Goal: Transaction & Acquisition: Book appointment/travel/reservation

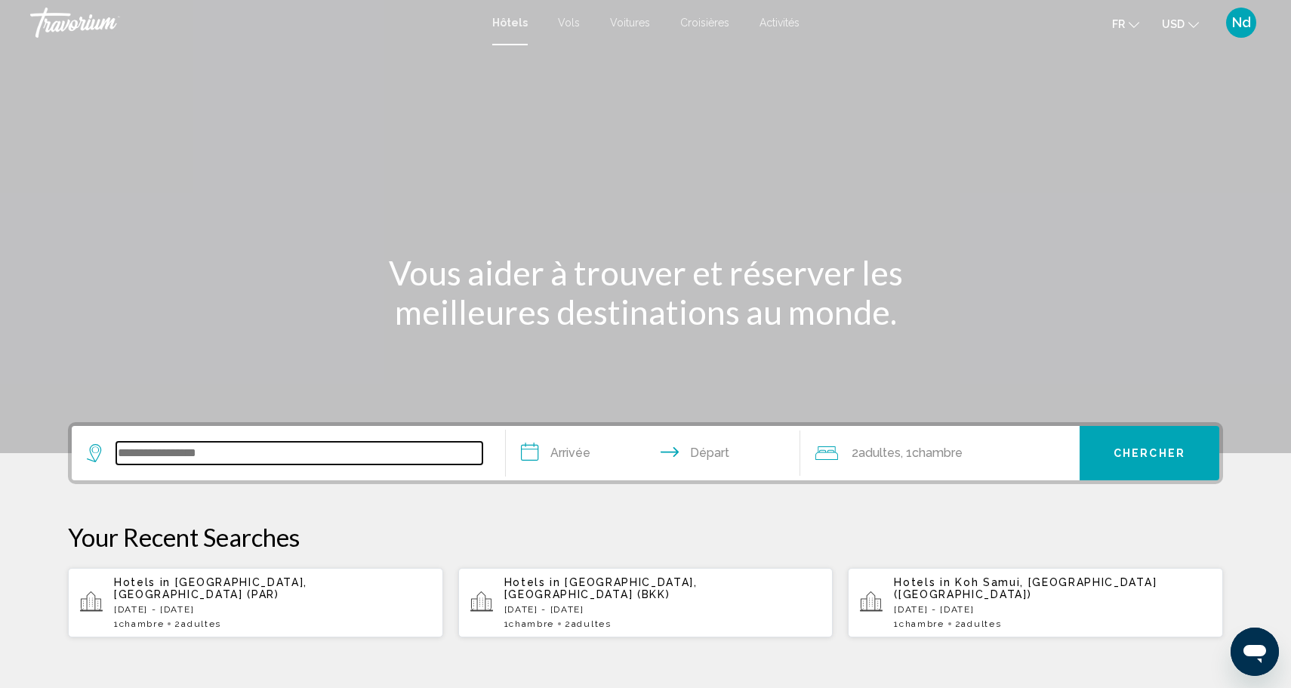
click at [293, 457] on input "Search widget" at bounding box center [299, 453] width 366 height 23
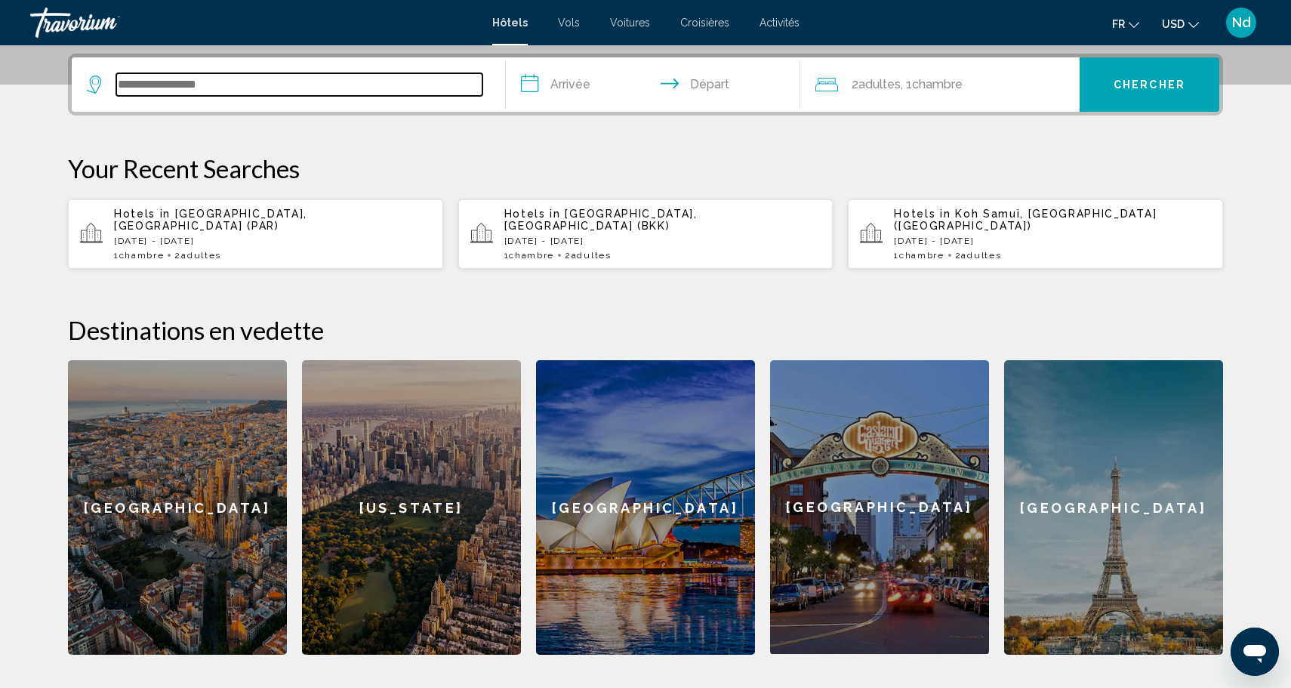
scroll to position [373, 0]
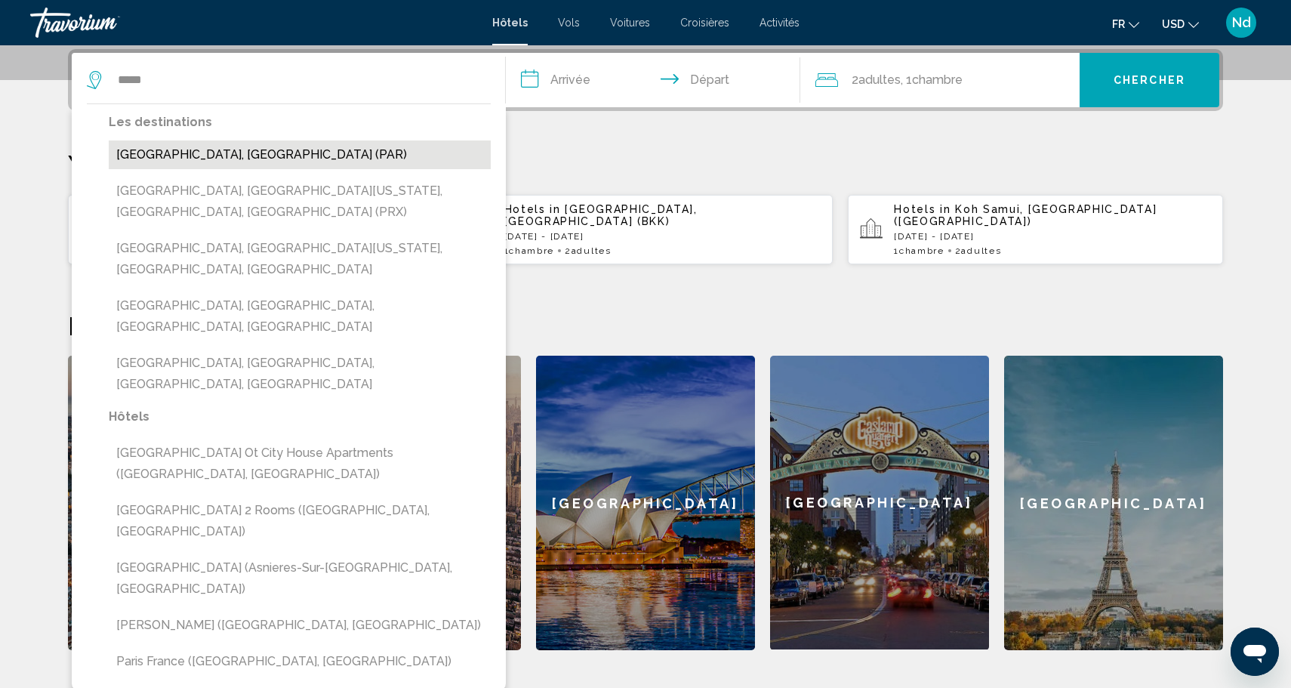
click at [155, 159] on button "[GEOGRAPHIC_DATA], [GEOGRAPHIC_DATA] (PAR)" at bounding box center [300, 154] width 382 height 29
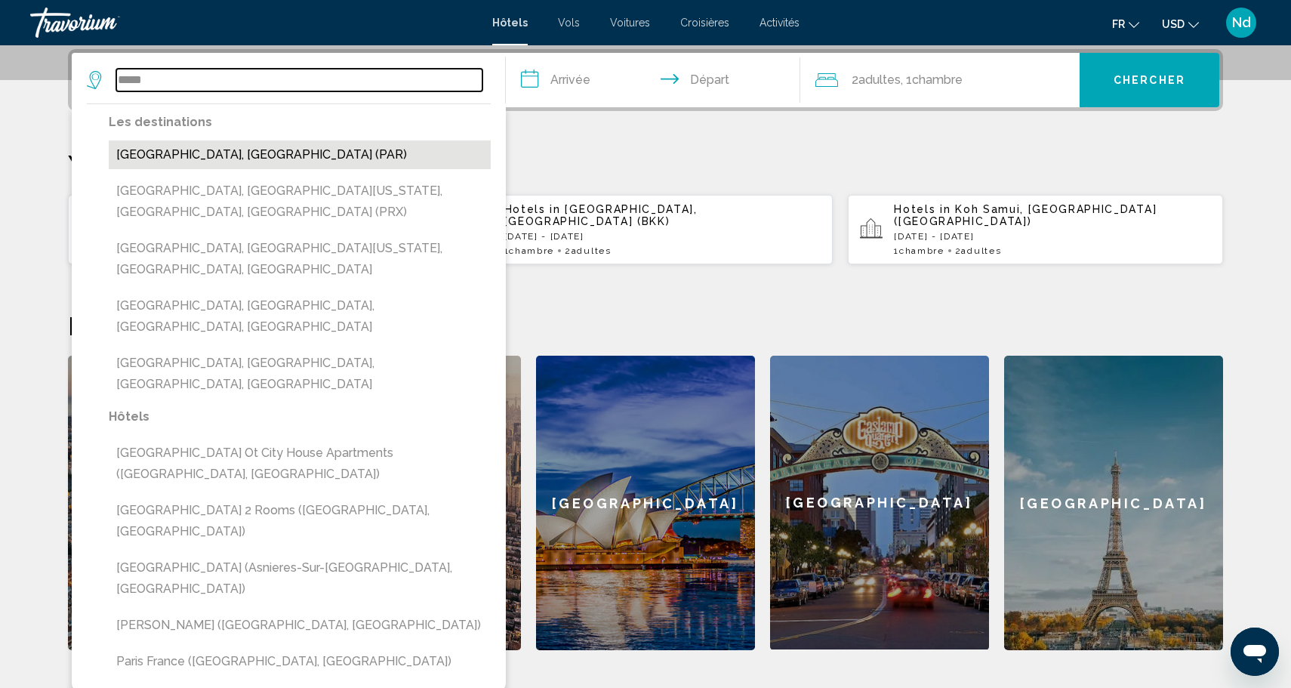
type input "**********"
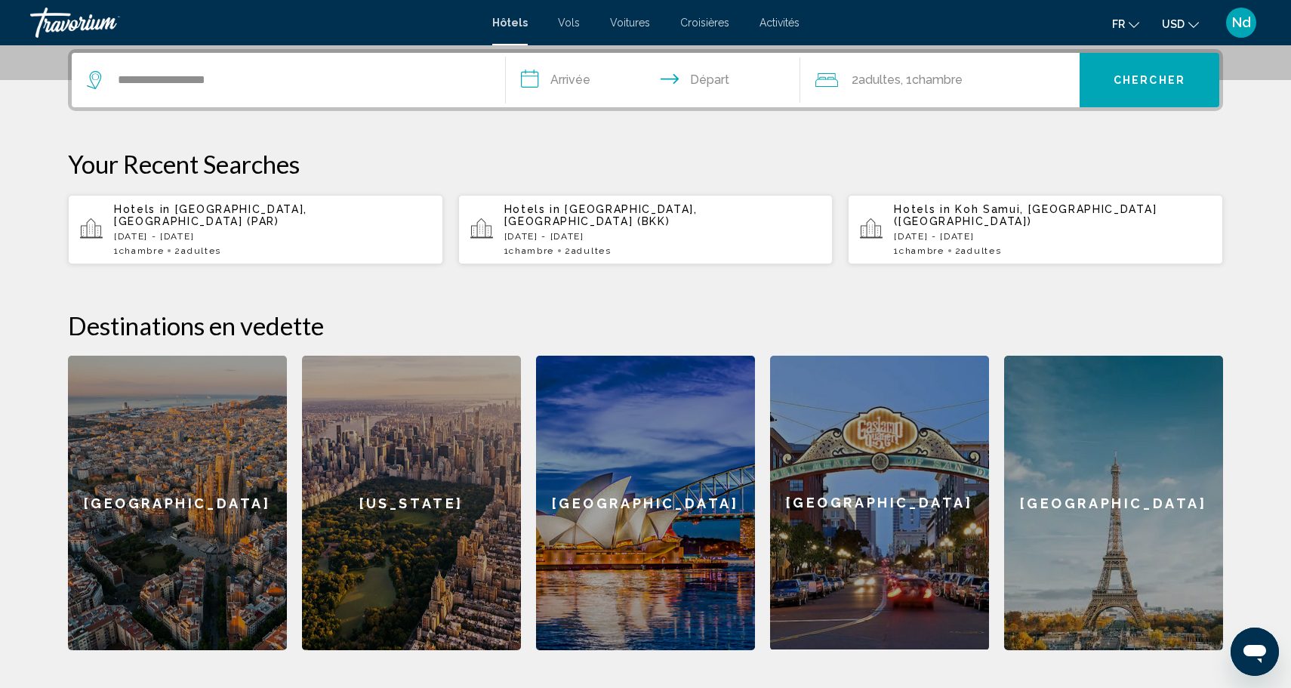
click at [568, 85] on input "**********" at bounding box center [656, 82] width 300 height 59
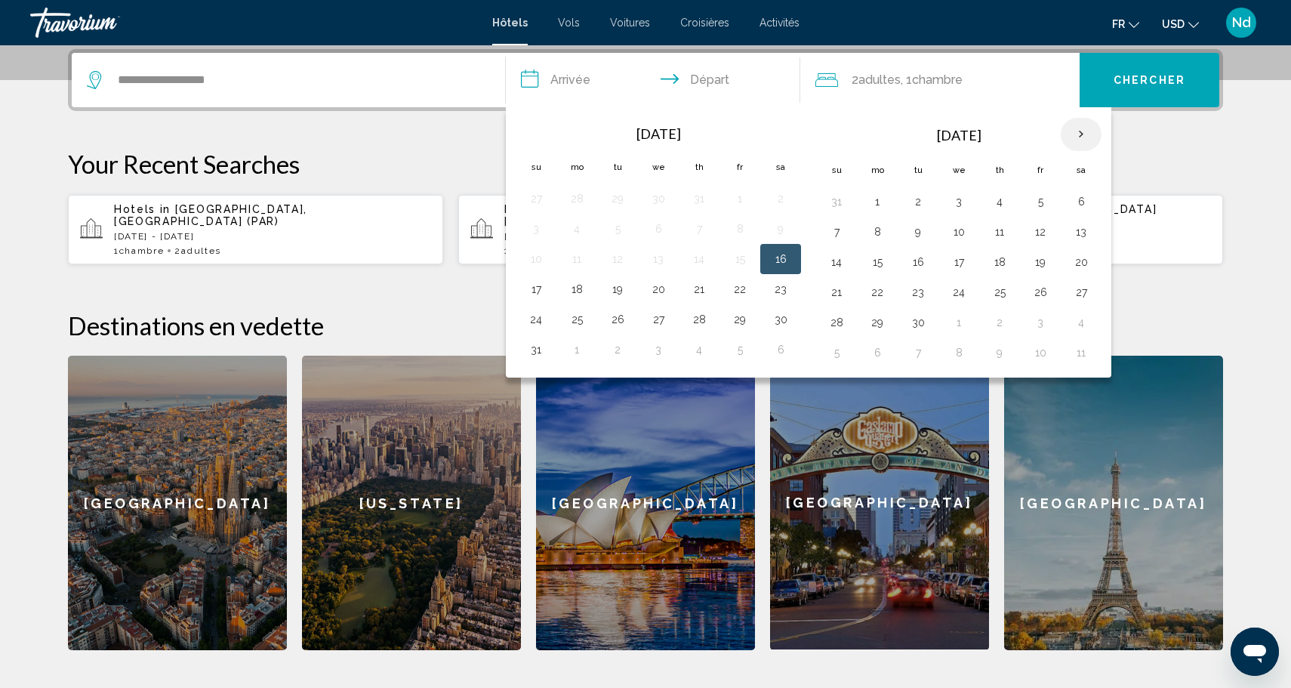
click at [1078, 138] on th "Next month" at bounding box center [1080, 134] width 41 height 33
click at [538, 140] on th "Previous month" at bounding box center [535, 134] width 41 height 33
click at [1078, 139] on th "Next month" at bounding box center [1080, 134] width 41 height 33
click at [1039, 322] on button "28" at bounding box center [1040, 322] width 24 height 21
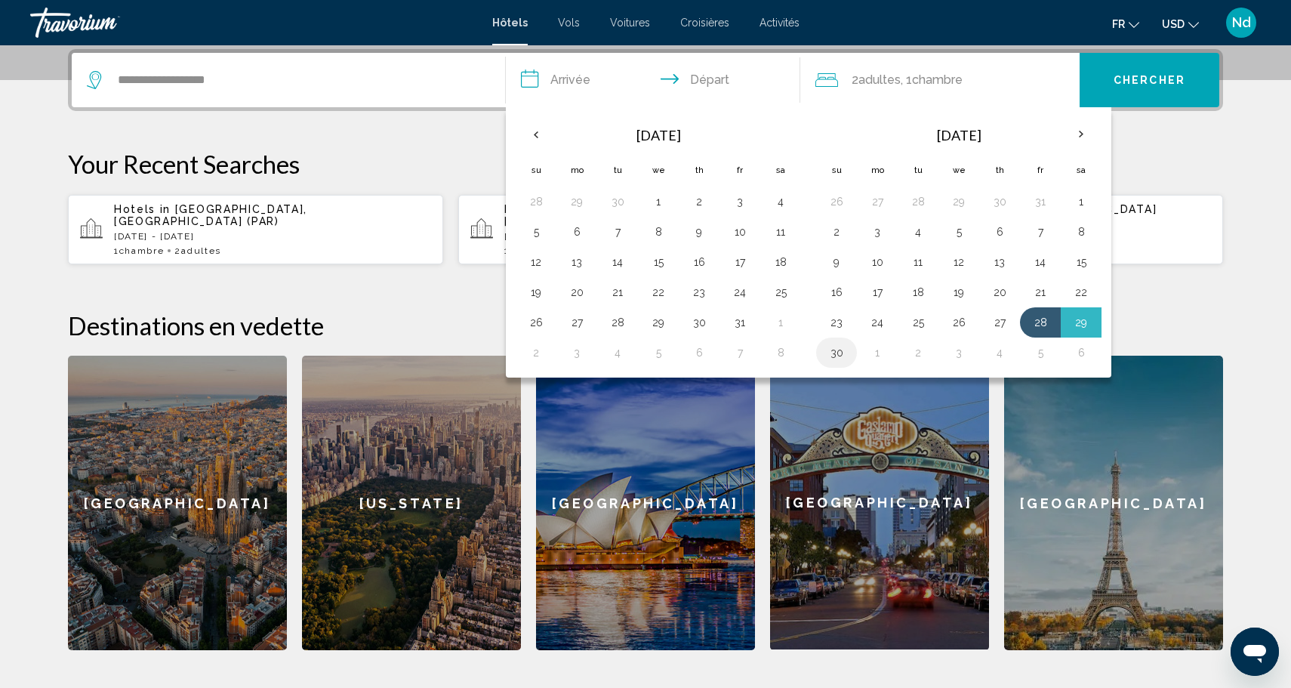
click at [851, 352] on td "30" at bounding box center [836, 352] width 41 height 30
click at [836, 352] on button "30" at bounding box center [836, 352] width 24 height 21
type input "**********"
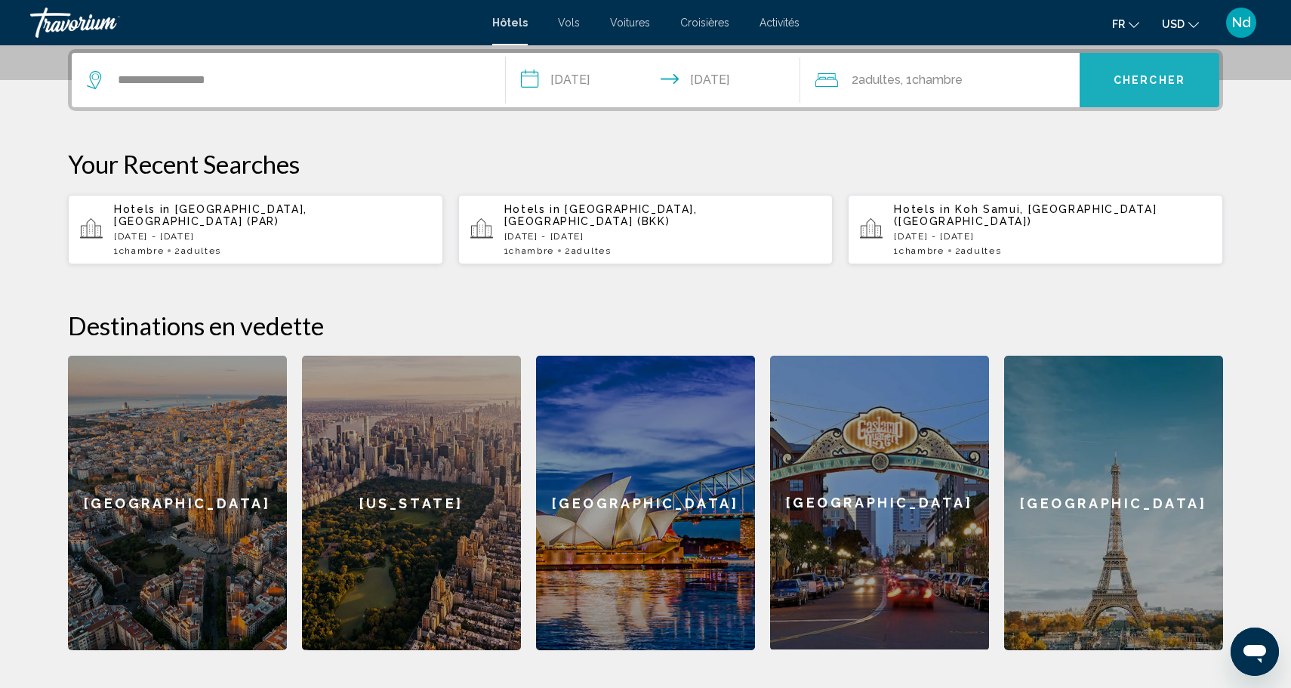
click at [1154, 81] on span "Chercher" at bounding box center [1149, 81] width 72 height 12
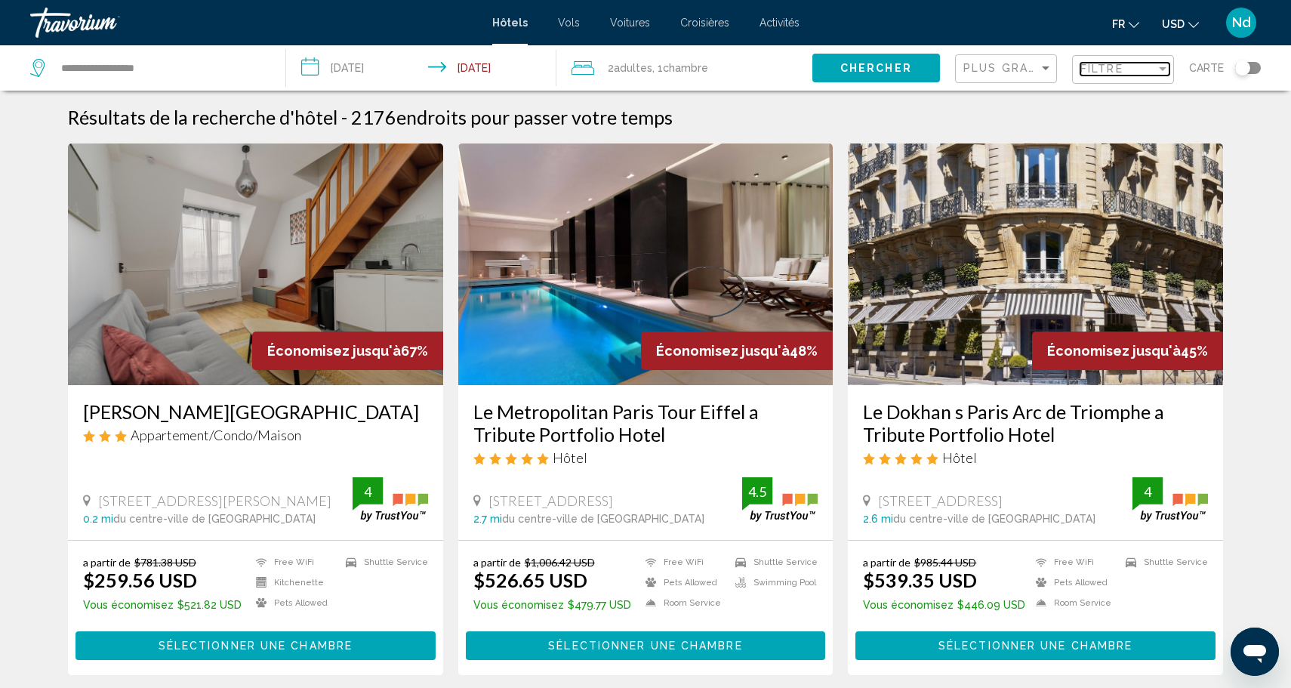
click at [1095, 70] on span "Filtre" at bounding box center [1101, 69] width 43 height 12
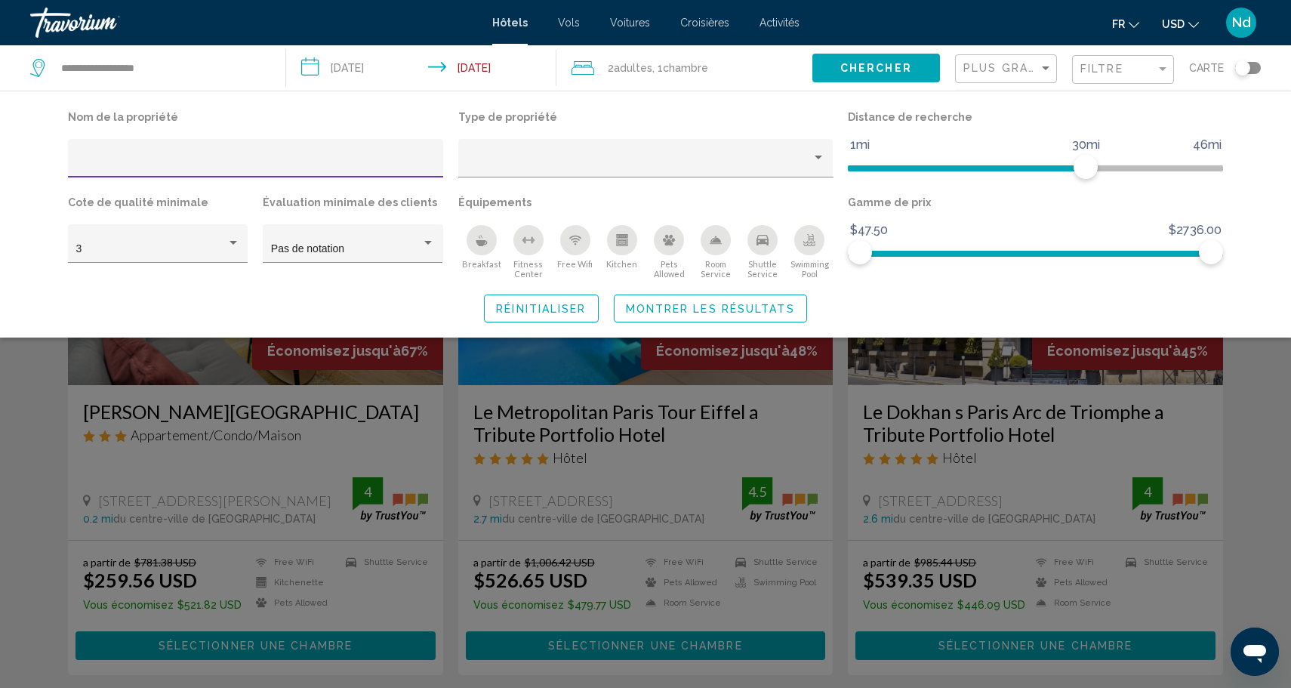
click at [153, 166] on input "Hotel Filters" at bounding box center [255, 164] width 359 height 12
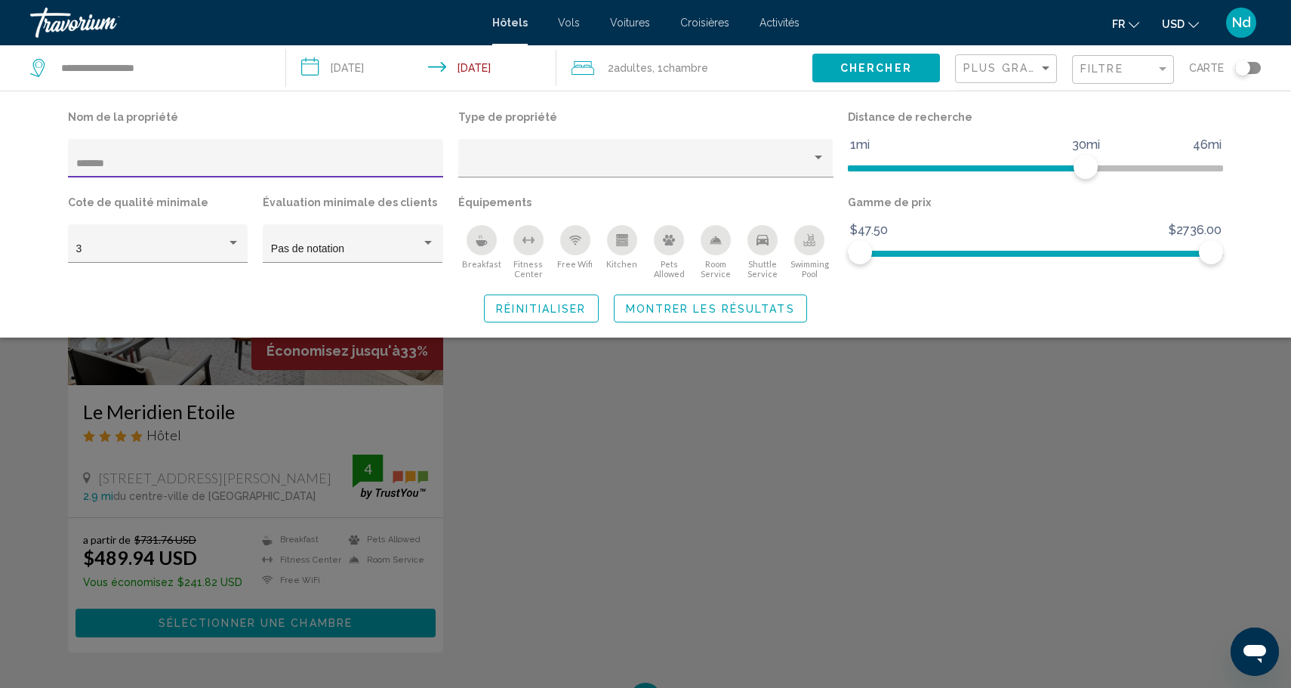
type input "*******"
click at [213, 443] on div "Search widget" at bounding box center [645, 456] width 1291 height 461
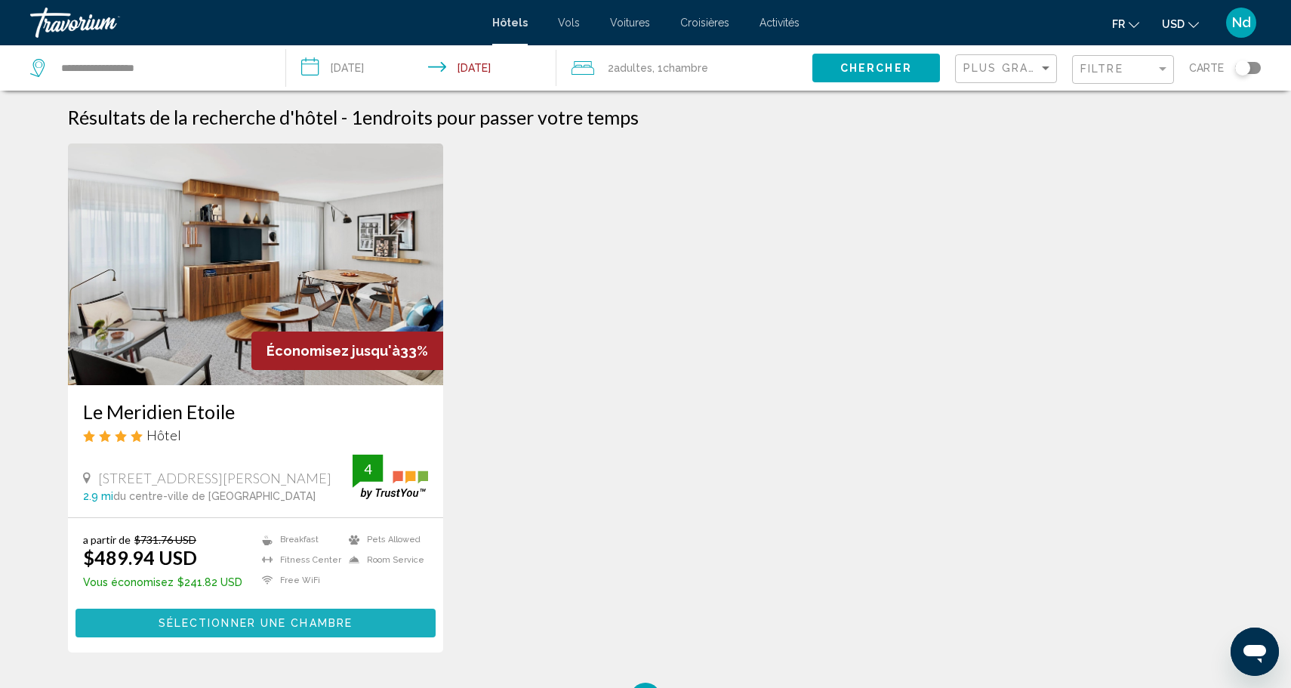
click at [300, 628] on span "Sélectionner une chambre" at bounding box center [255, 623] width 194 height 12
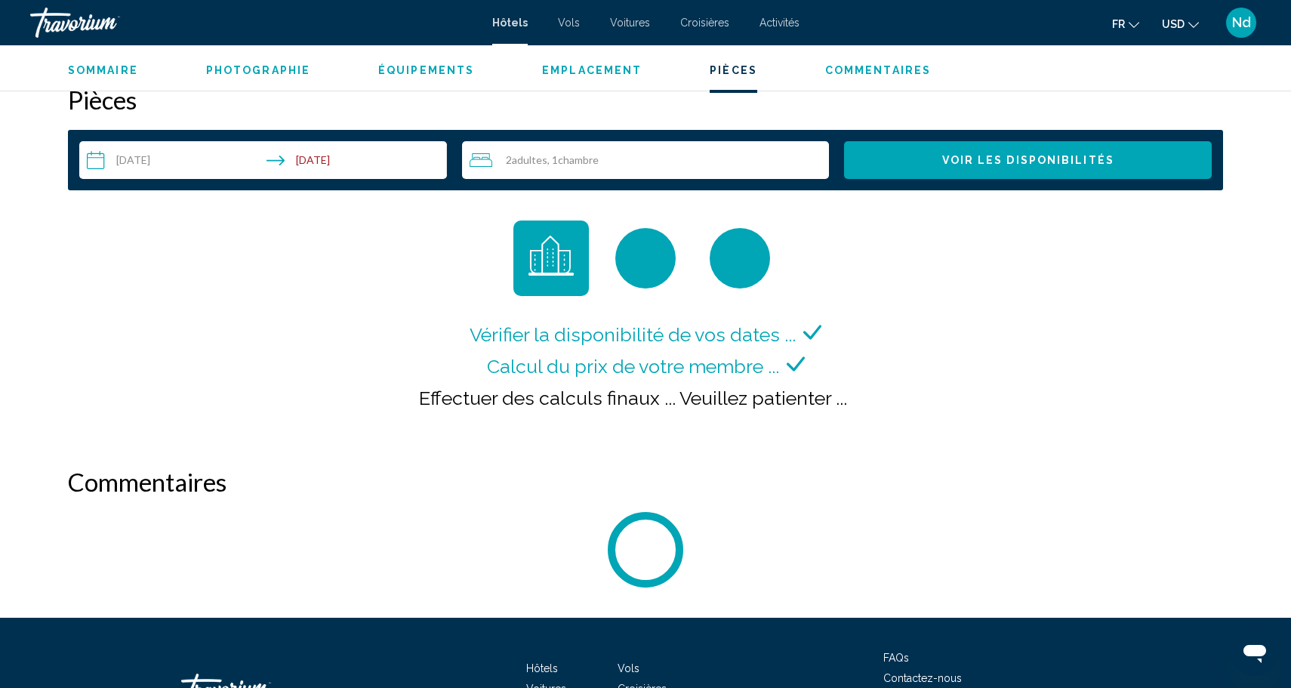
scroll to position [1937, 0]
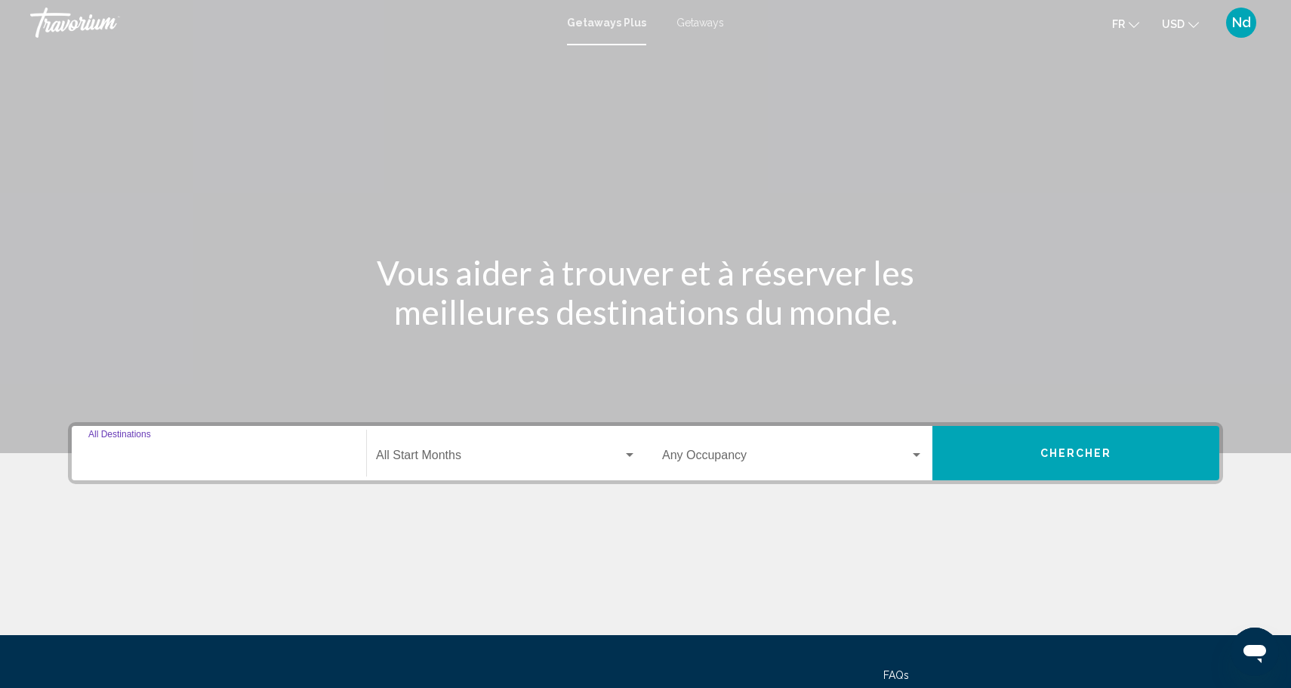
click at [171, 459] on input "Destination All Destinations" at bounding box center [218, 458] width 261 height 14
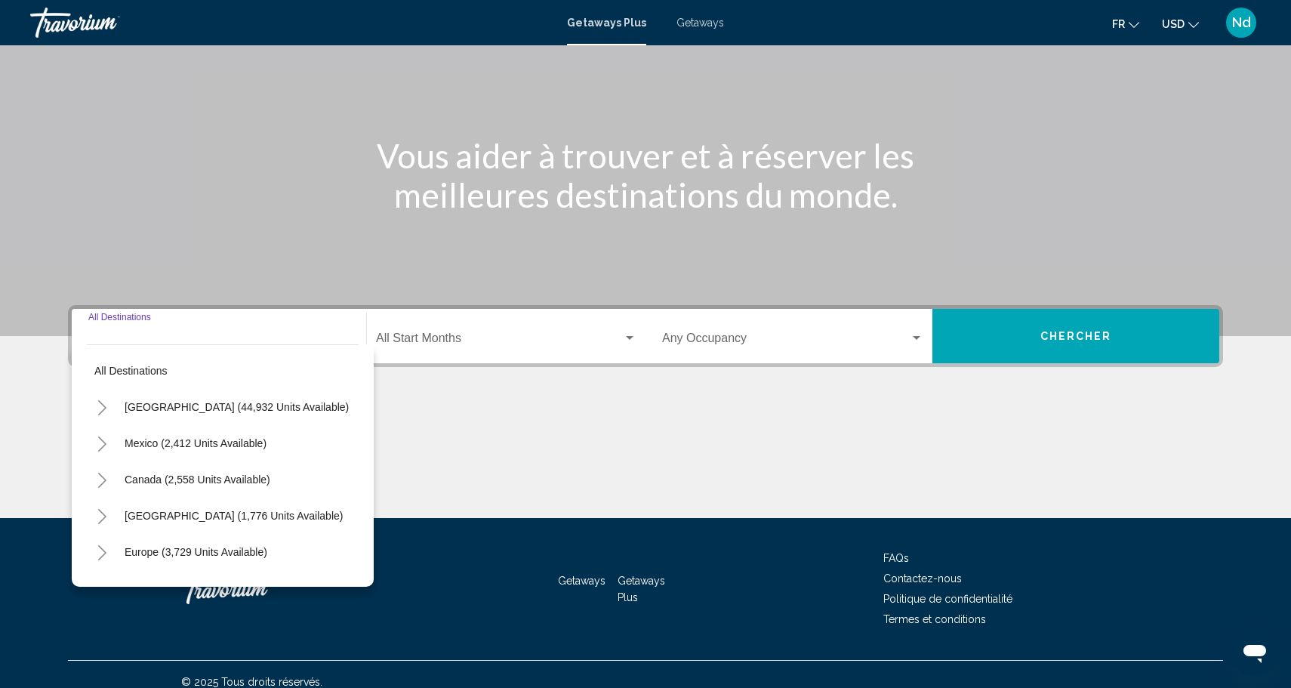
scroll to position [132, 0]
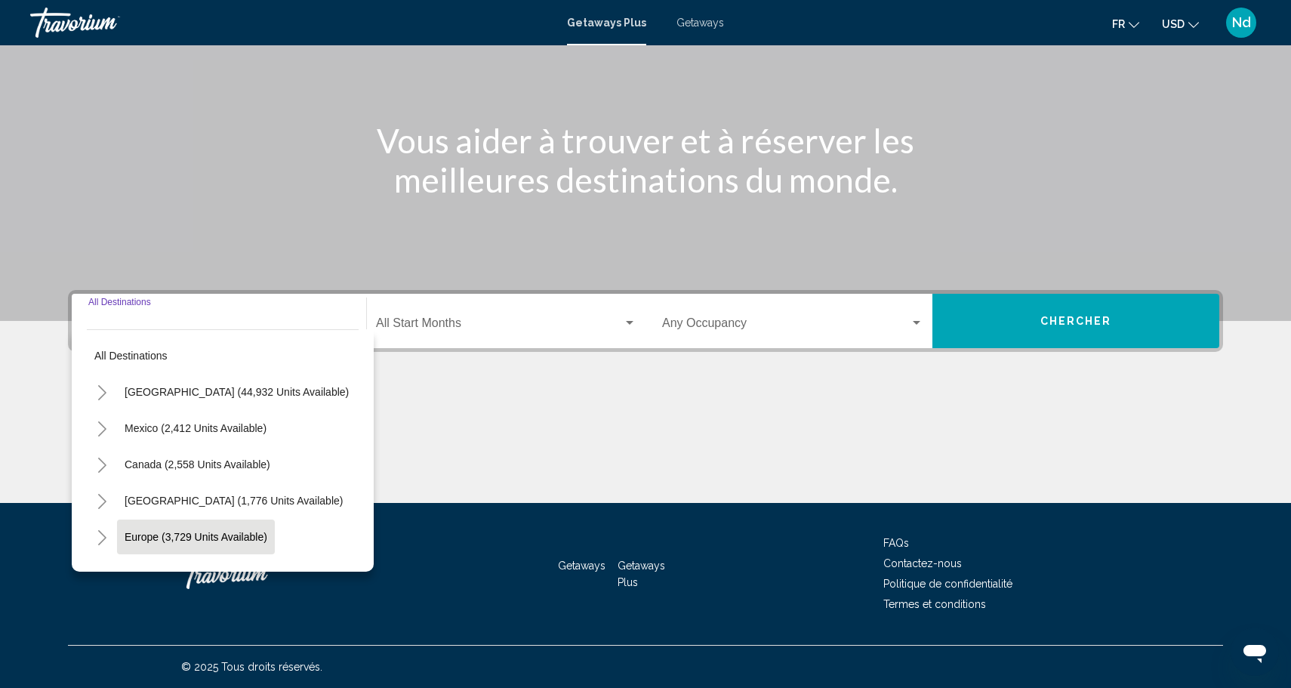
click at [166, 544] on button "Europe (3,729 units available)" at bounding box center [196, 536] width 158 height 35
type input "**********"
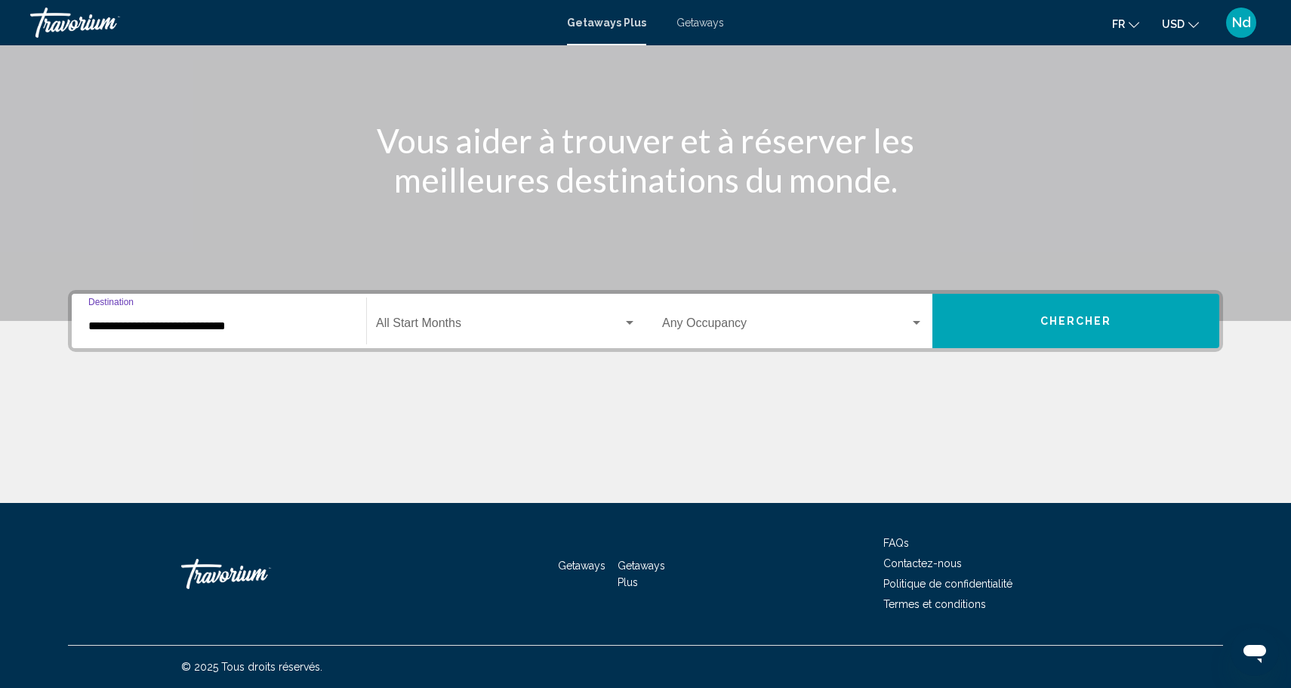
click at [405, 332] on span "Search widget" at bounding box center [499, 326] width 247 height 14
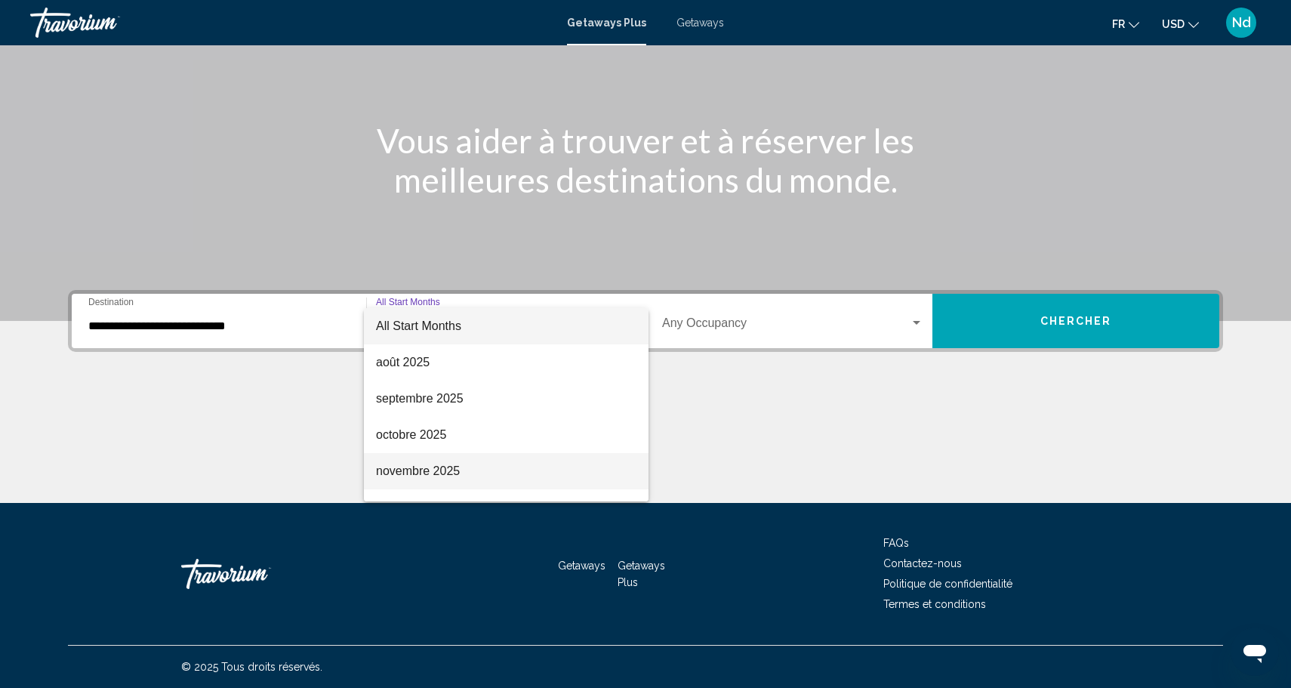
click at [411, 473] on span "novembre 2025" at bounding box center [506, 471] width 260 height 36
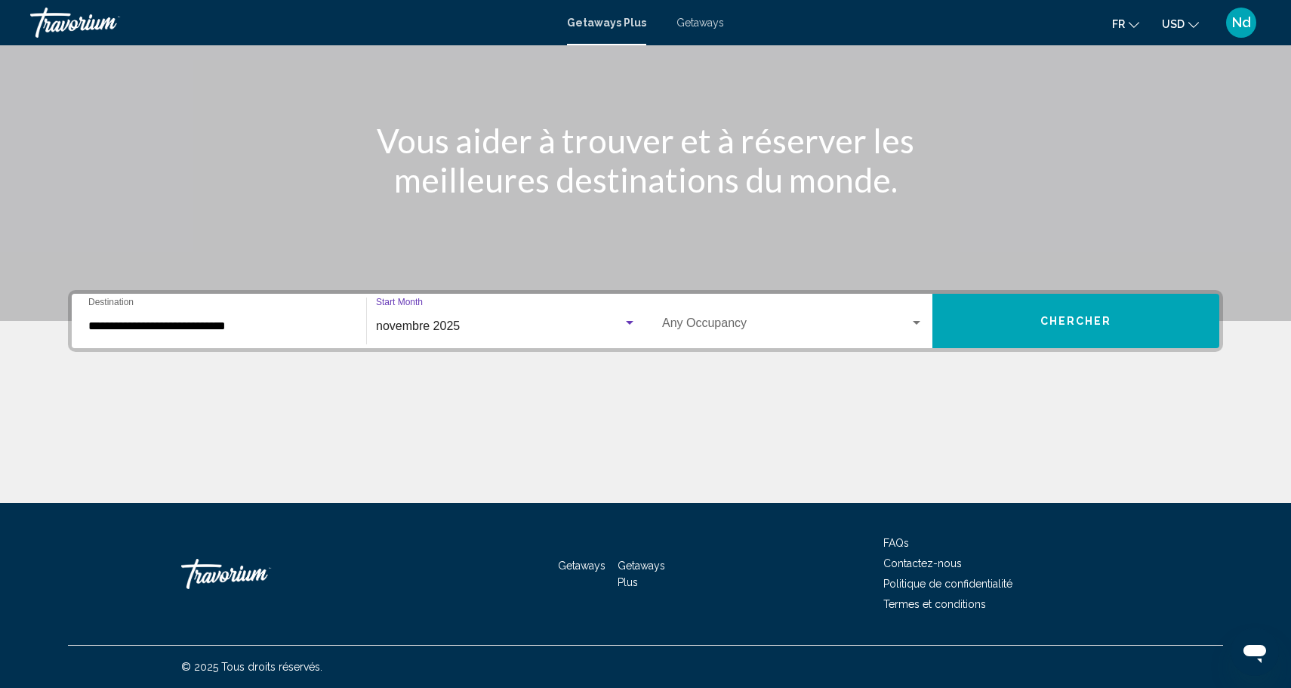
click at [741, 337] on div "Occupancy Any Occupancy" at bounding box center [792, 321] width 261 height 48
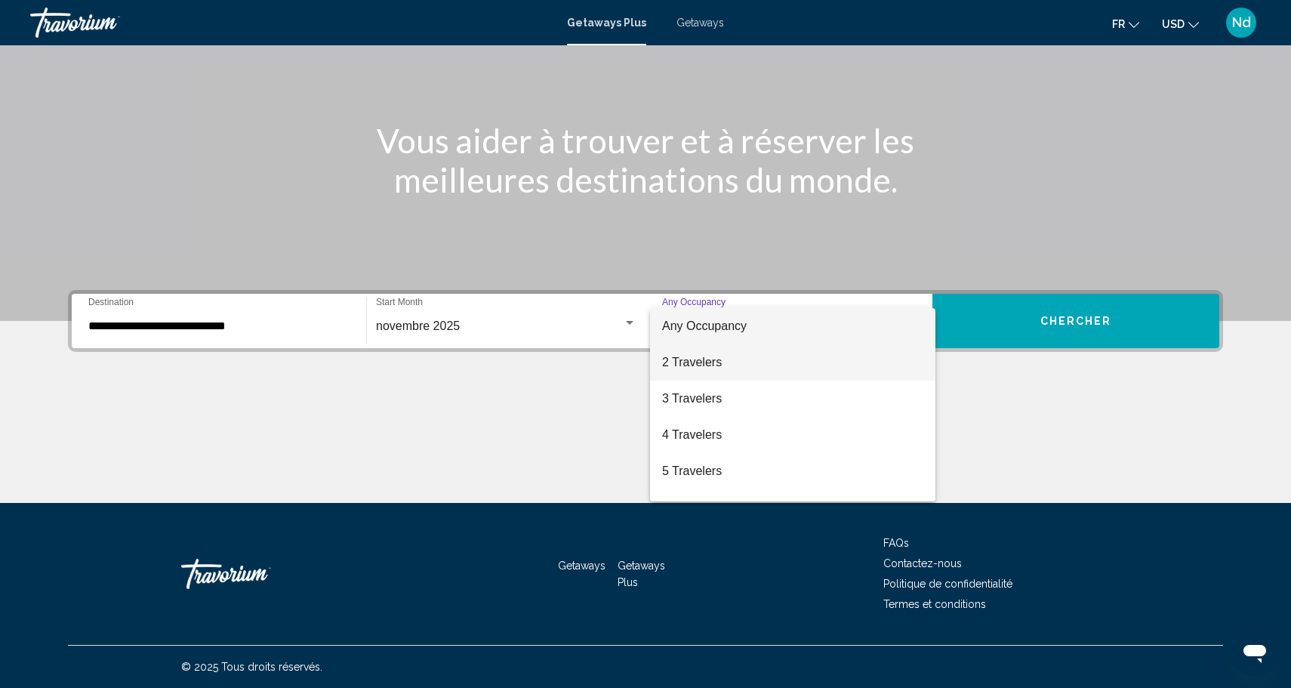
click at [709, 369] on span "2 Travelers" at bounding box center [792, 362] width 261 height 36
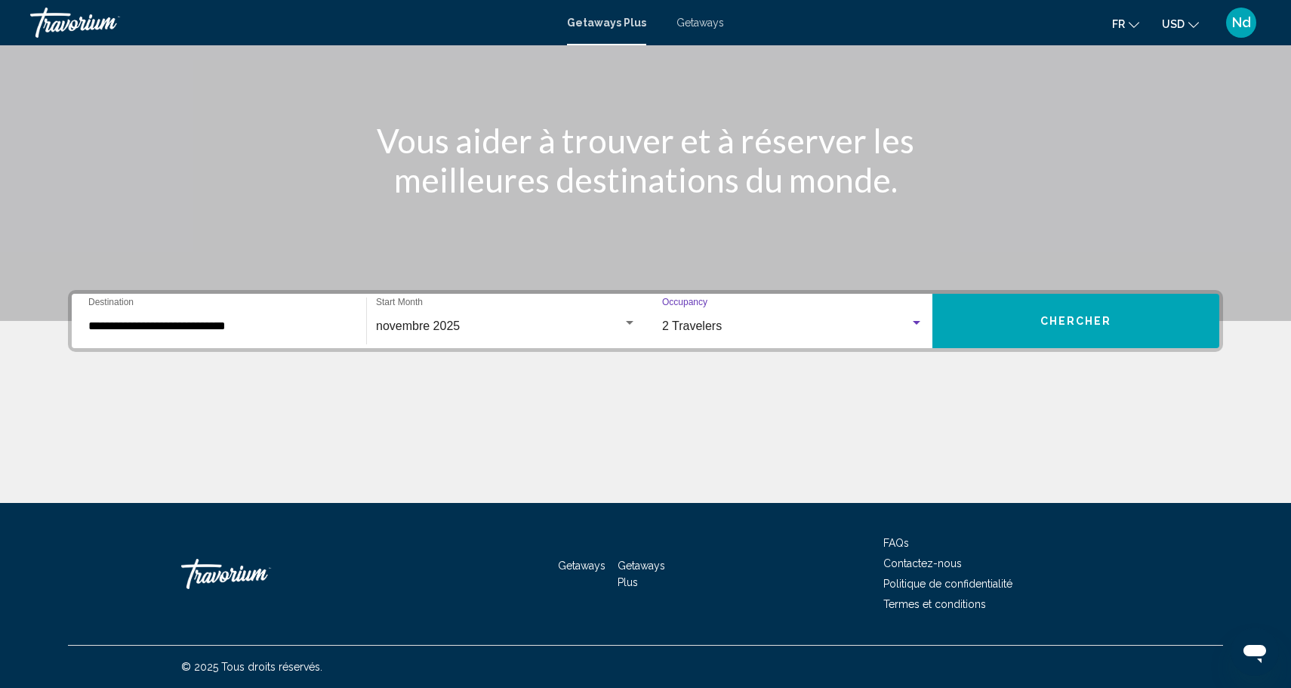
click at [1128, 324] on button "Chercher" at bounding box center [1075, 321] width 287 height 54
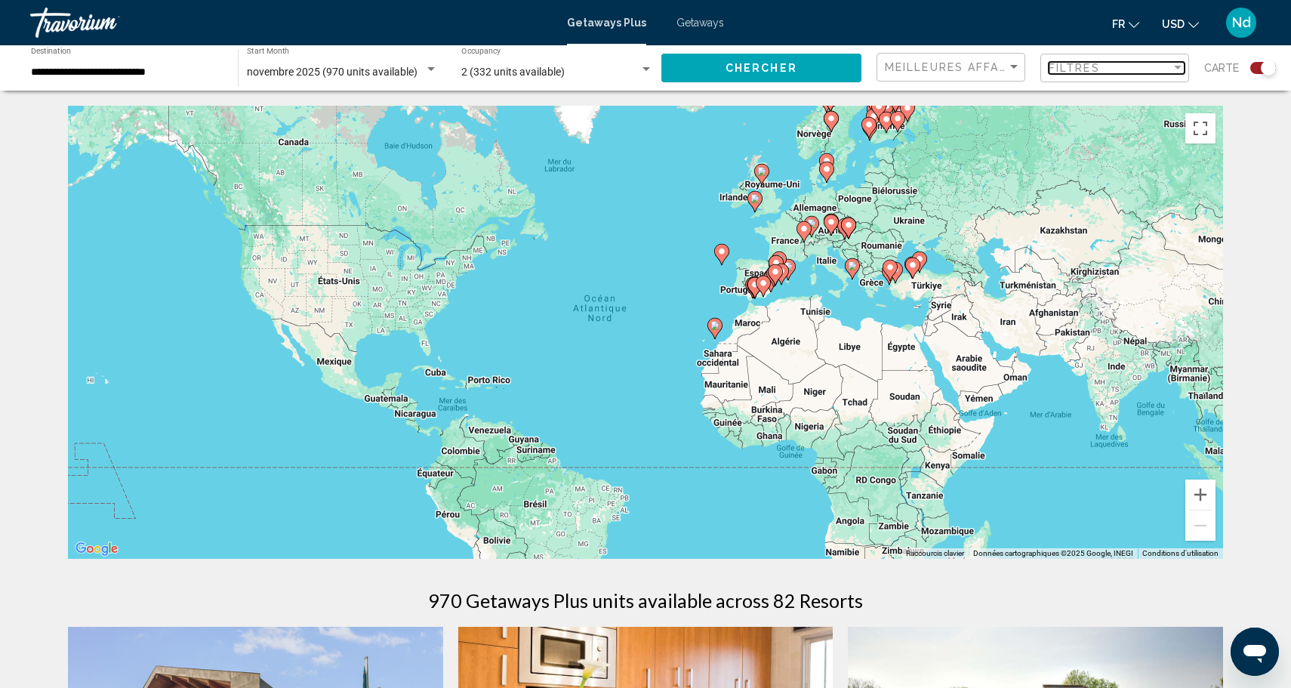
click at [1151, 72] on div "Filtres" at bounding box center [1109, 68] width 122 height 12
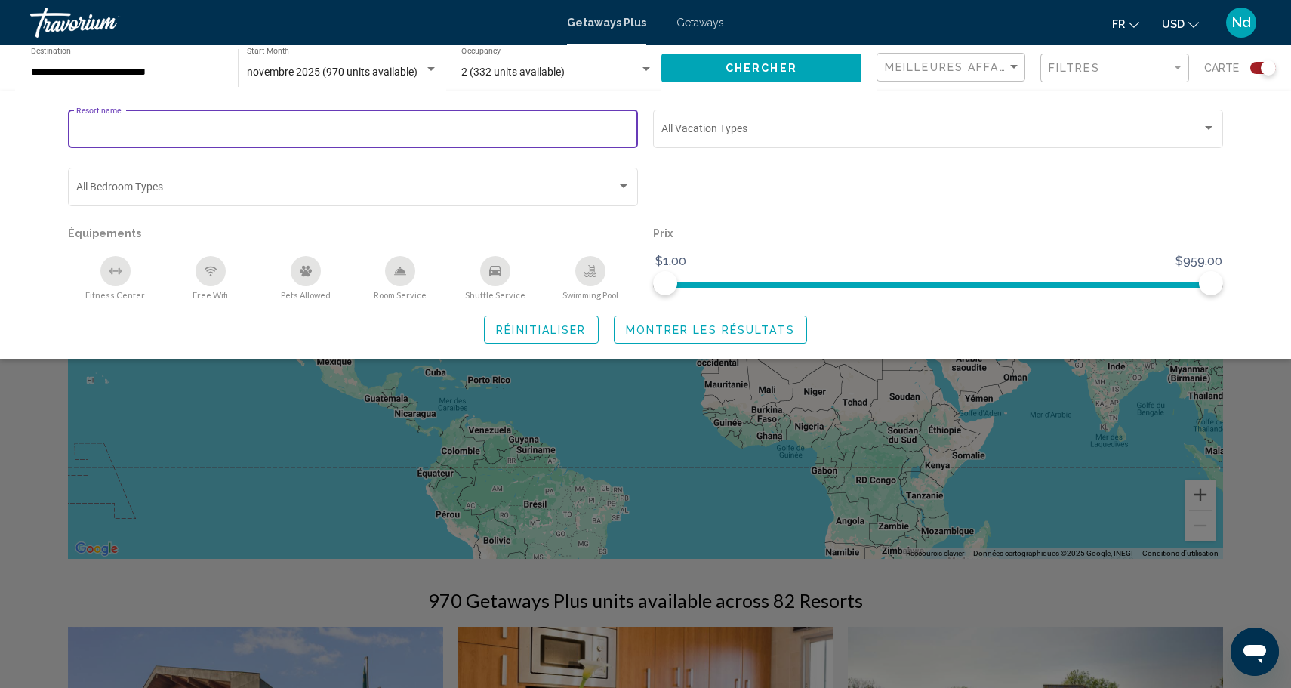
click at [326, 134] on input "Resort name" at bounding box center [353, 131] width 554 height 12
type input "**********"
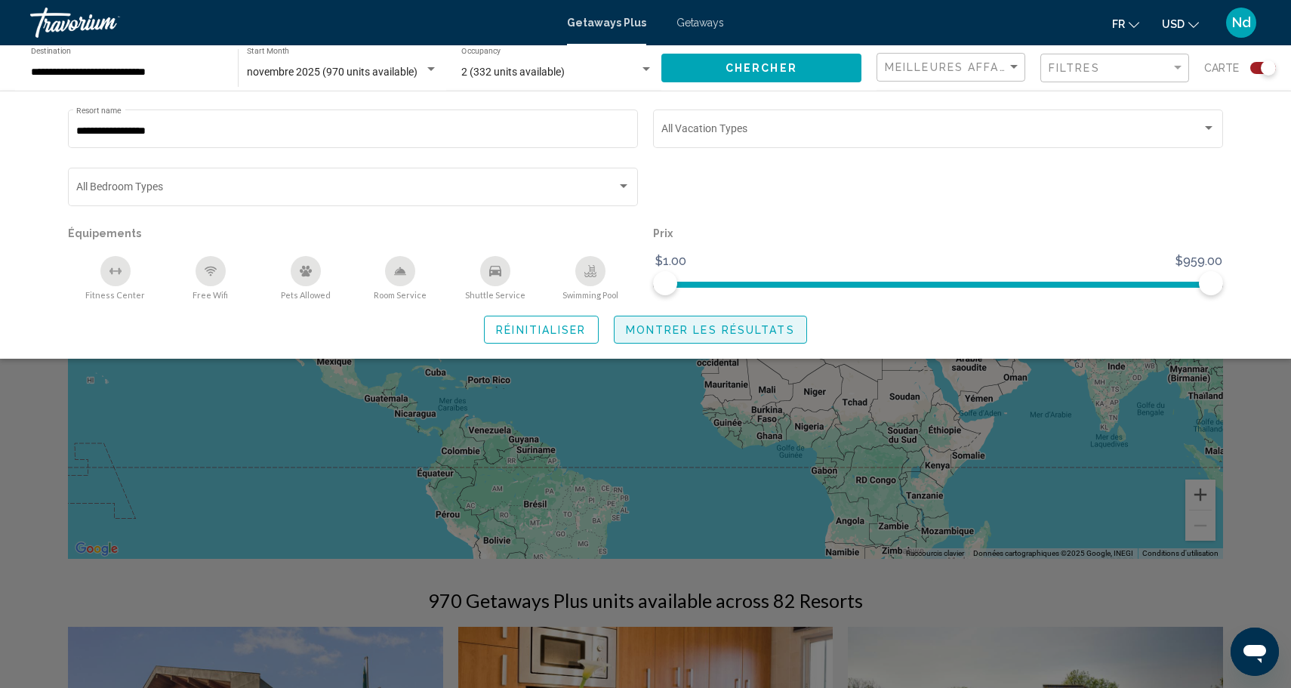
click at [669, 331] on span "Montrer les résultats" at bounding box center [710, 330] width 169 height 12
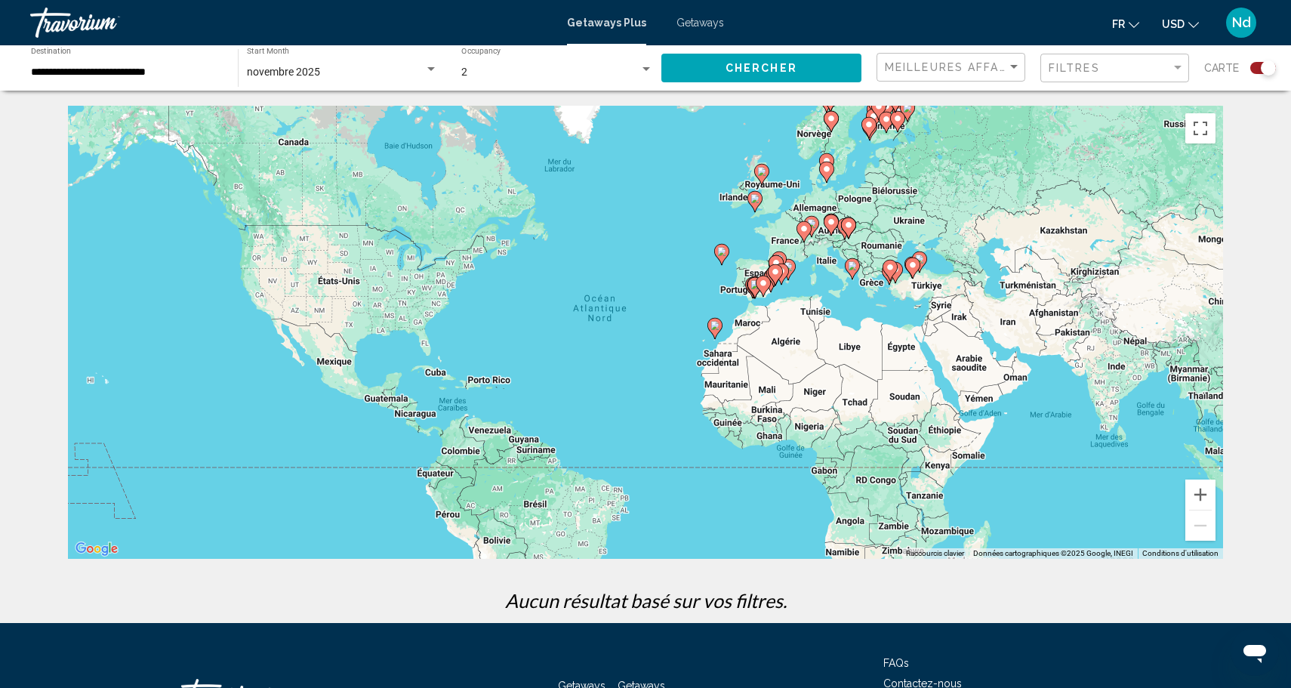
click at [700, 20] on span "Getaways" at bounding box center [700, 23] width 48 height 12
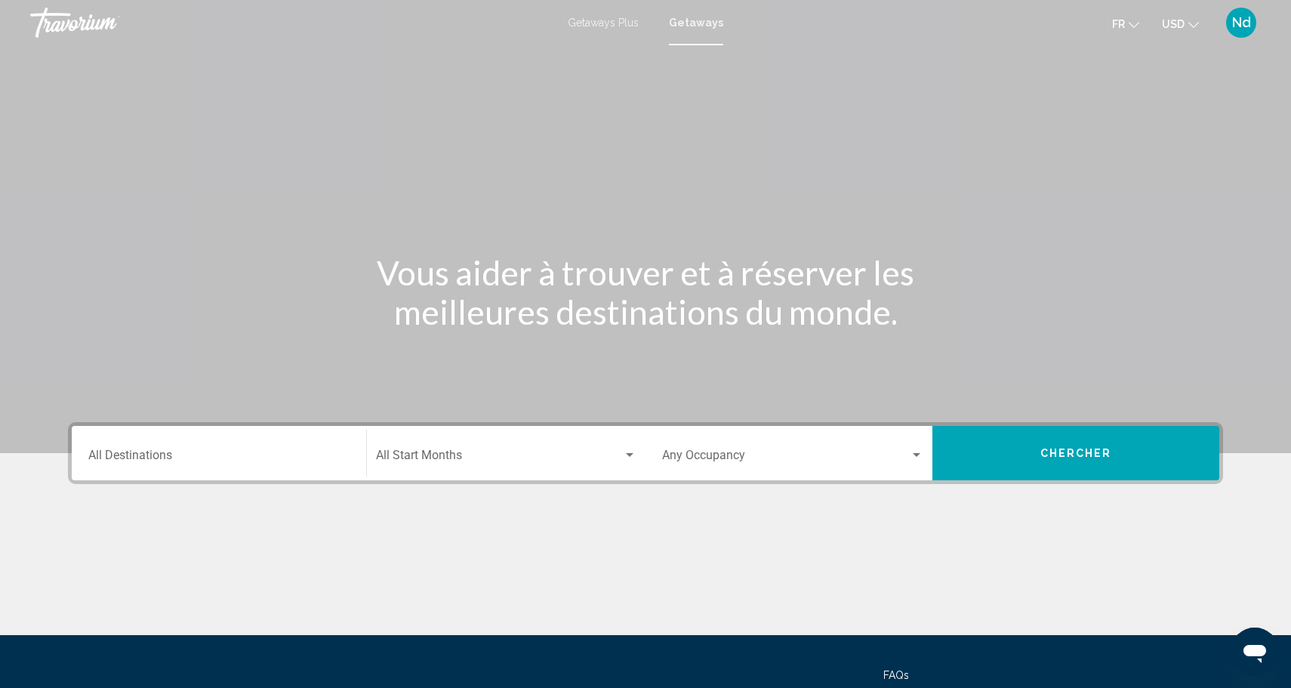
click at [235, 469] on div "Destination All Destinations" at bounding box center [218, 453] width 261 height 48
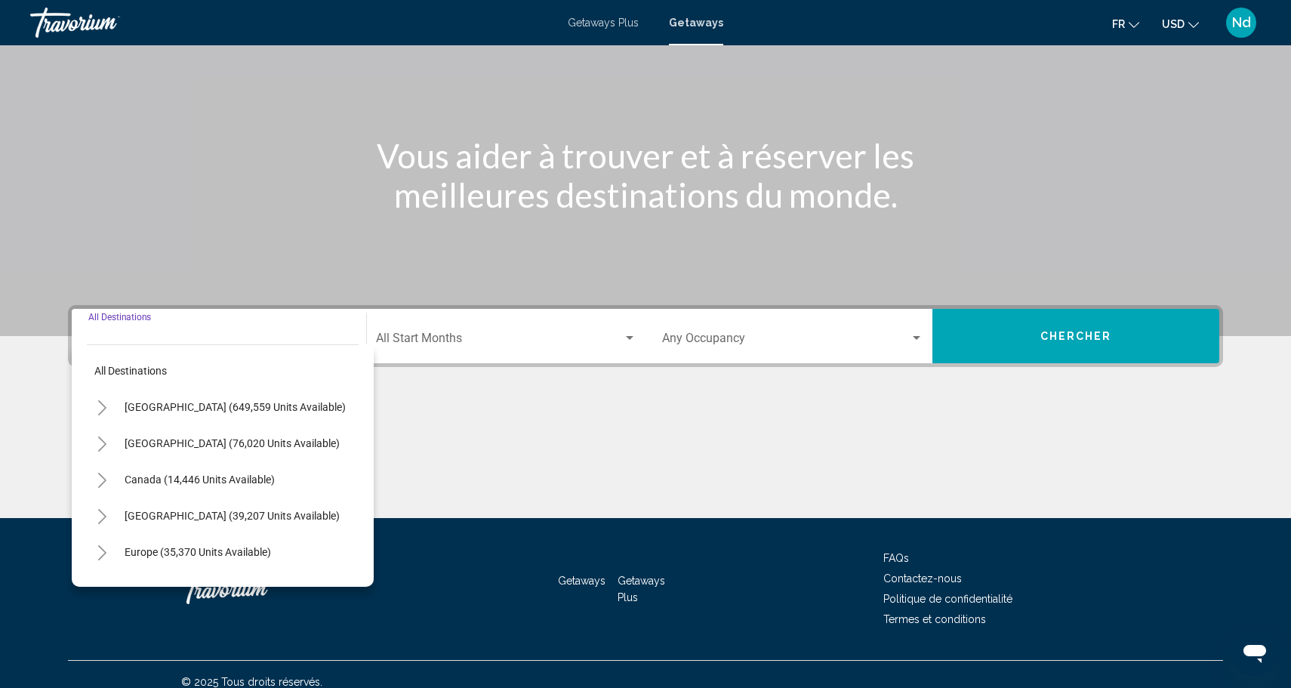
scroll to position [132, 0]
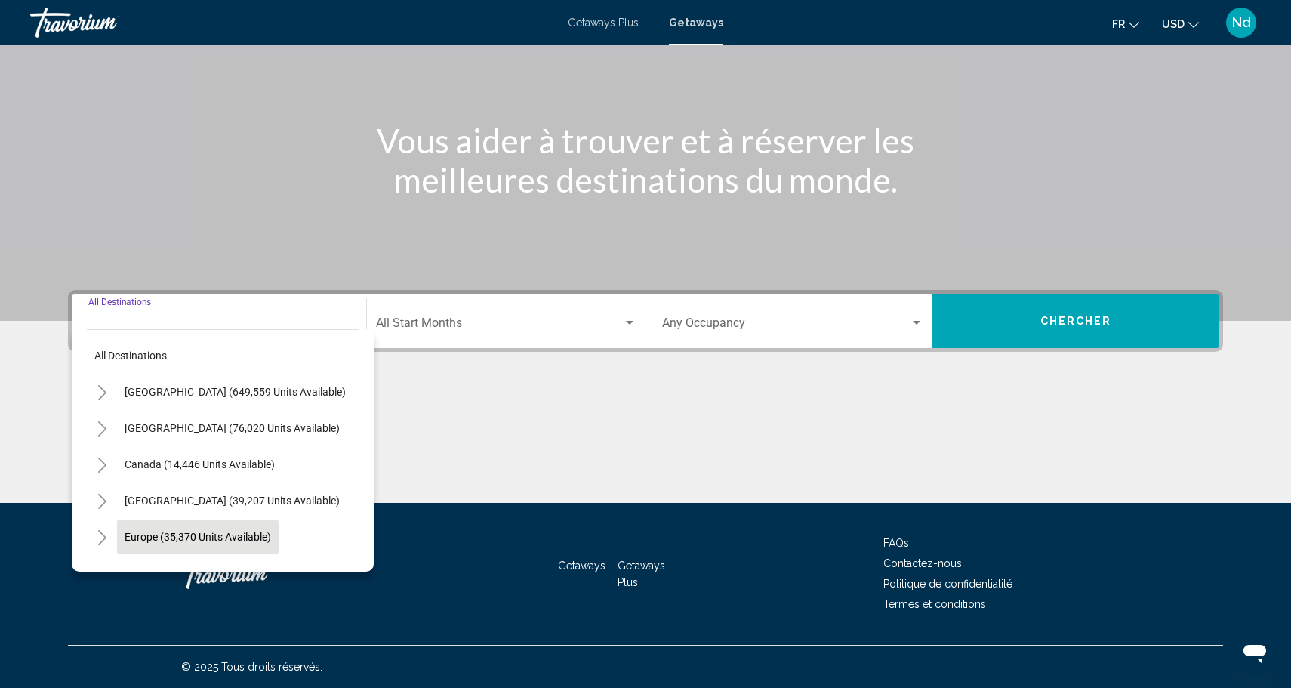
click at [208, 542] on span "Europe (35,370 units available)" at bounding box center [198, 537] width 146 height 12
type input "**********"
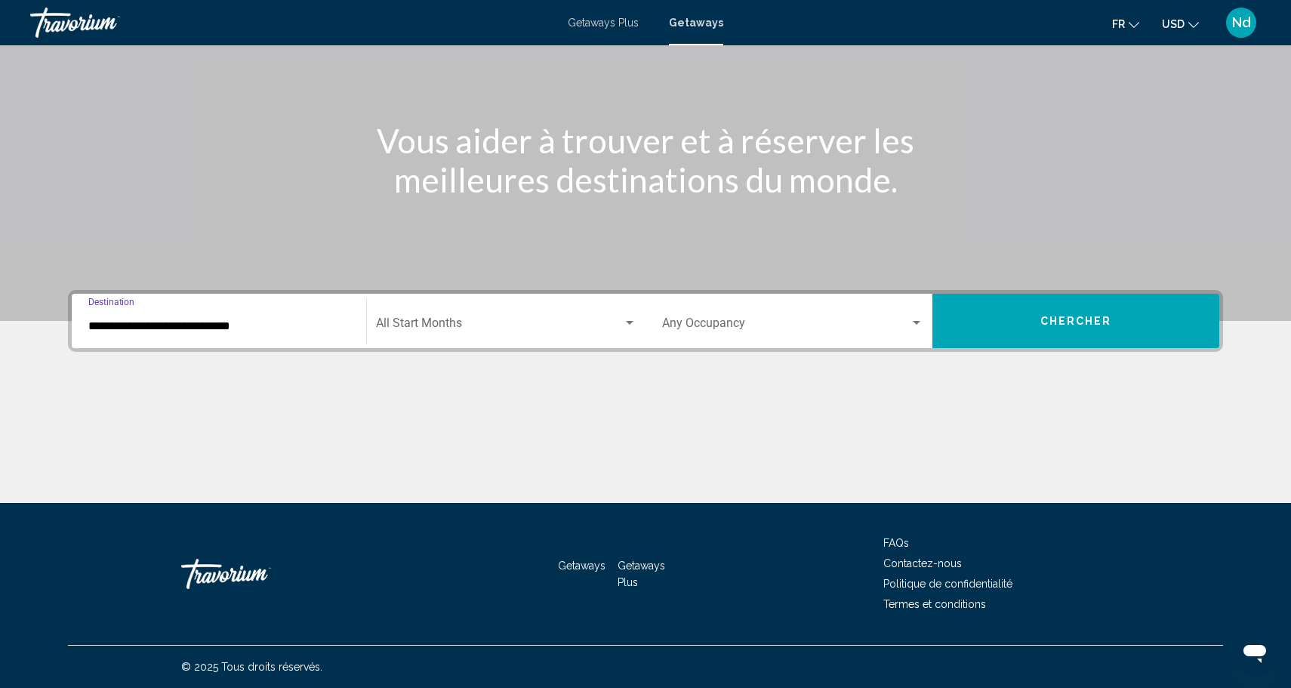
click at [432, 321] on span "Search widget" at bounding box center [499, 326] width 247 height 14
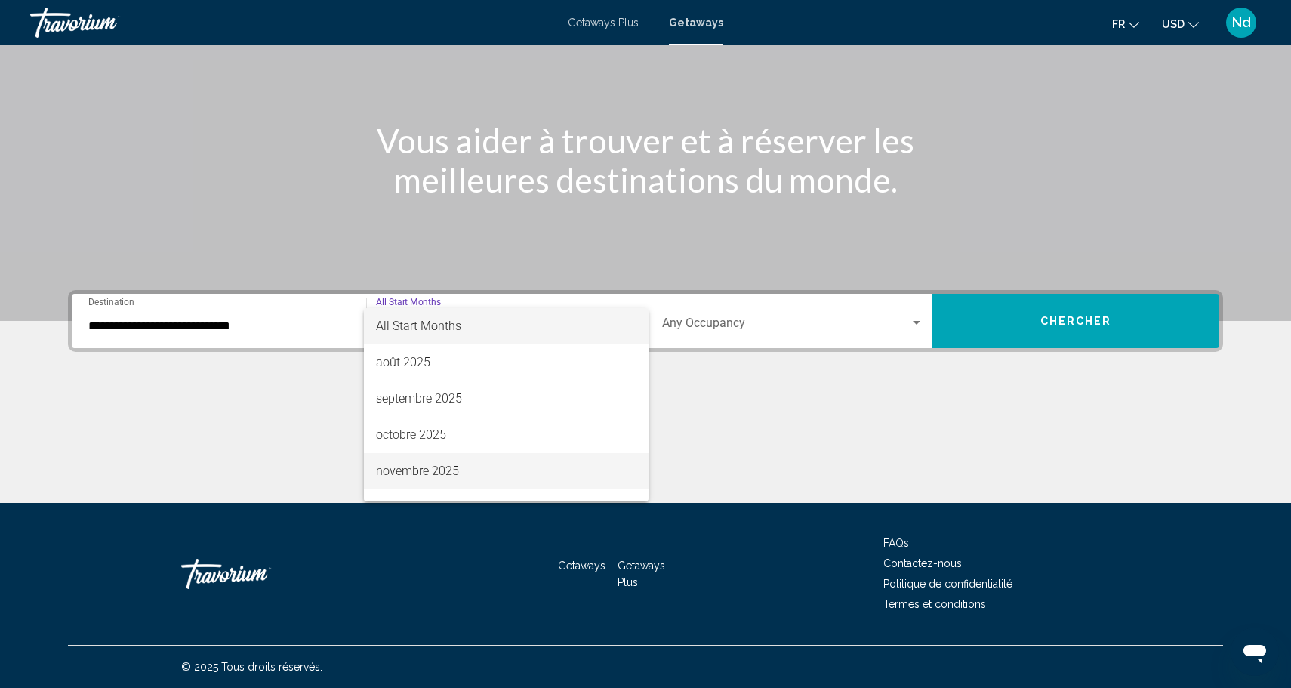
click at [410, 471] on span "novembre 2025" at bounding box center [506, 471] width 260 height 36
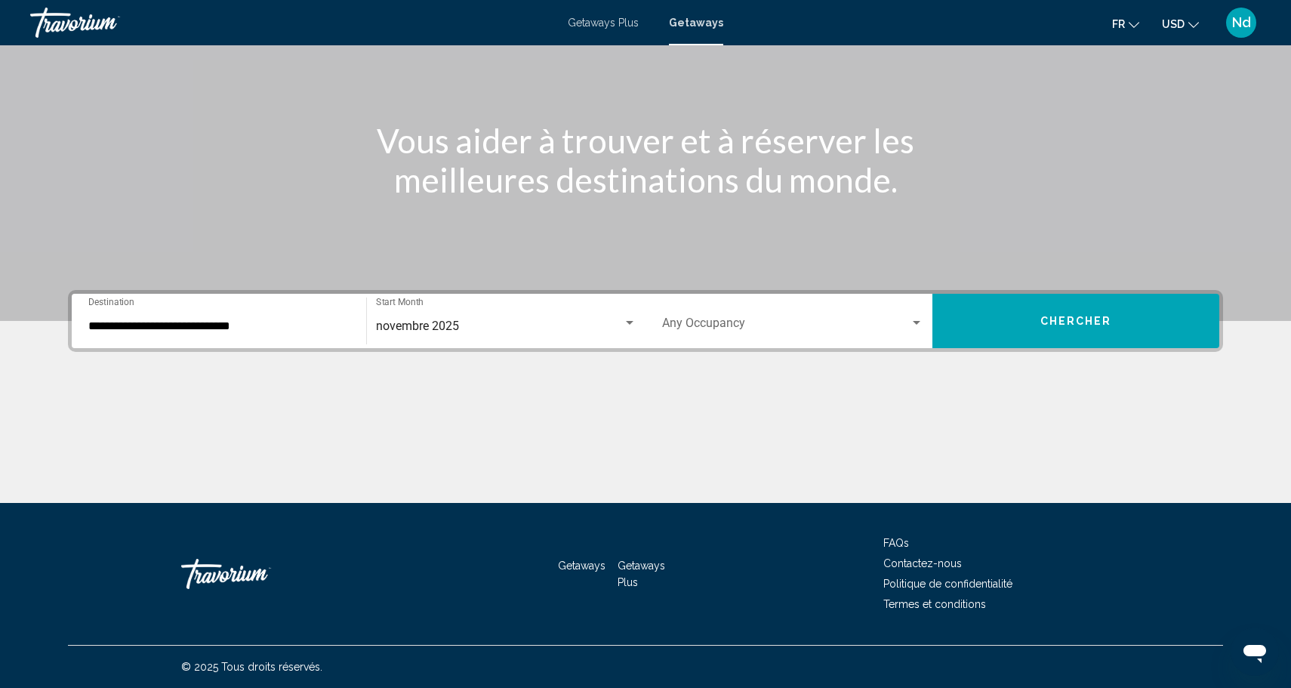
click at [722, 347] on mat-form-field "Occupancy Any Occupancy" at bounding box center [792, 321] width 279 height 54
click at [722, 334] on div "Occupancy Any Occupancy" at bounding box center [792, 321] width 261 height 48
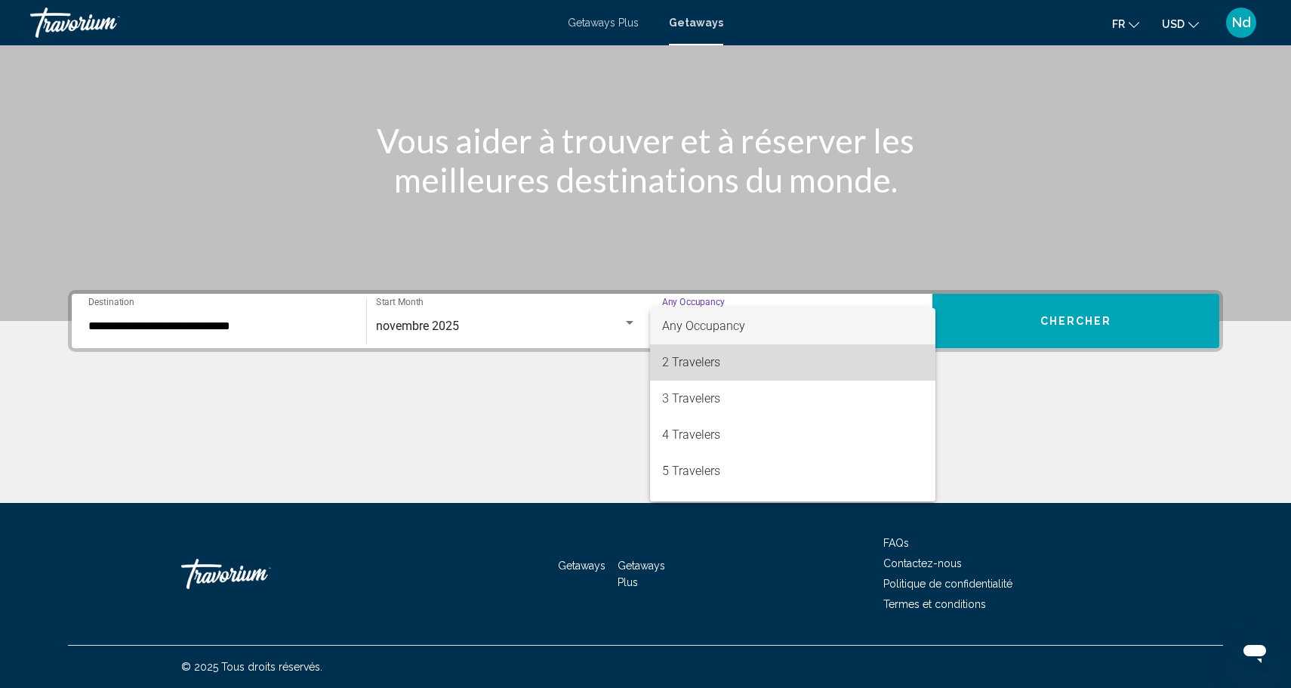
click at [713, 364] on span "2 Travelers" at bounding box center [792, 362] width 261 height 36
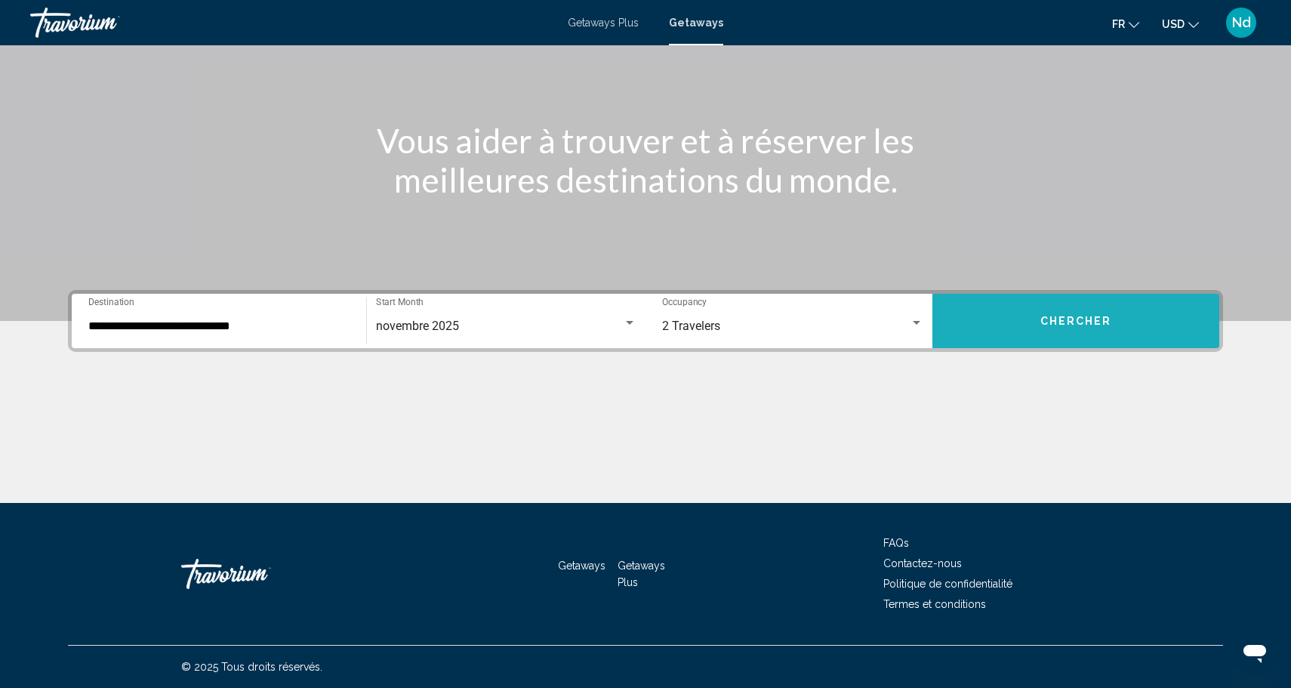
click at [1074, 333] on button "Chercher" at bounding box center [1075, 321] width 287 height 54
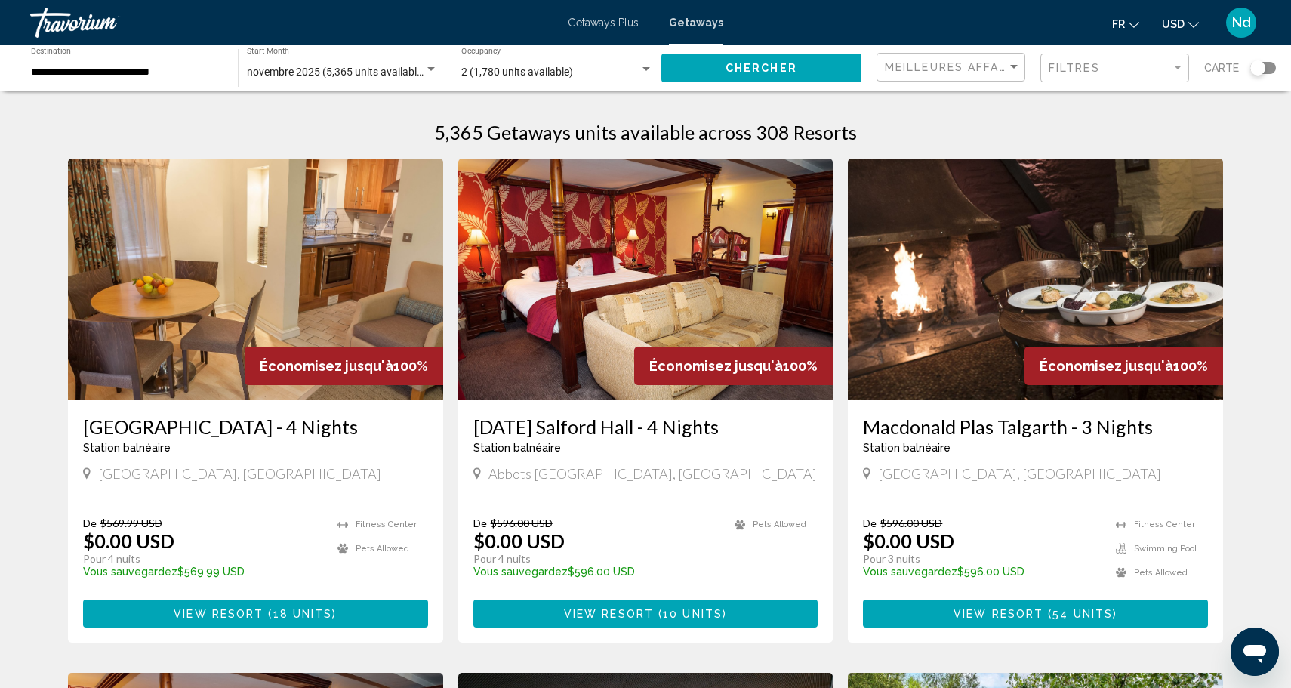
click at [1153, 86] on app-map-search-filters "Meilleures affaires Filtres Carte" at bounding box center [1075, 67] width 399 height 45
click at [1153, 69] on div "Filtres" at bounding box center [1109, 68] width 122 height 12
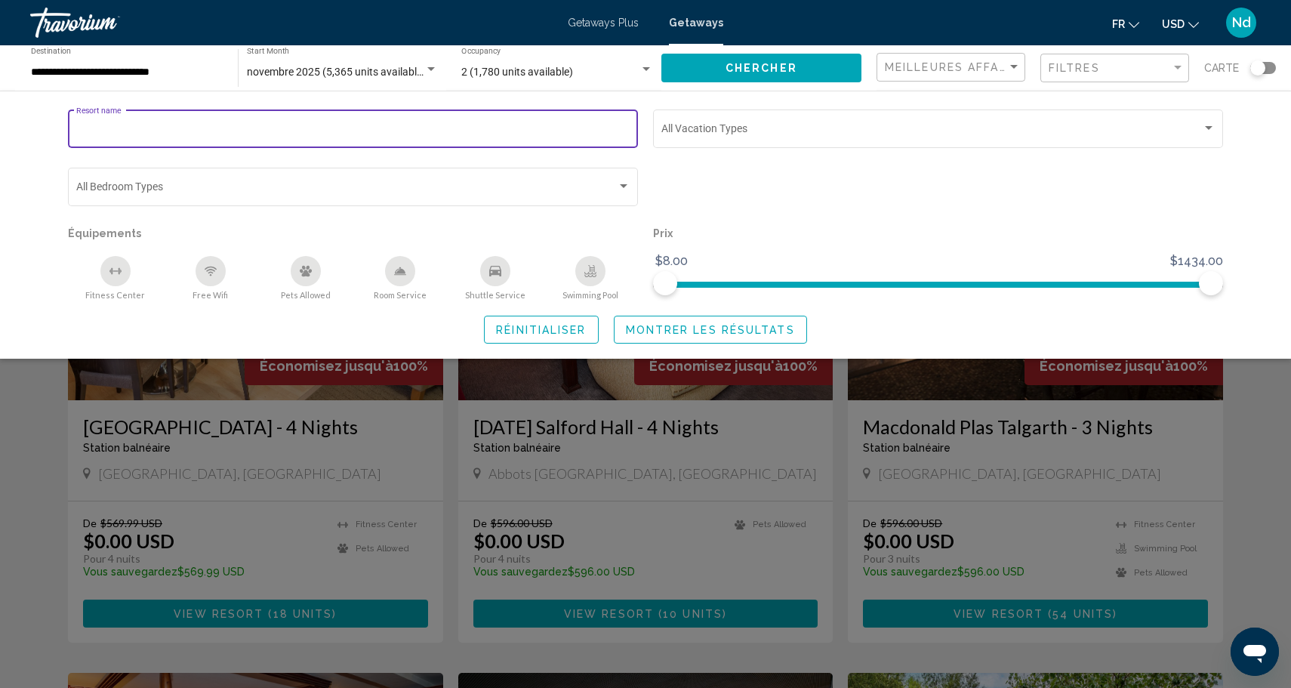
click at [460, 134] on input "Resort name" at bounding box center [353, 131] width 554 height 12
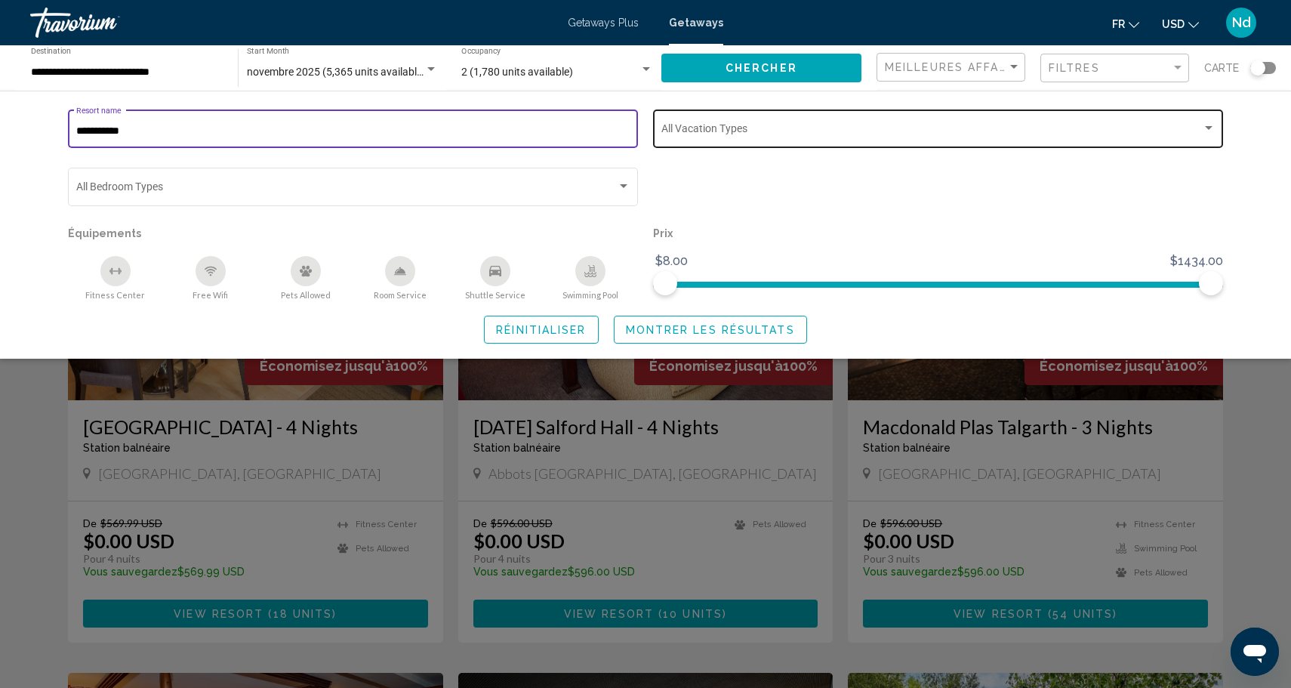
click at [707, 138] on div "Vacation Types All Vacation Types" at bounding box center [938, 127] width 554 height 42
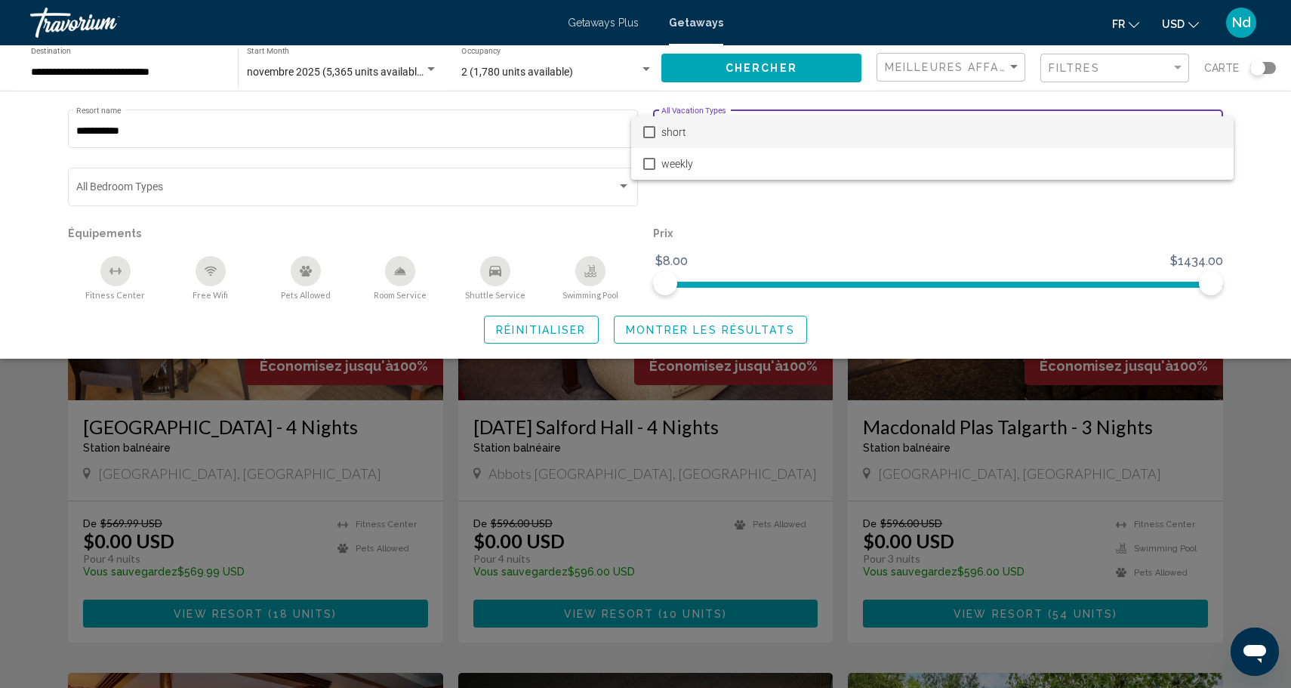
click at [456, 192] on div at bounding box center [645, 344] width 1291 height 688
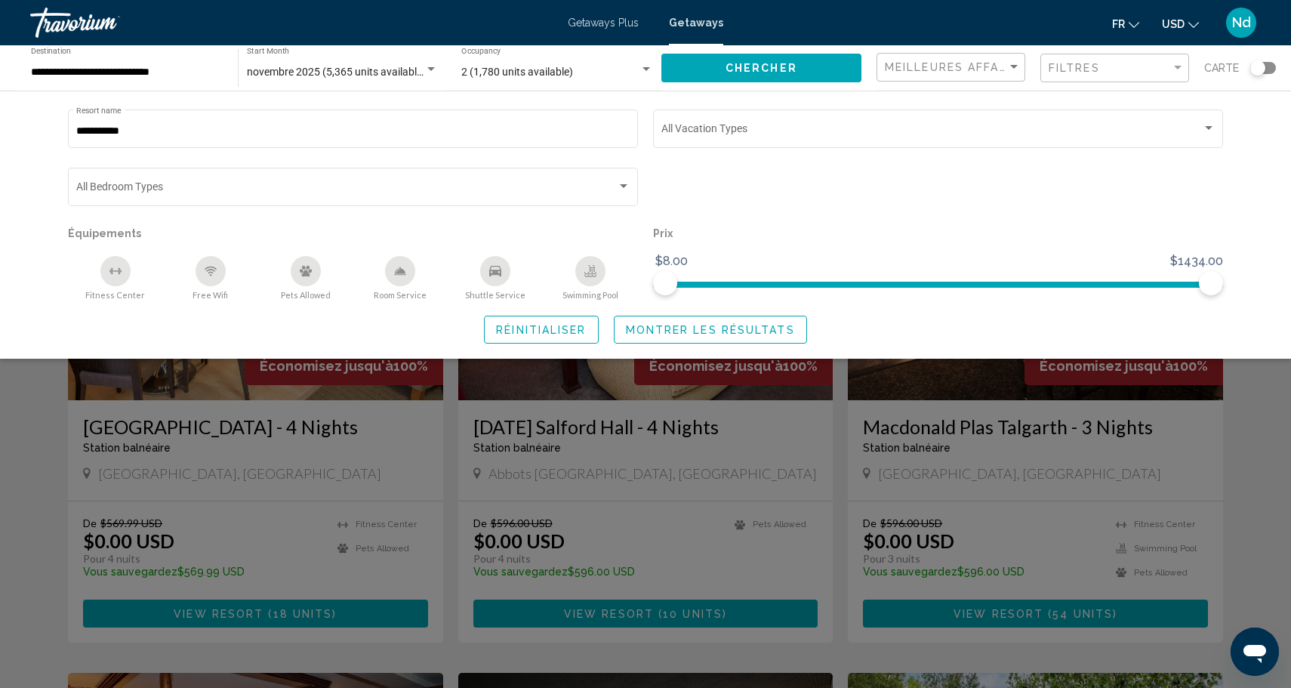
click at [456, 192] on span "Search widget" at bounding box center [346, 189] width 540 height 12
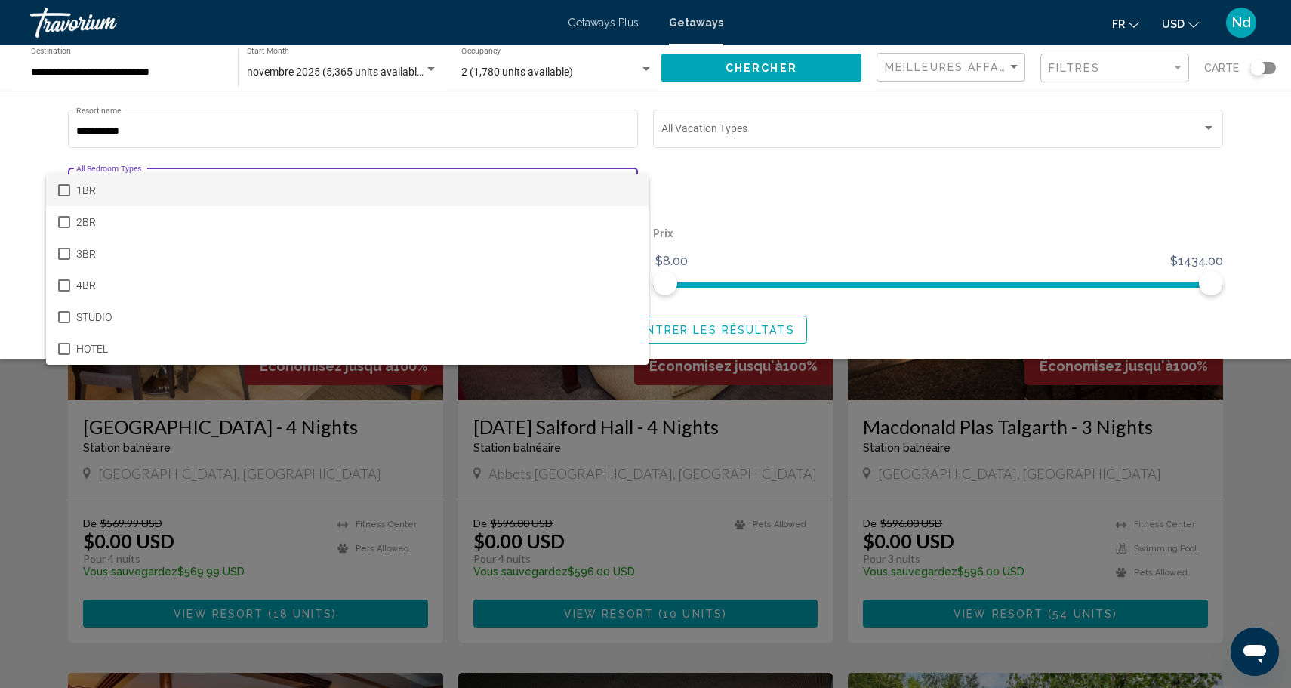
click at [796, 186] on div at bounding box center [645, 344] width 1291 height 688
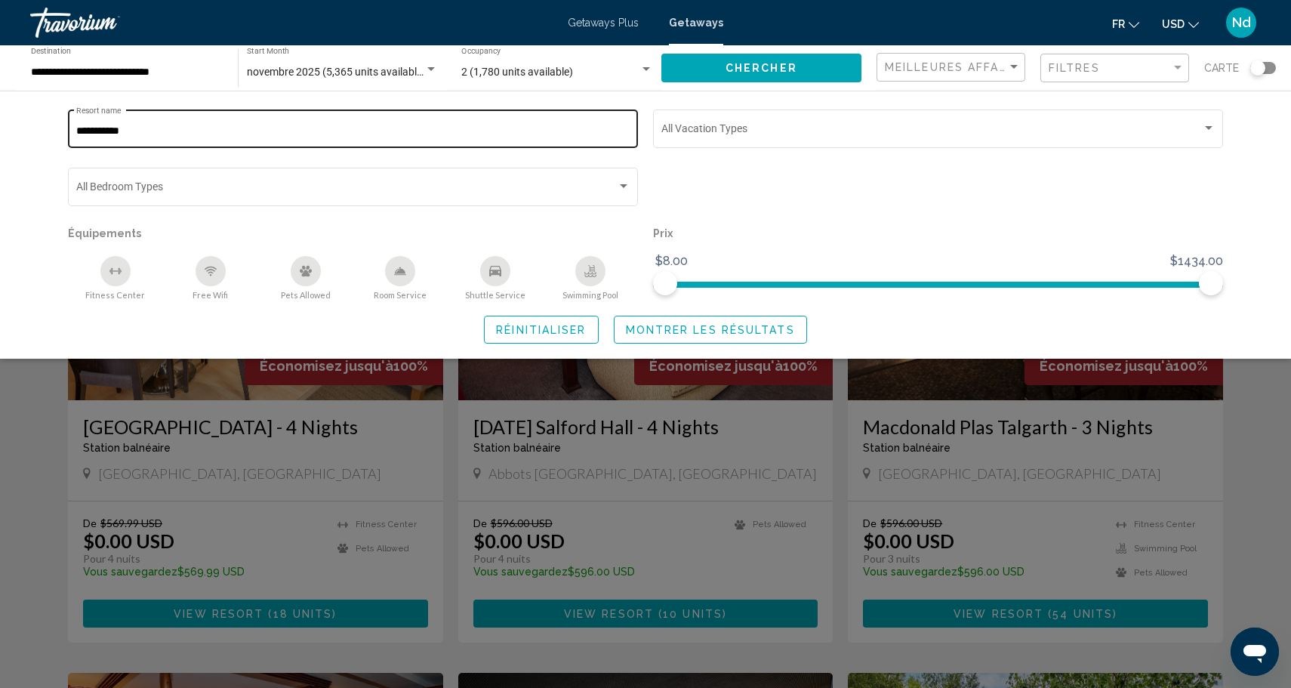
click at [382, 135] on input "**********" at bounding box center [353, 131] width 554 height 12
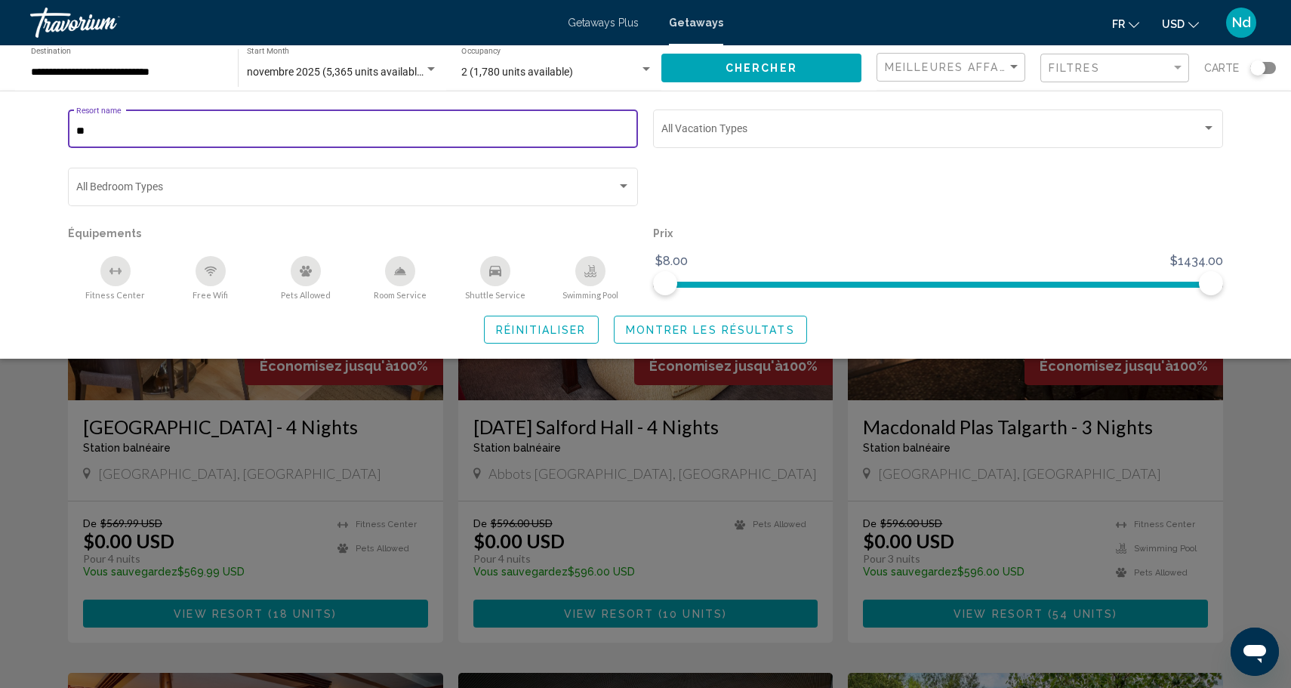
type input "*"
click at [758, 331] on span "Montrer les résultats" at bounding box center [710, 330] width 169 height 12
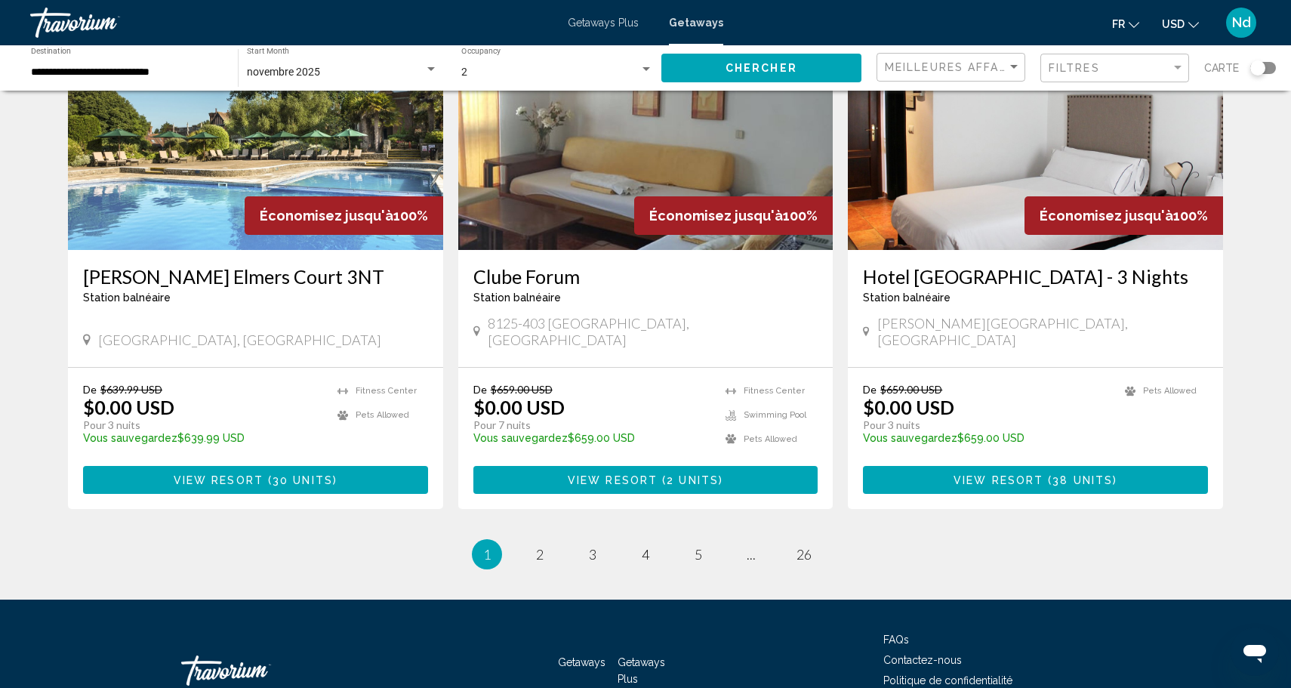
scroll to position [1742, 0]
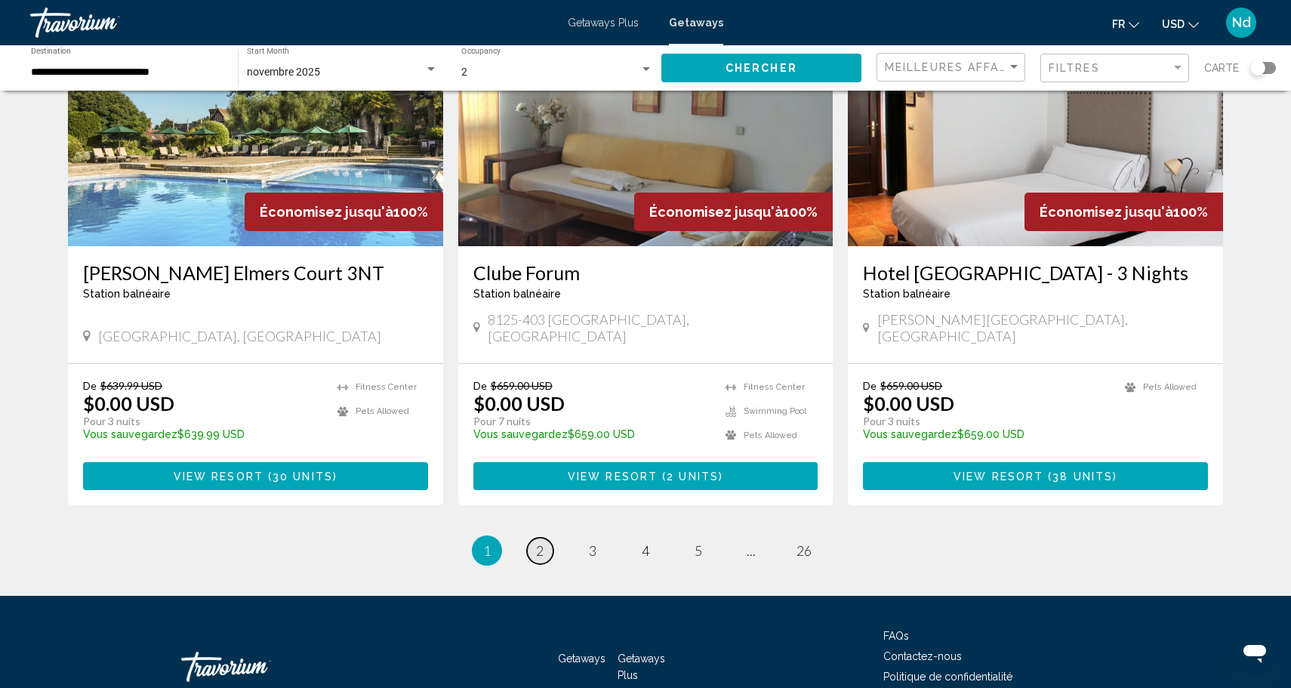
click at [541, 542] on span "2" at bounding box center [540, 550] width 8 height 17
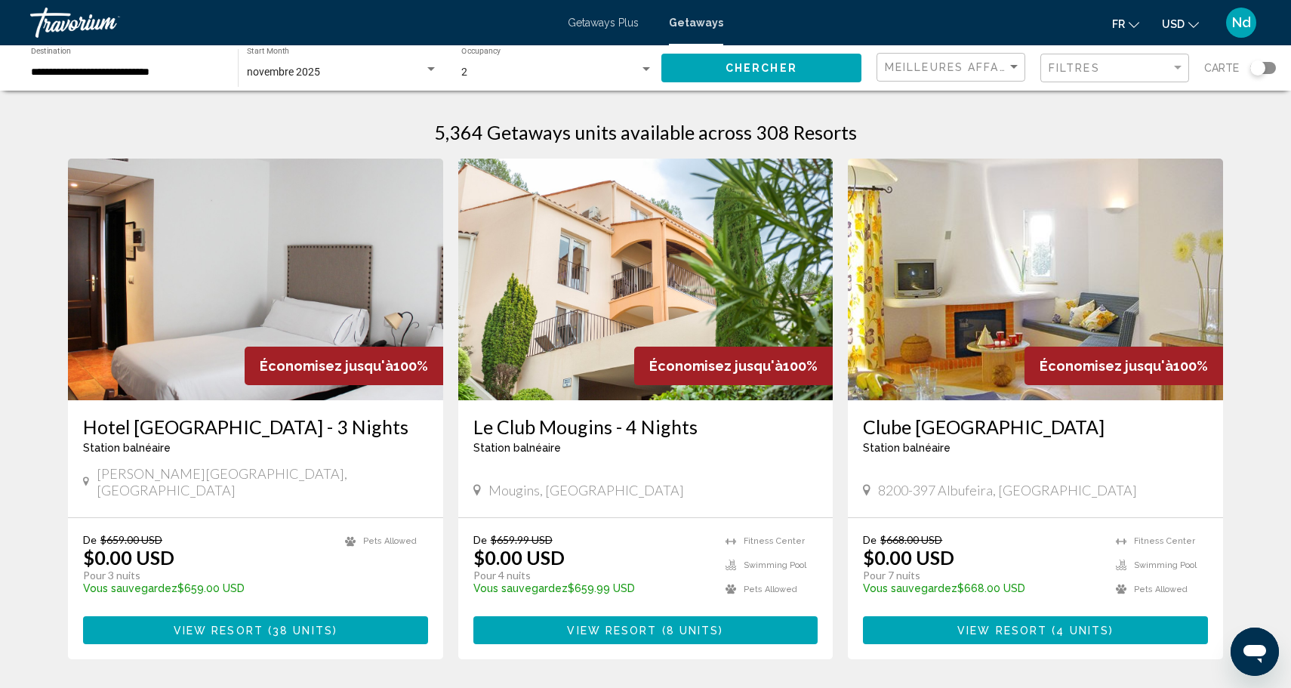
click at [1106, 74] on div "Filtres" at bounding box center [1116, 68] width 136 height 28
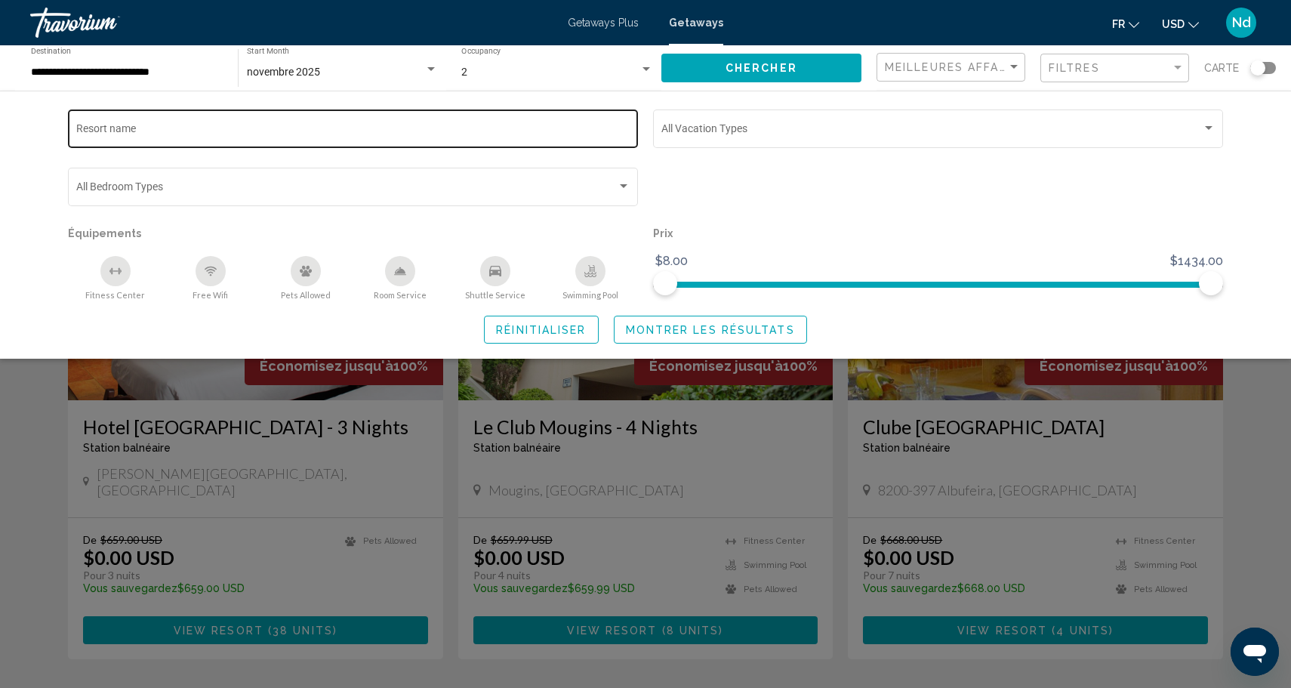
click at [536, 136] on input "Resort name" at bounding box center [353, 131] width 554 height 12
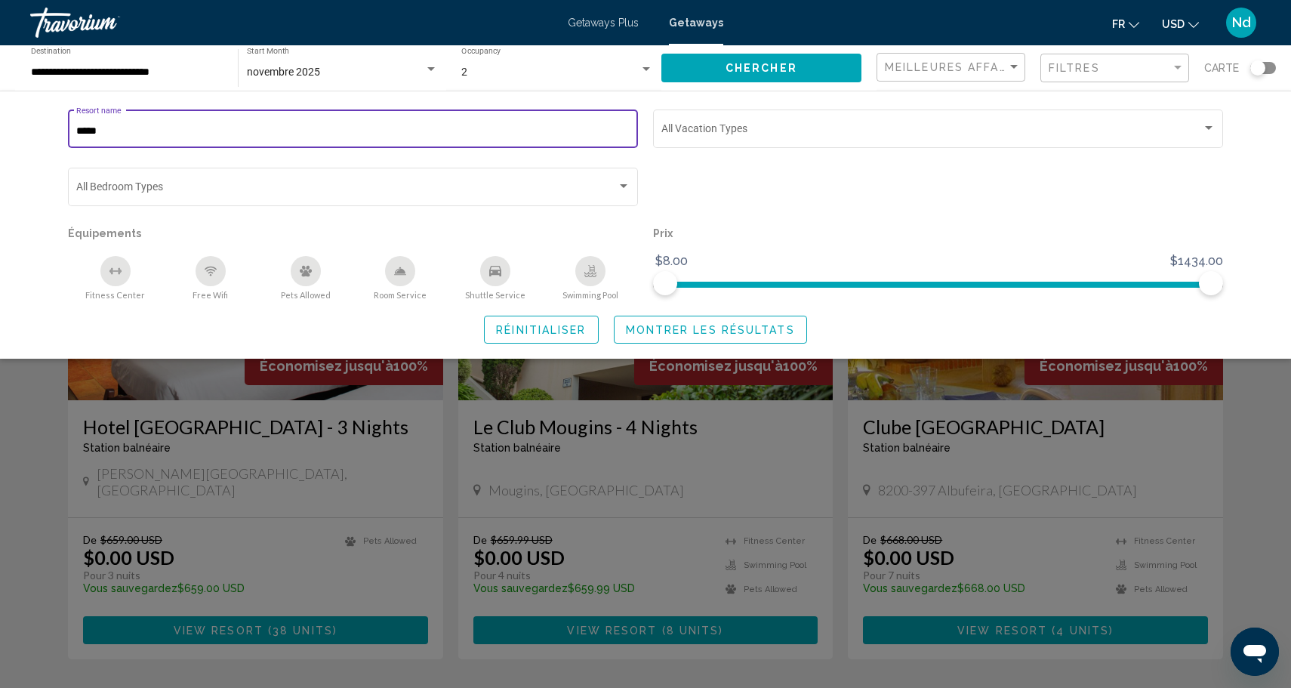
type input "*****"
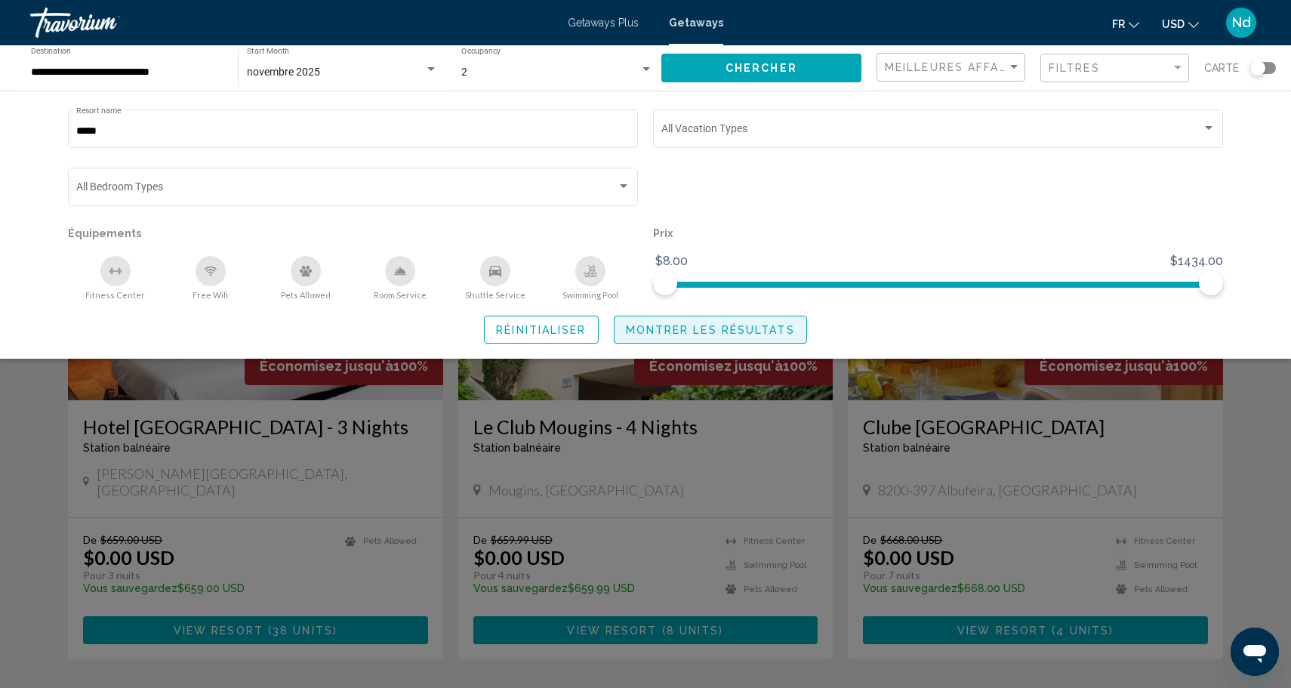
click at [703, 341] on button "Montrer les résultats" at bounding box center [710, 329] width 193 height 28
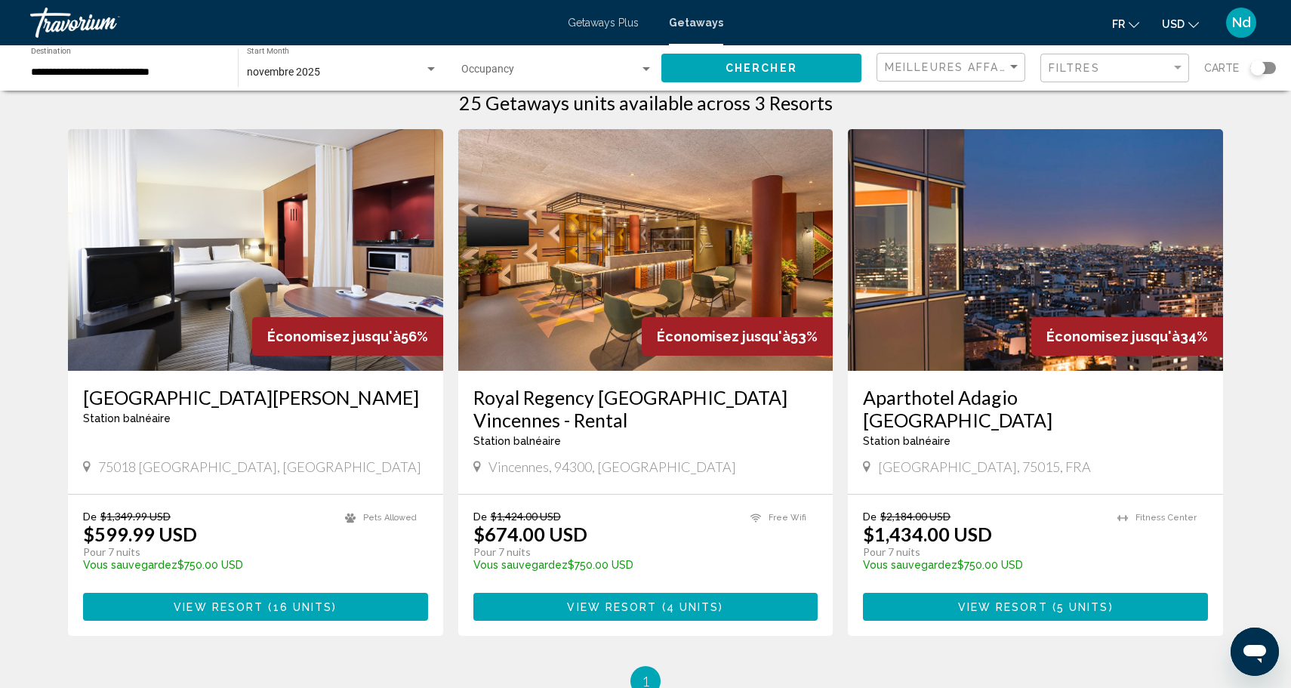
scroll to position [26, 0]
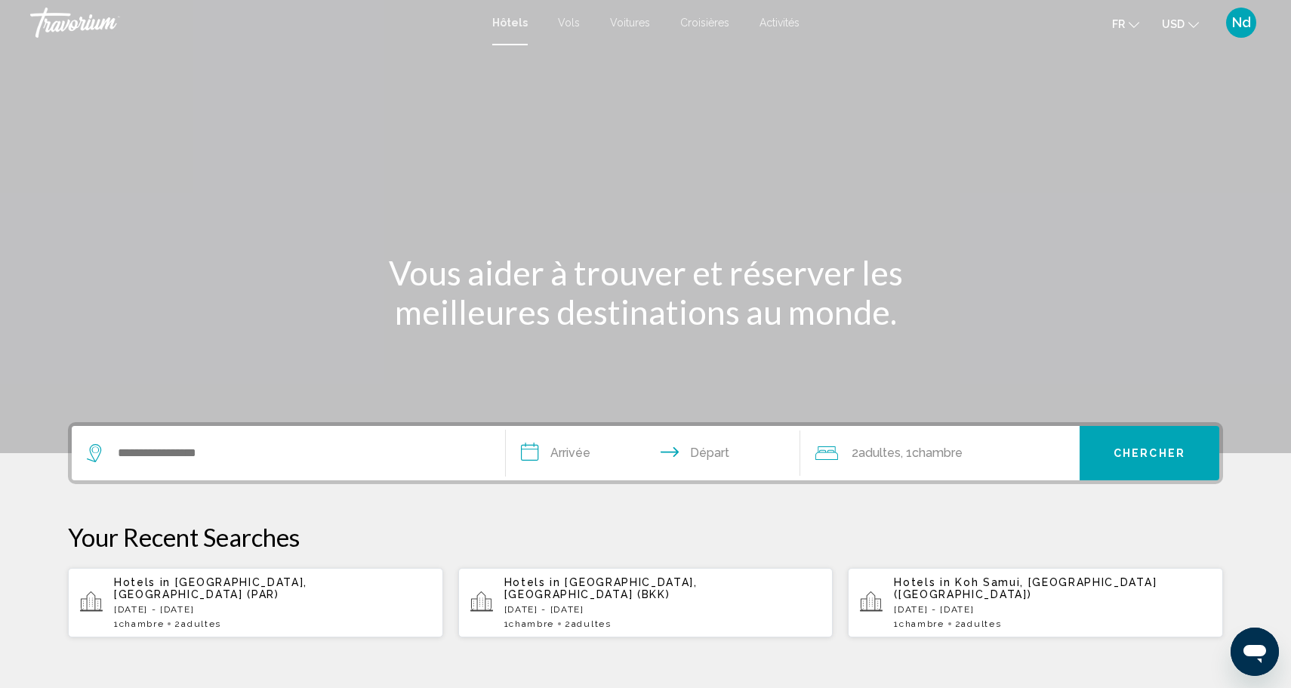
click at [774, 25] on span "Activités" at bounding box center [779, 23] width 40 height 12
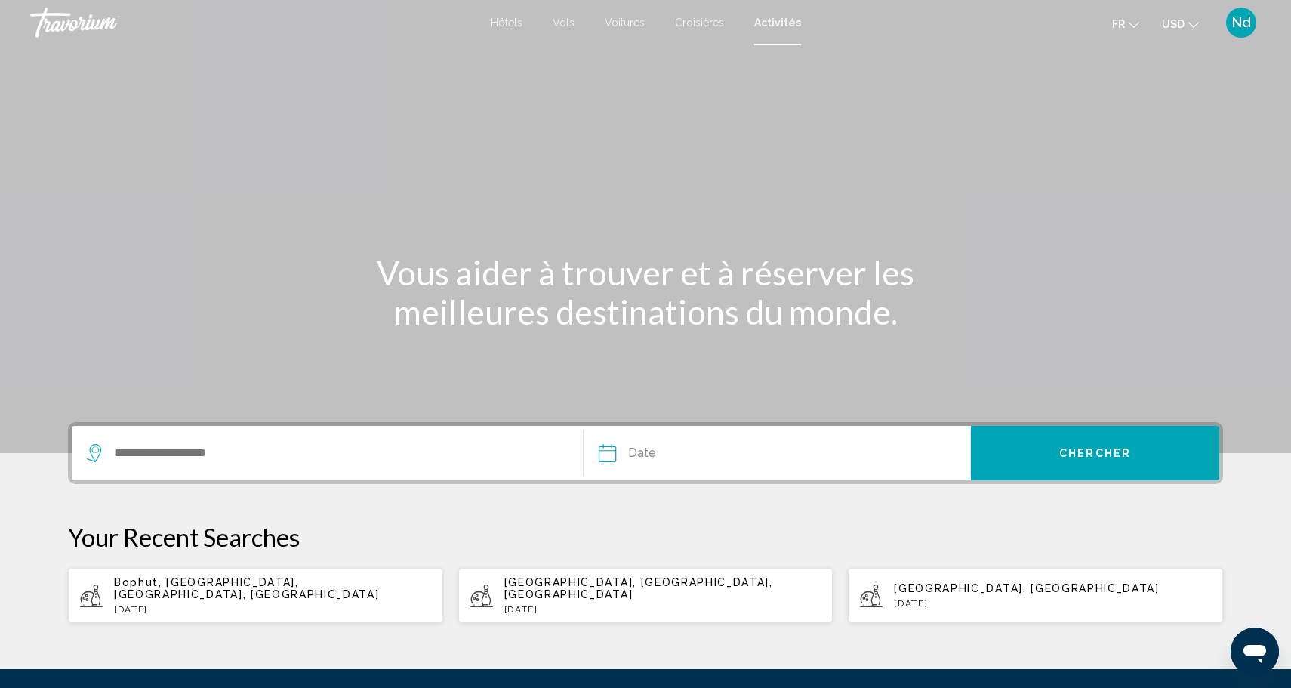
click at [243, 466] on div "Search widget" at bounding box center [327, 453] width 481 height 54
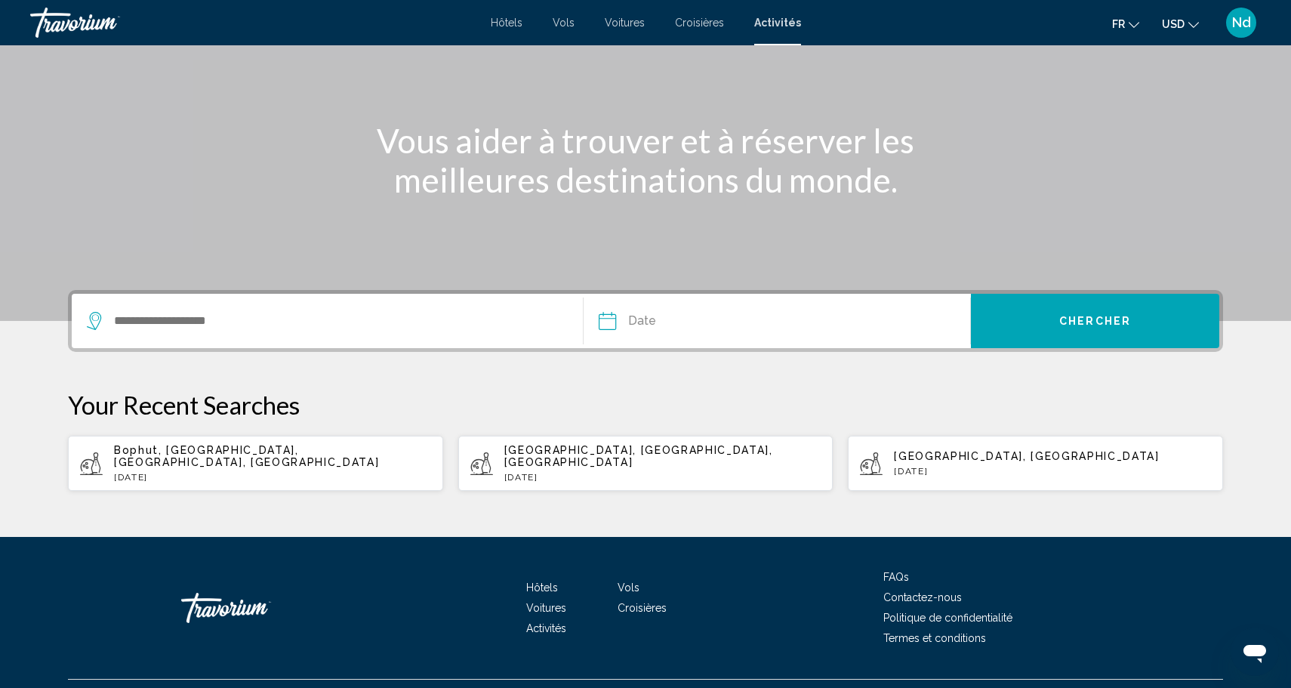
scroll to position [154, 0]
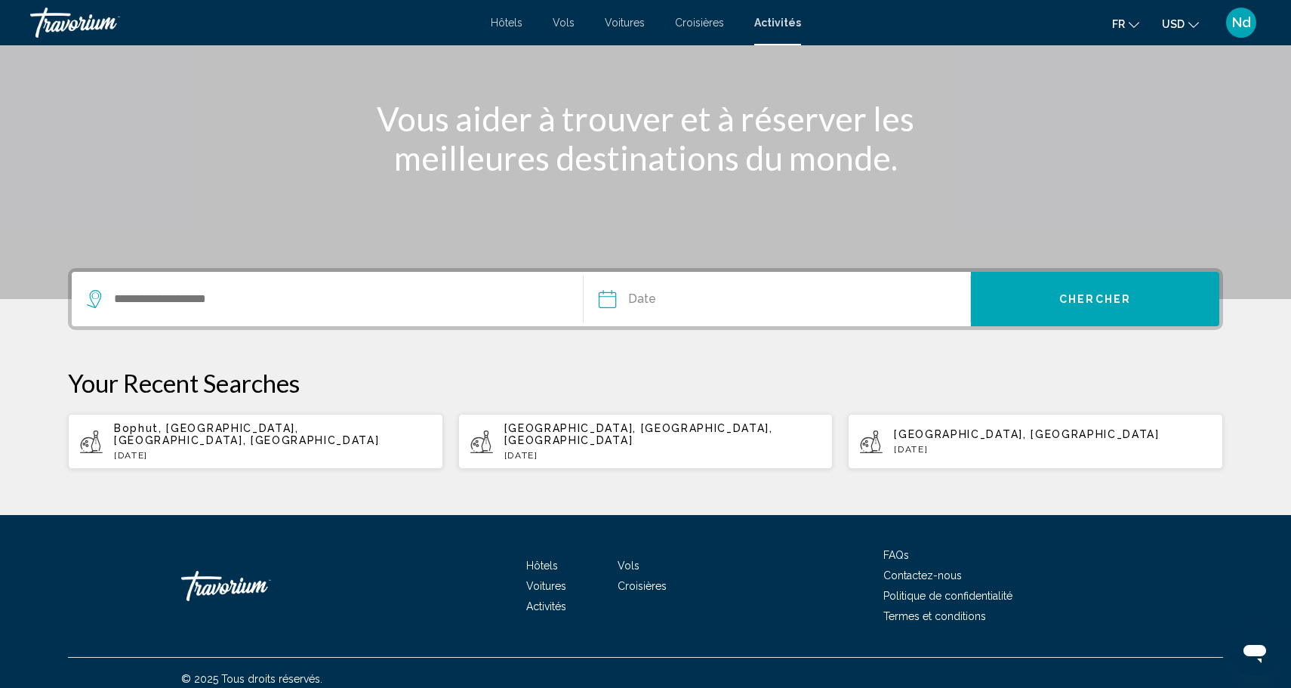
click at [186, 285] on div "Search widget" at bounding box center [327, 299] width 481 height 54
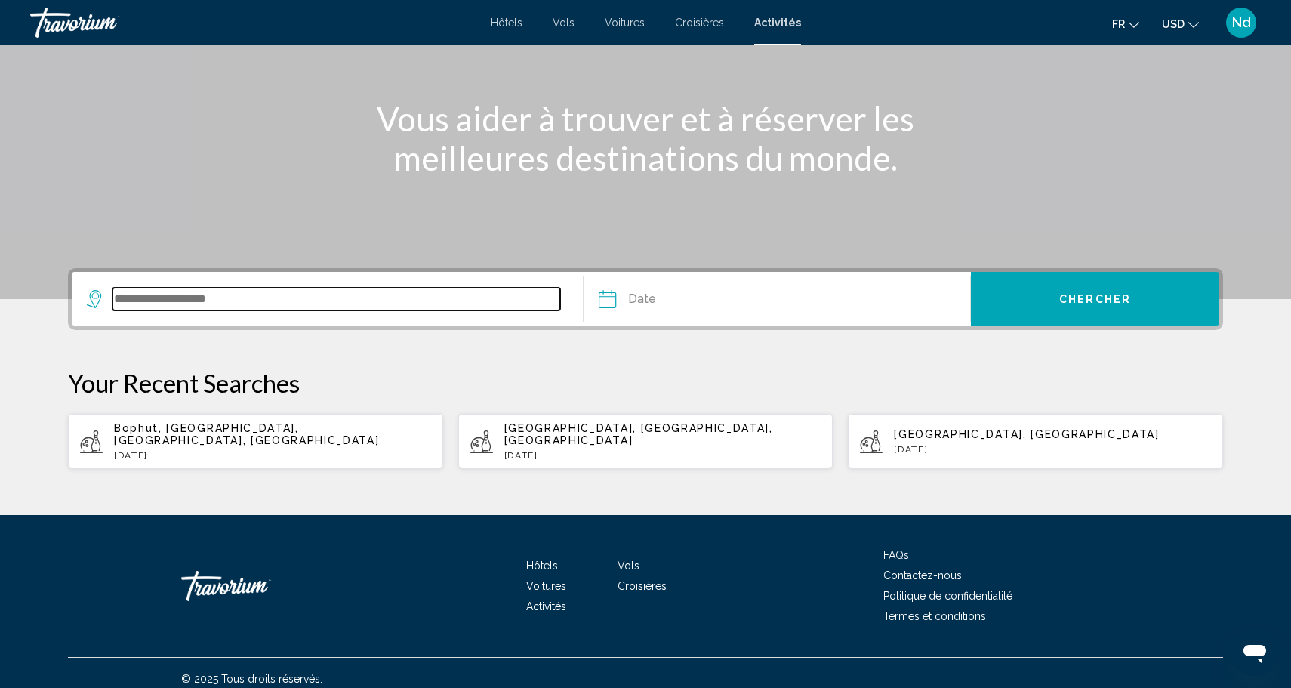
click at [186, 294] on input "Search widget" at bounding box center [336, 299] width 448 height 23
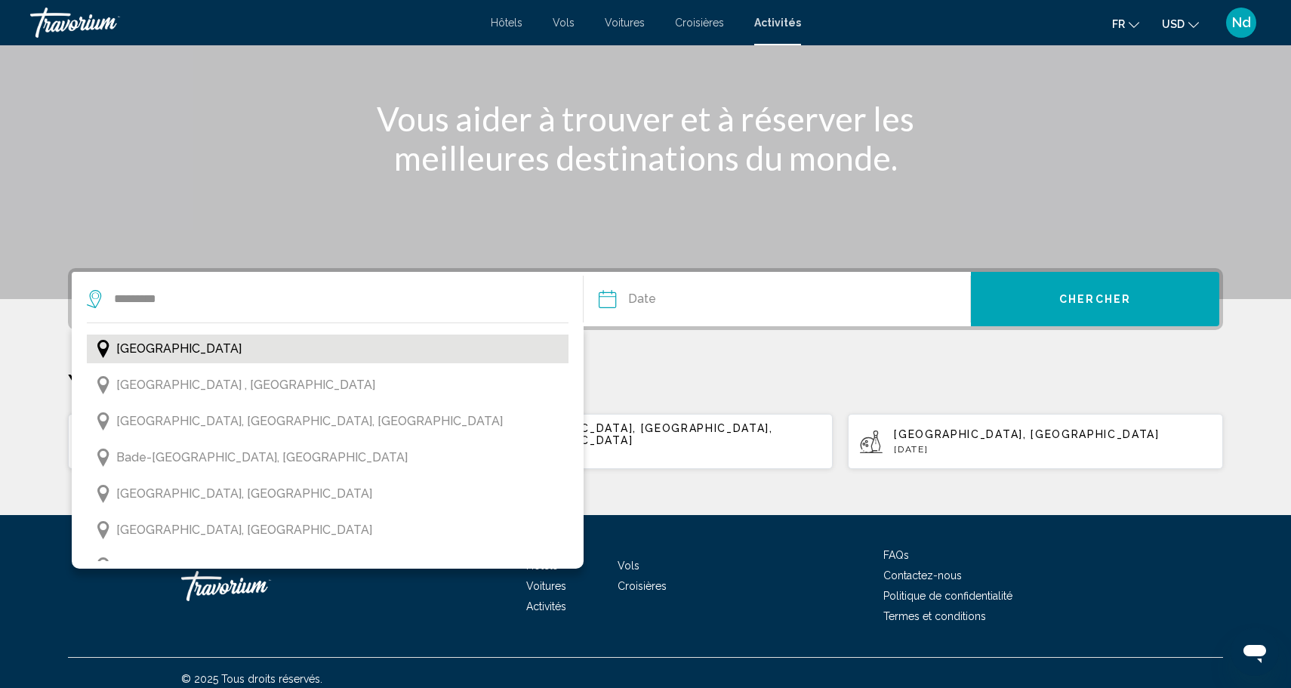
click at [198, 352] on button "[GEOGRAPHIC_DATA]" at bounding box center [328, 348] width 482 height 29
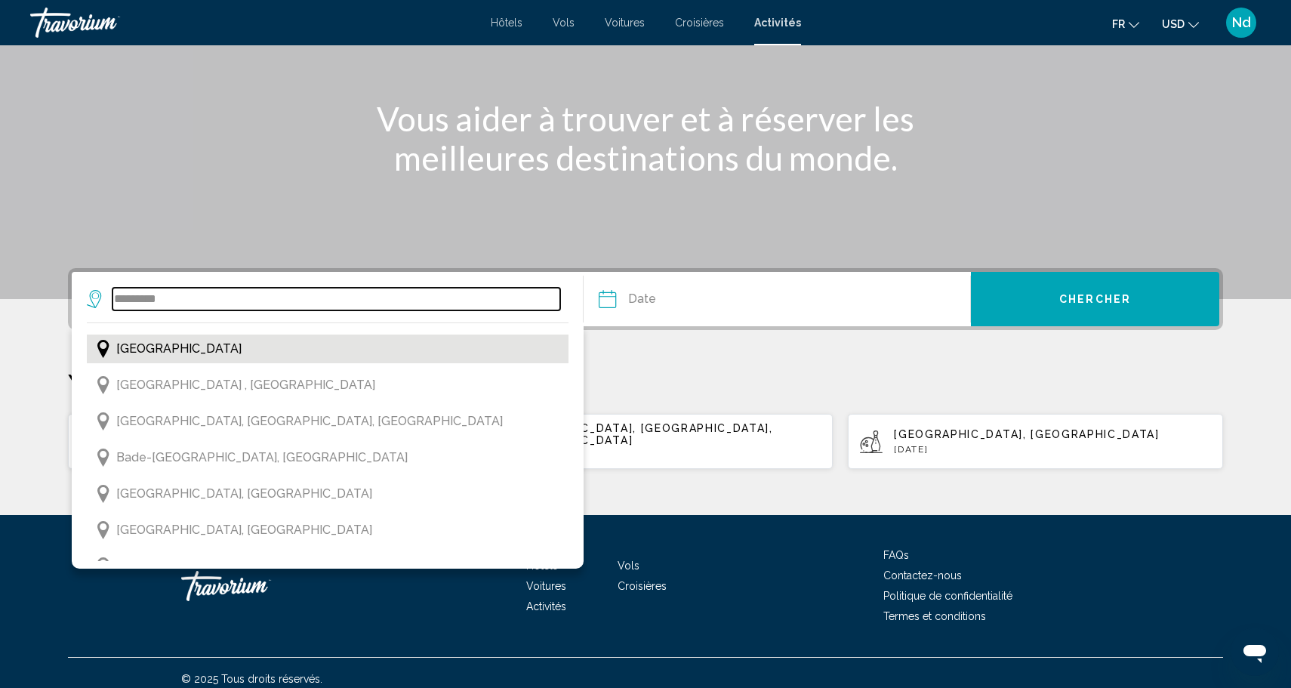
type input "*********"
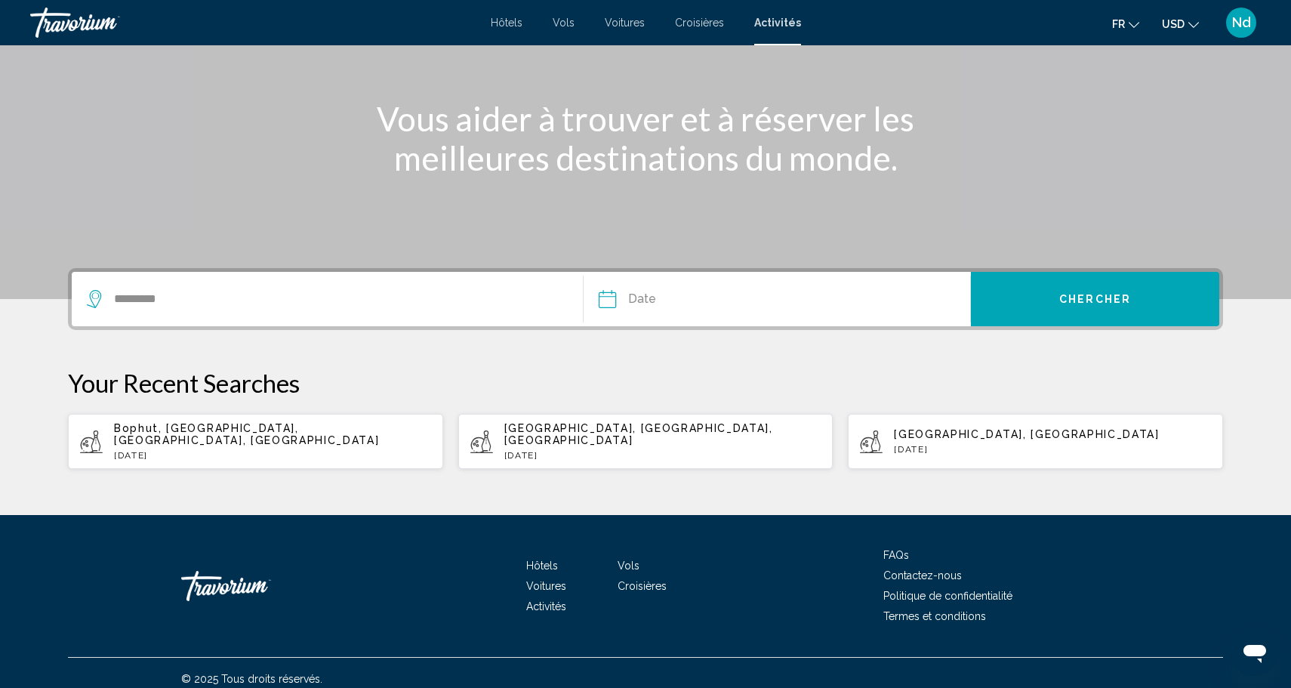
click at [609, 307] on input "Date" at bounding box center [691, 301] width 192 height 59
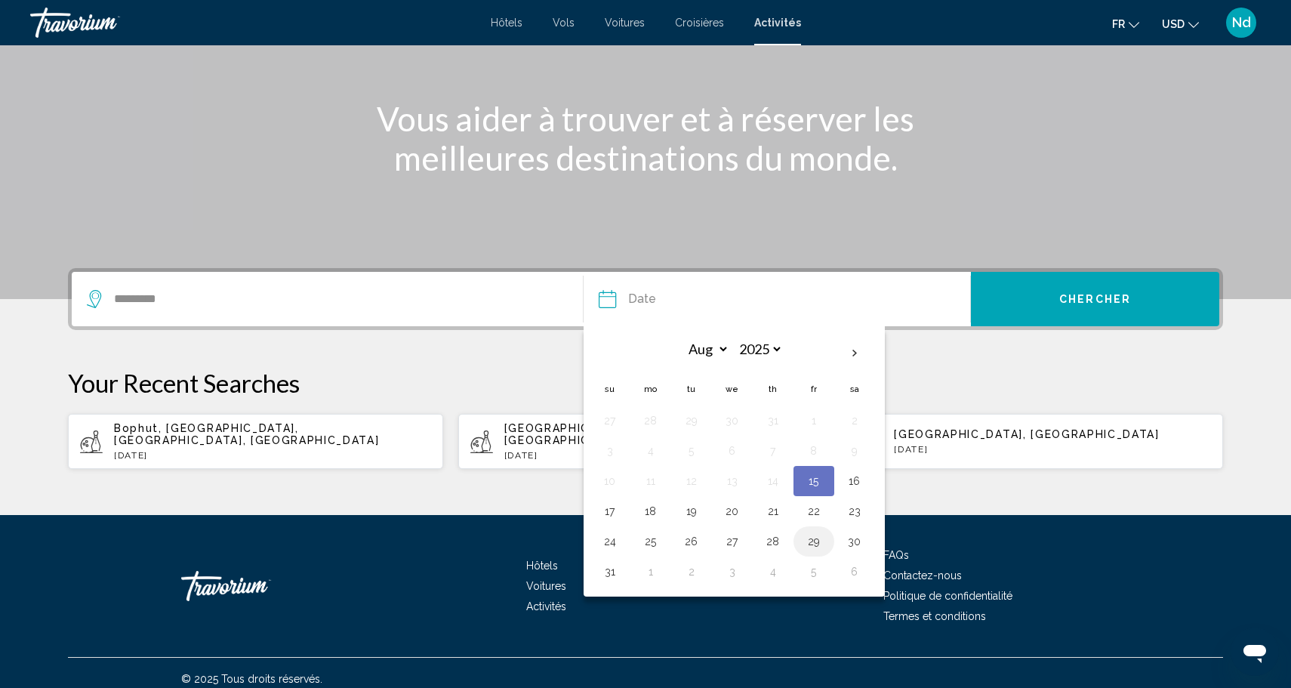
click at [816, 541] on button "29" at bounding box center [814, 541] width 24 height 21
type input "**********"
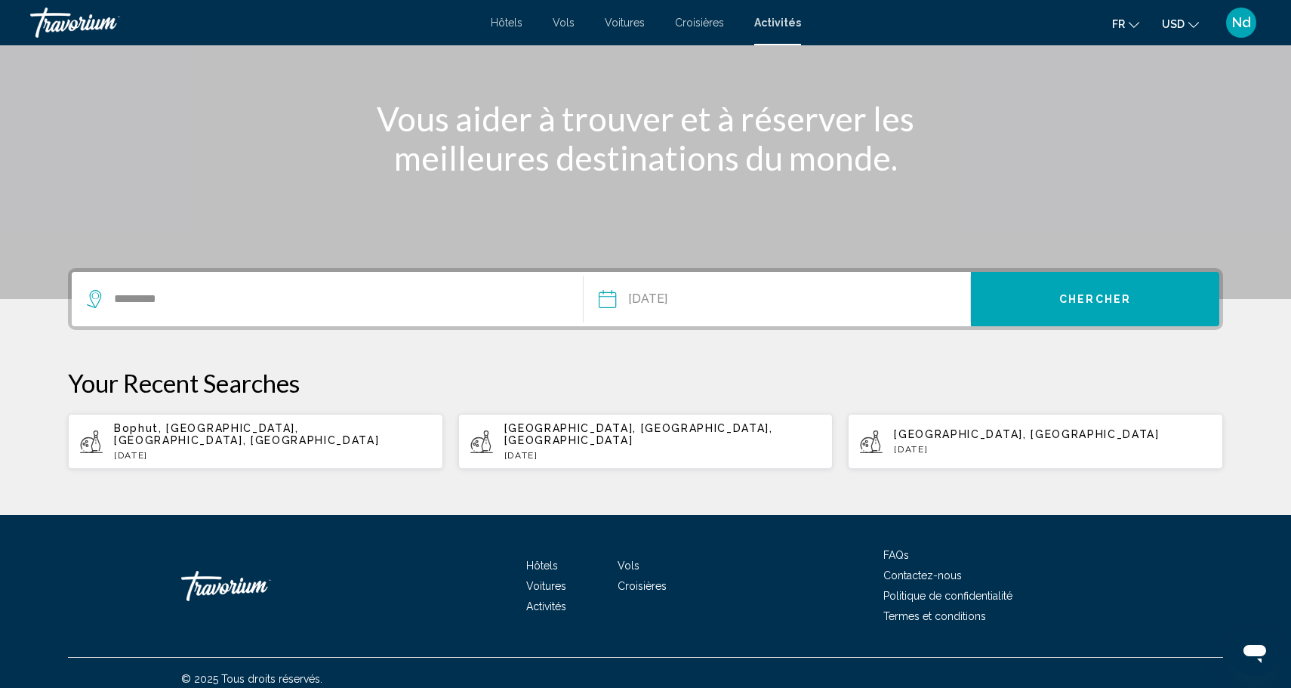
click at [1054, 310] on button "Chercher" at bounding box center [1095, 299] width 248 height 54
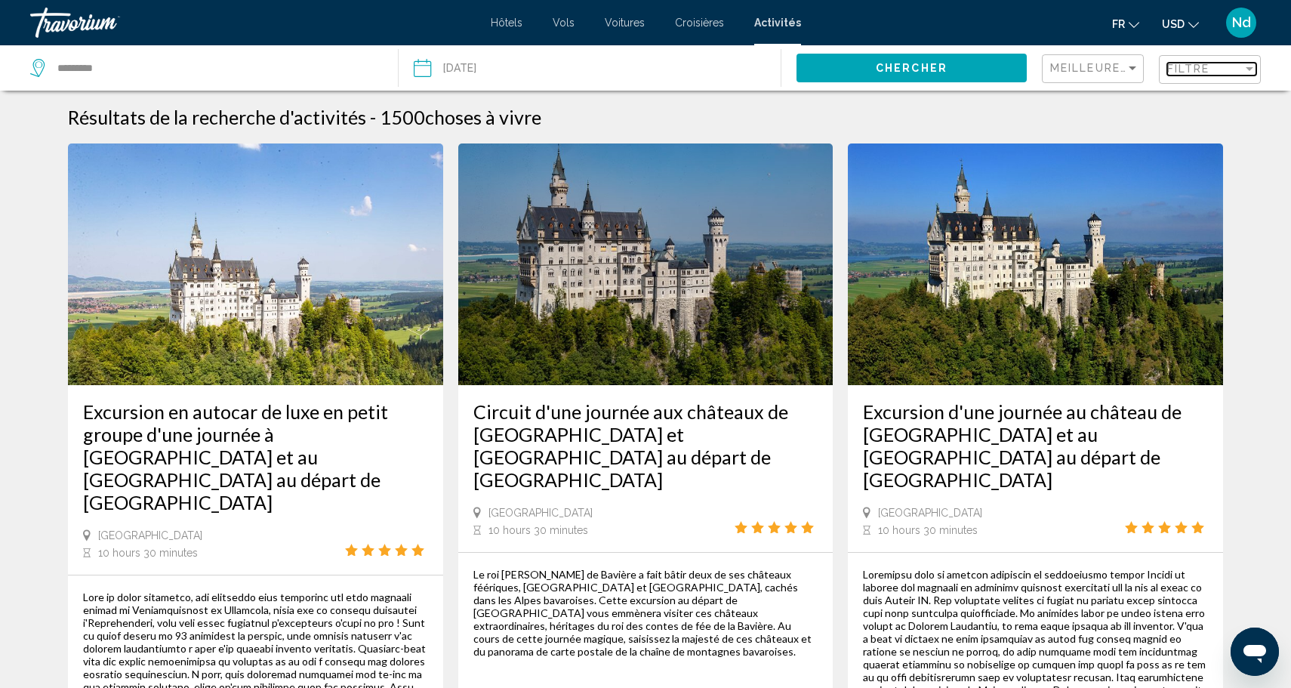
click at [1196, 72] on span "Filtre" at bounding box center [1188, 69] width 43 height 12
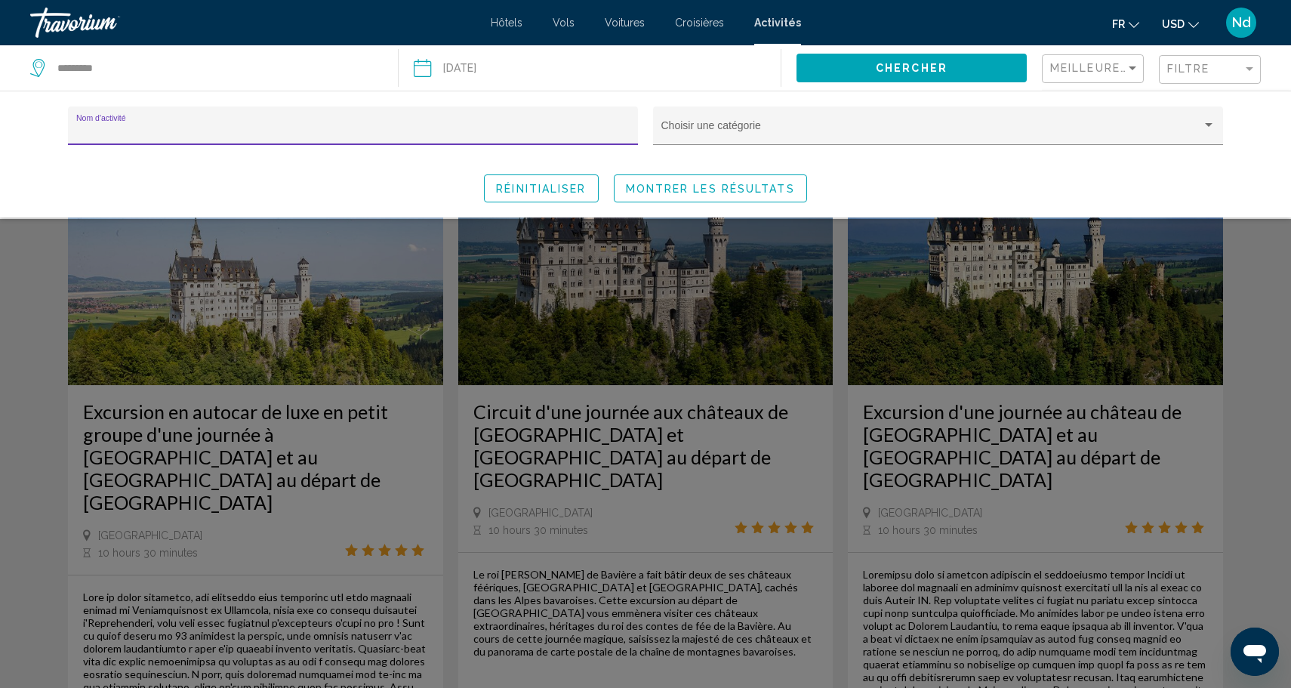
click at [162, 136] on input "Nom d'activité" at bounding box center [353, 131] width 554 height 12
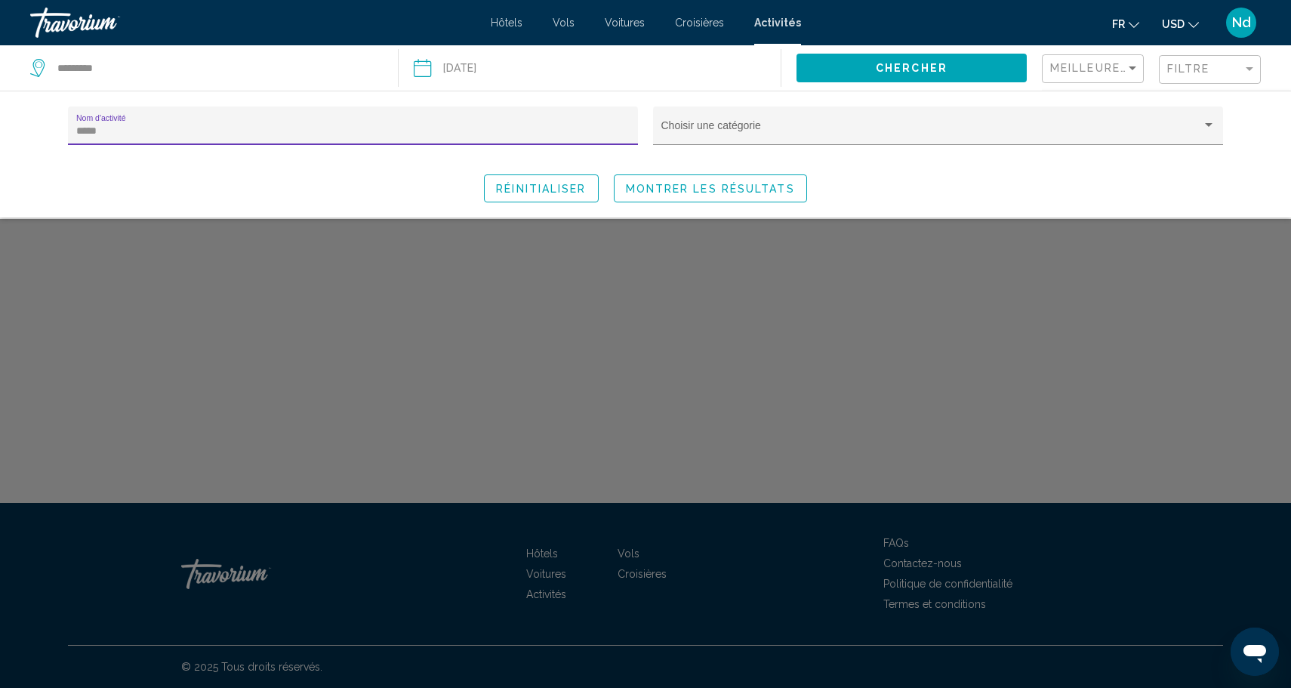
type input "******"
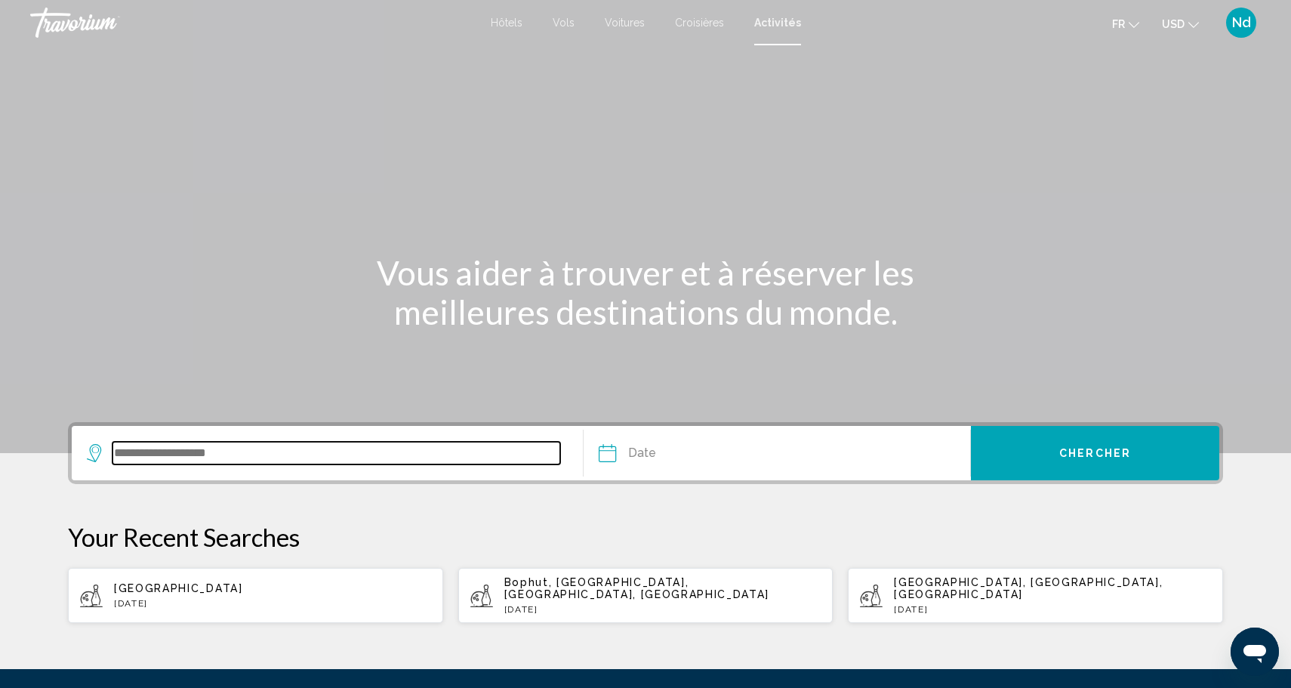
click at [215, 461] on input "Search widget" at bounding box center [336, 453] width 448 height 23
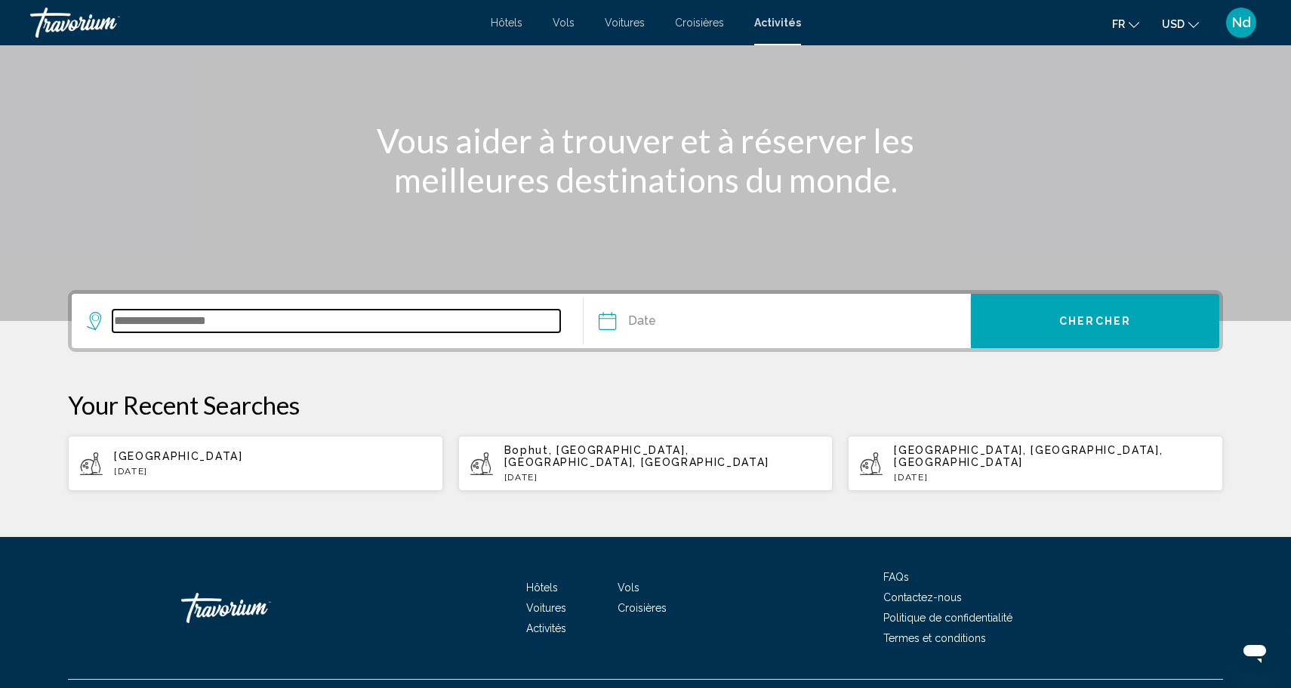
scroll to position [154, 0]
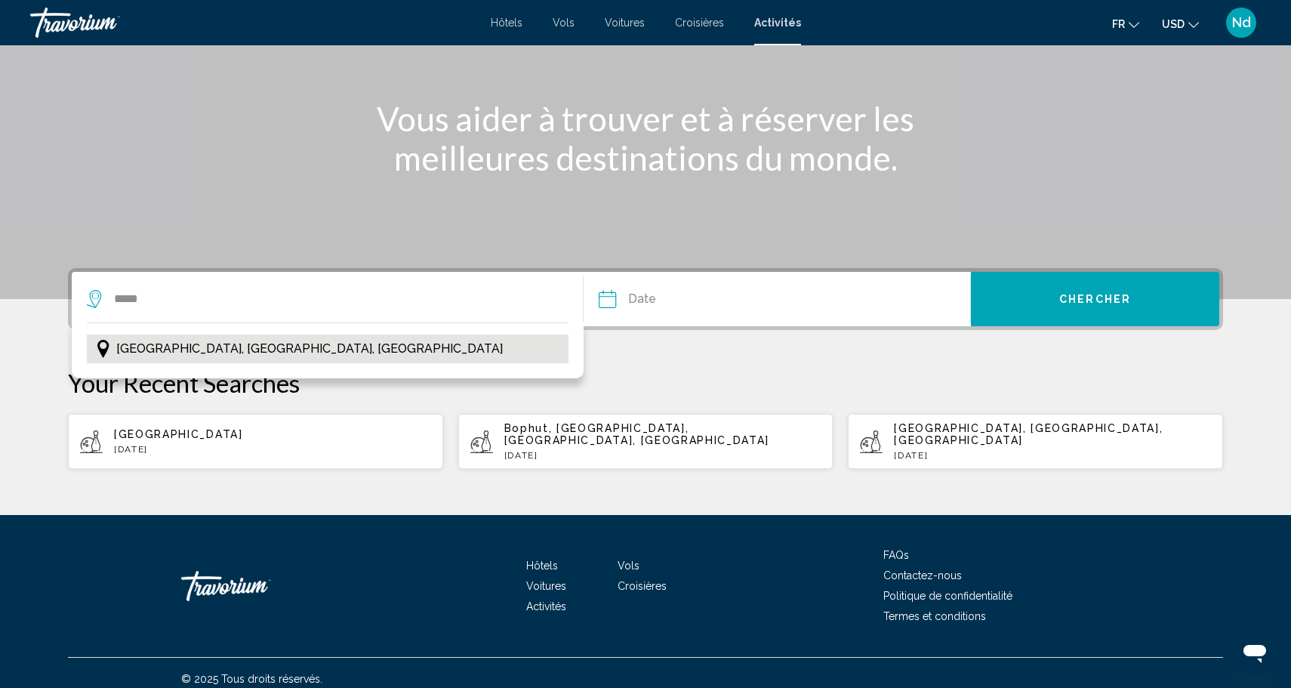
click at [474, 348] on button "[GEOGRAPHIC_DATA], [GEOGRAPHIC_DATA], [GEOGRAPHIC_DATA]" at bounding box center [328, 348] width 482 height 29
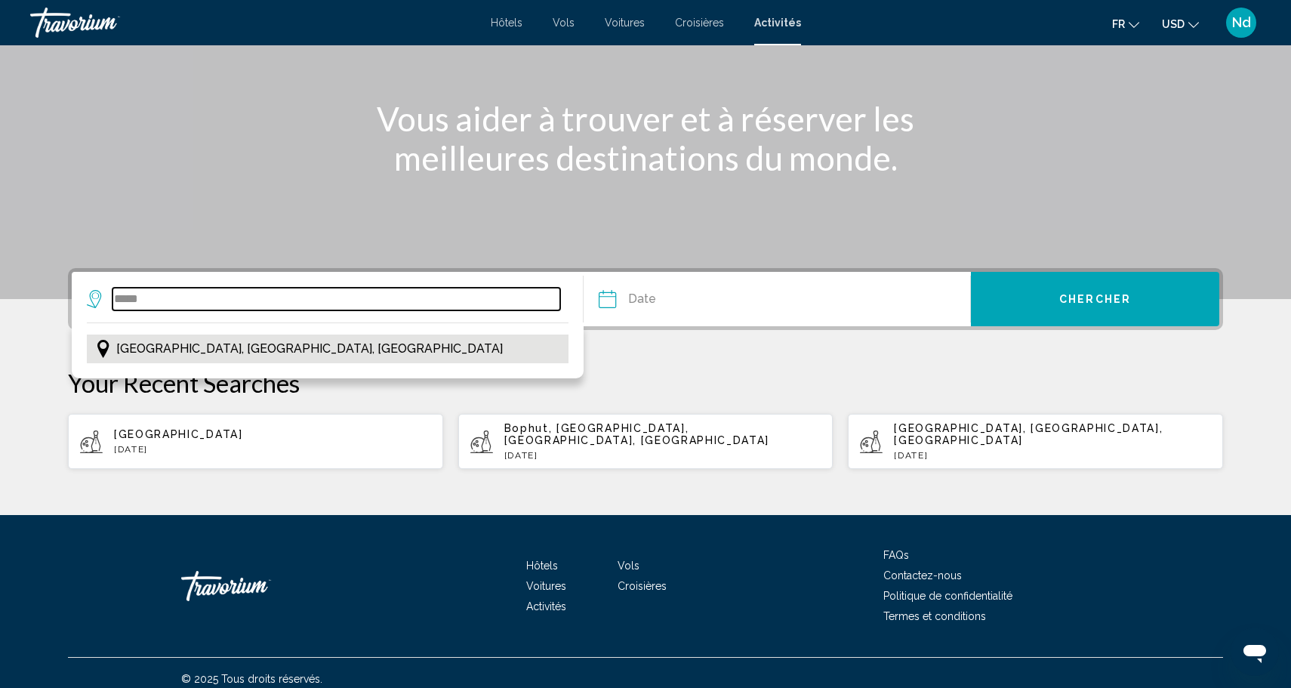
type input "**********"
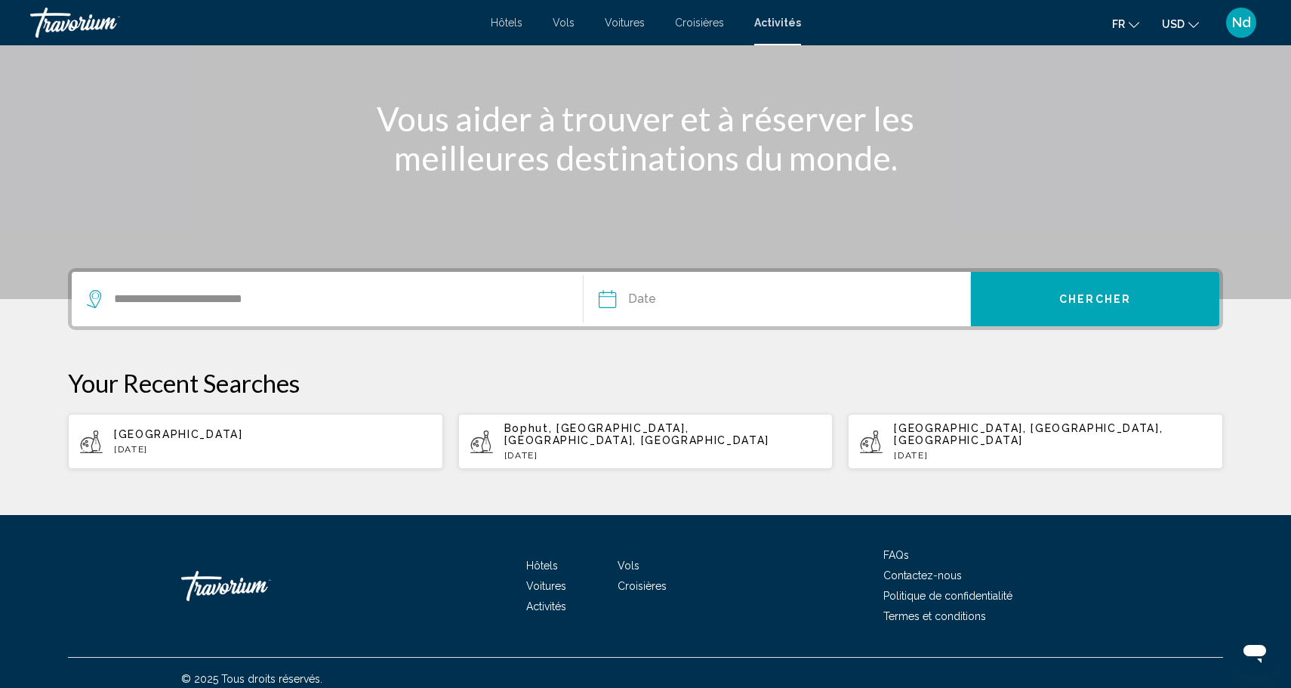
click at [617, 303] on input "Date" at bounding box center [691, 301] width 192 height 59
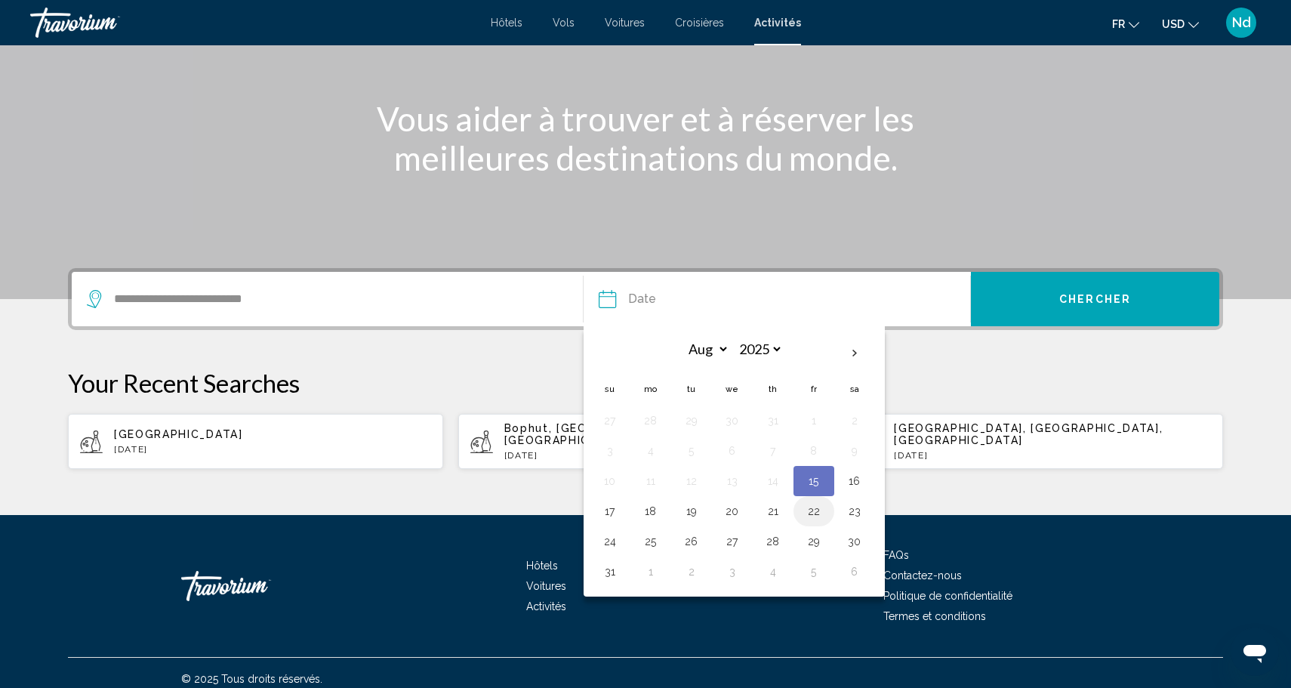
click at [820, 509] on button "22" at bounding box center [814, 510] width 24 height 21
type input "**********"
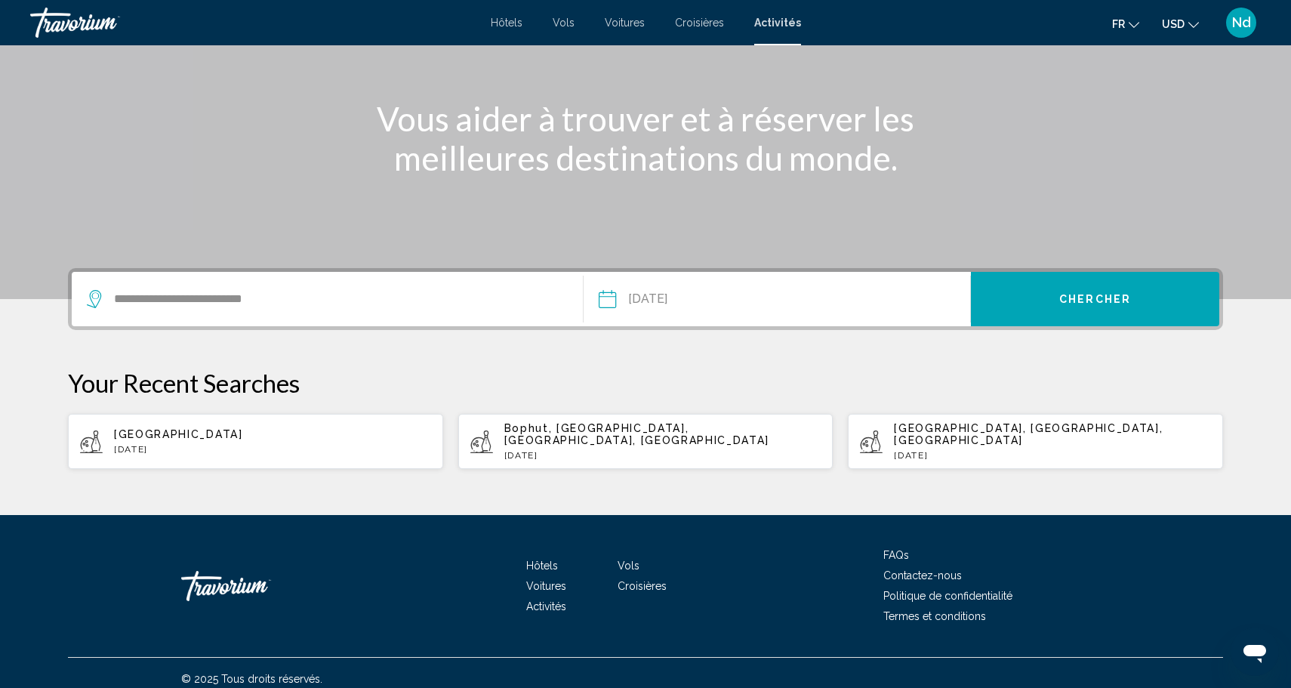
click at [1061, 297] on span "Chercher" at bounding box center [1095, 300] width 72 height 12
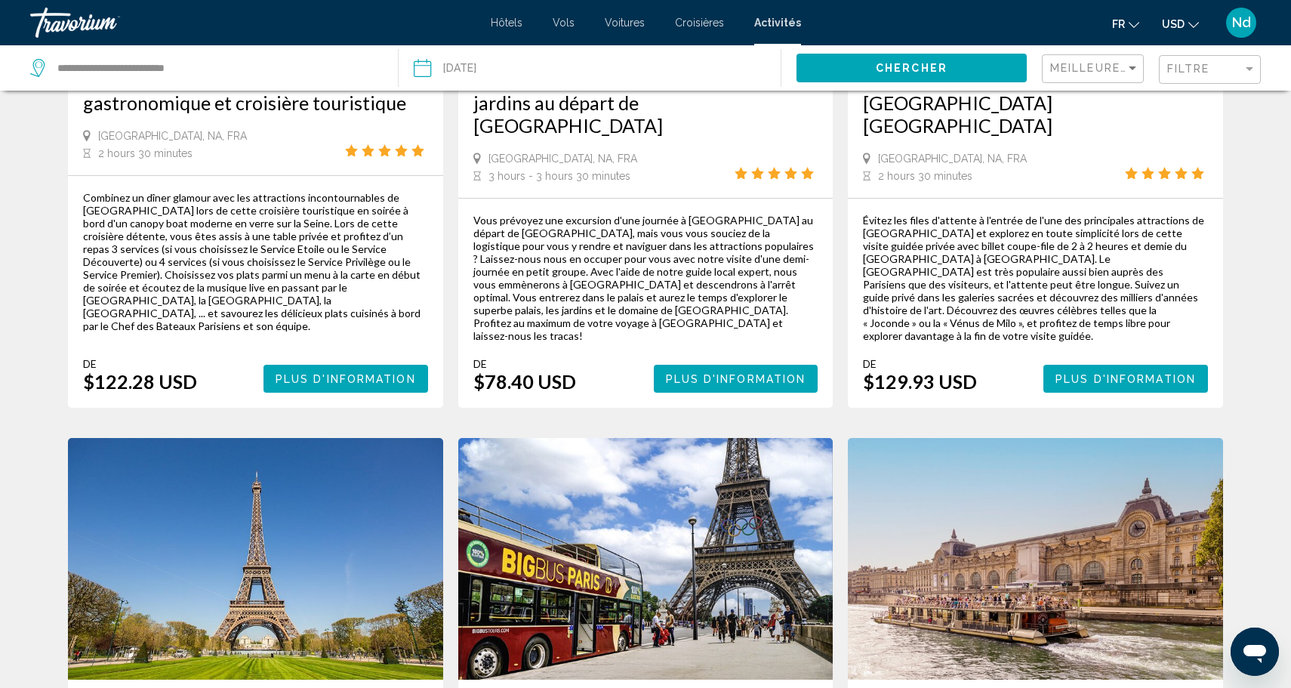
scroll to position [805, 0]
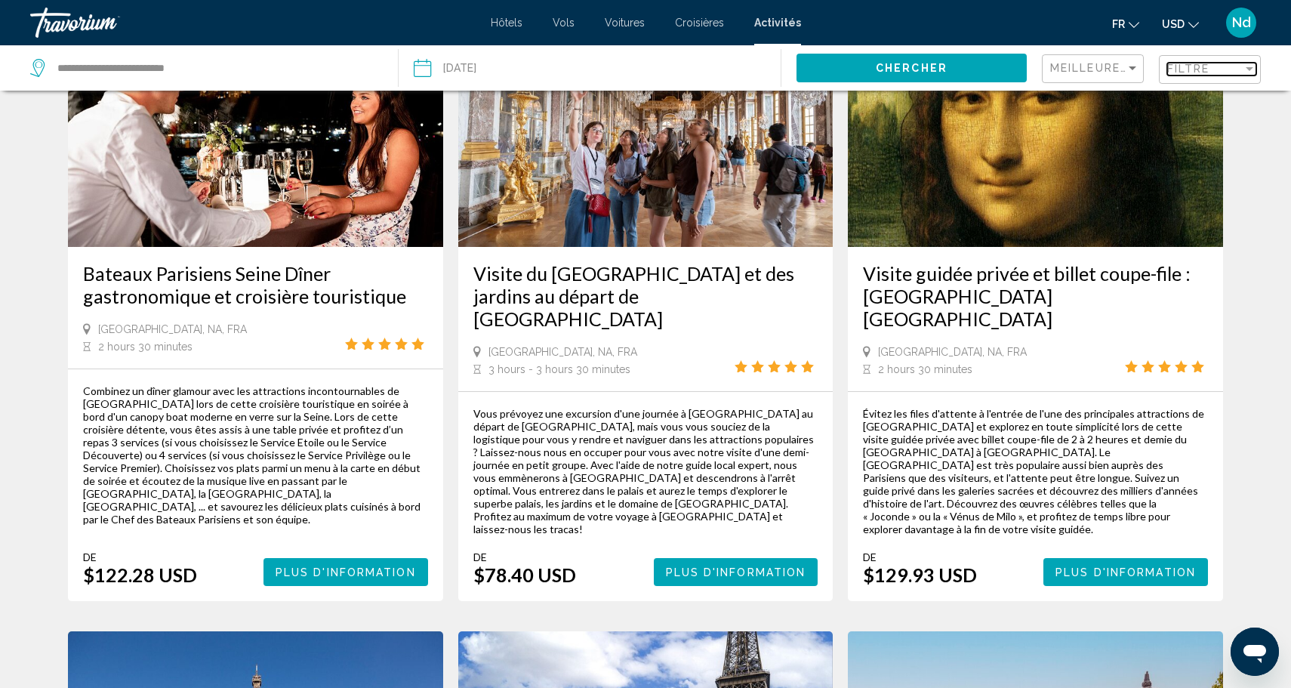
click at [1223, 66] on div "Filtre" at bounding box center [1204, 69] width 75 height 12
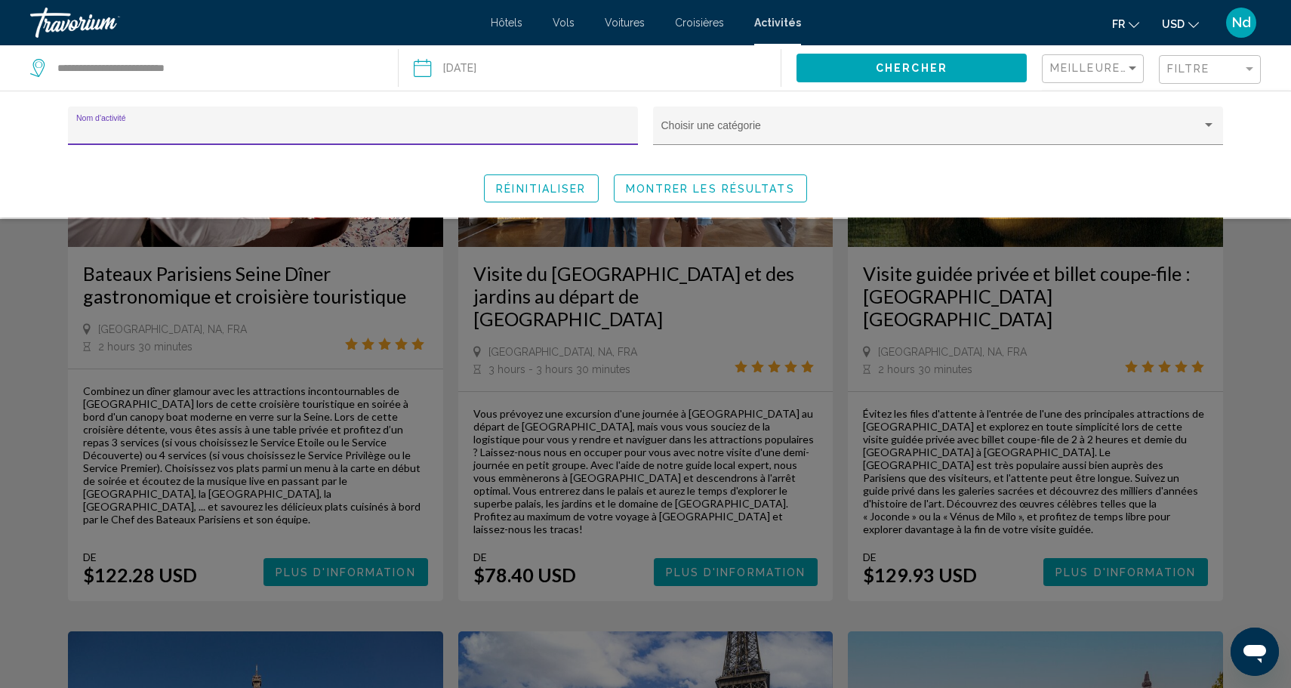
click at [299, 128] on input "Nom d'activité" at bounding box center [353, 131] width 554 height 12
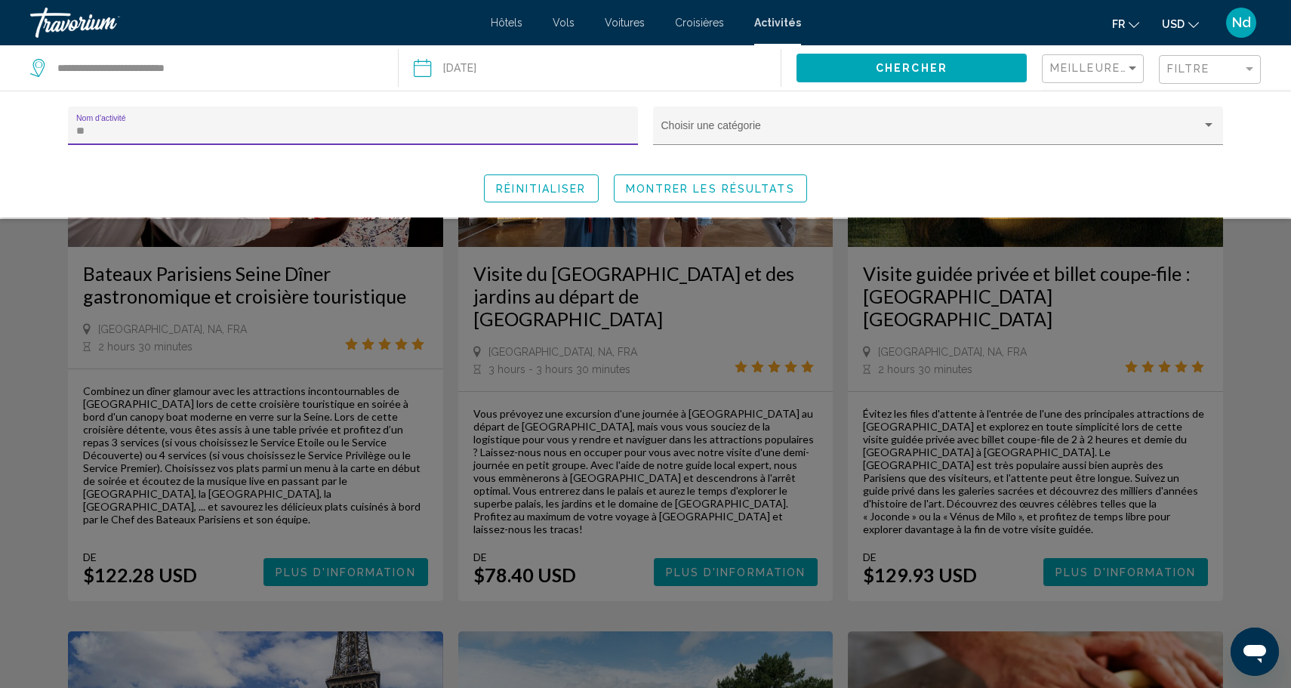
scroll to position [151, 0]
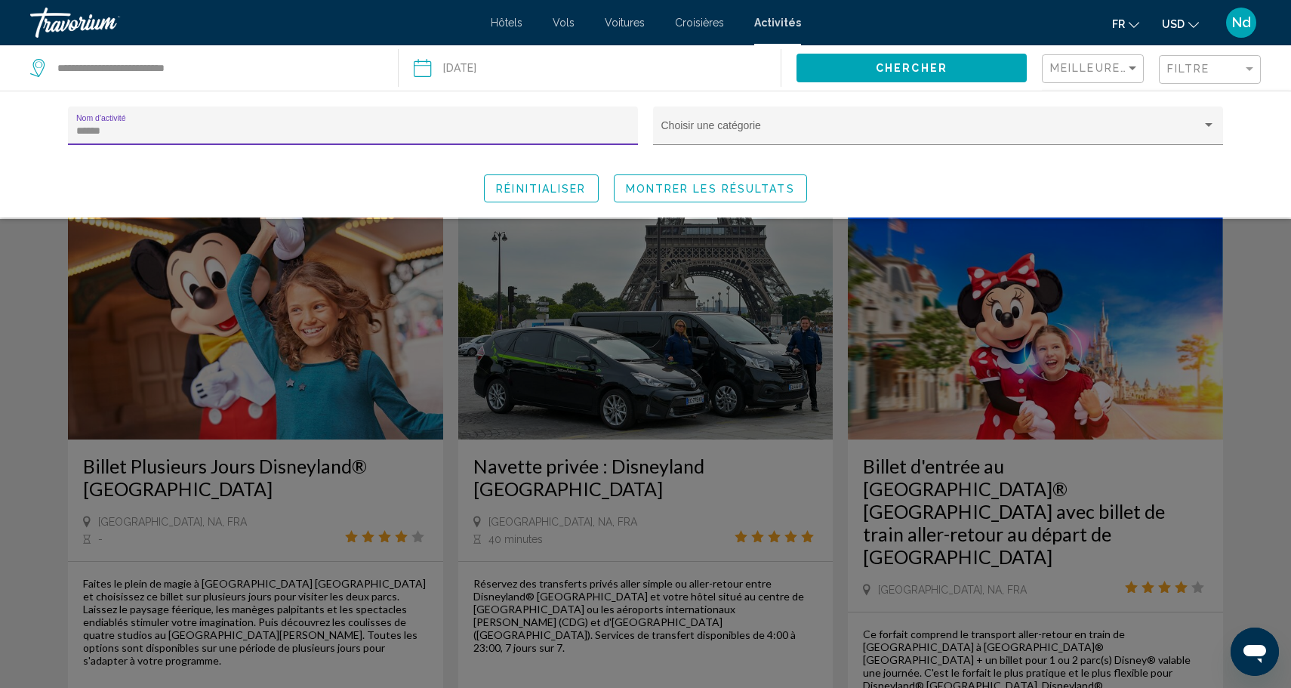
scroll to position [612, 0]
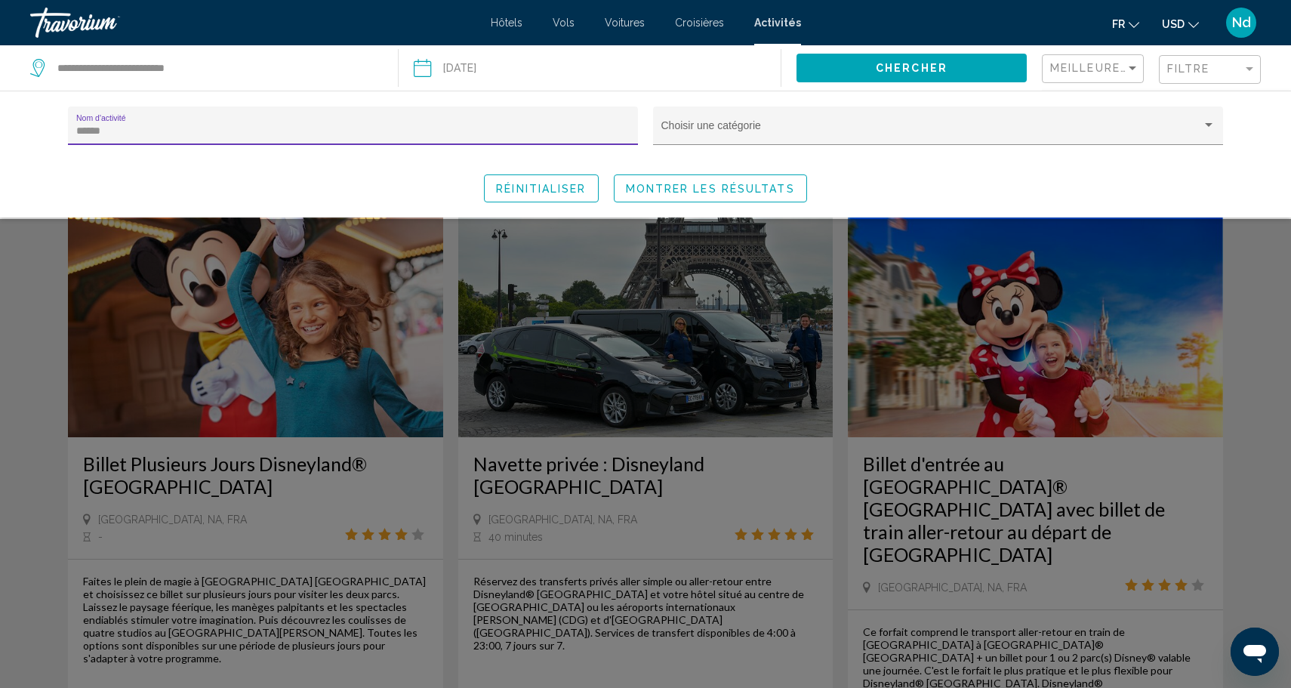
type input "******"
click at [237, 331] on div "Search widget" at bounding box center [645, 453] width 1291 height 469
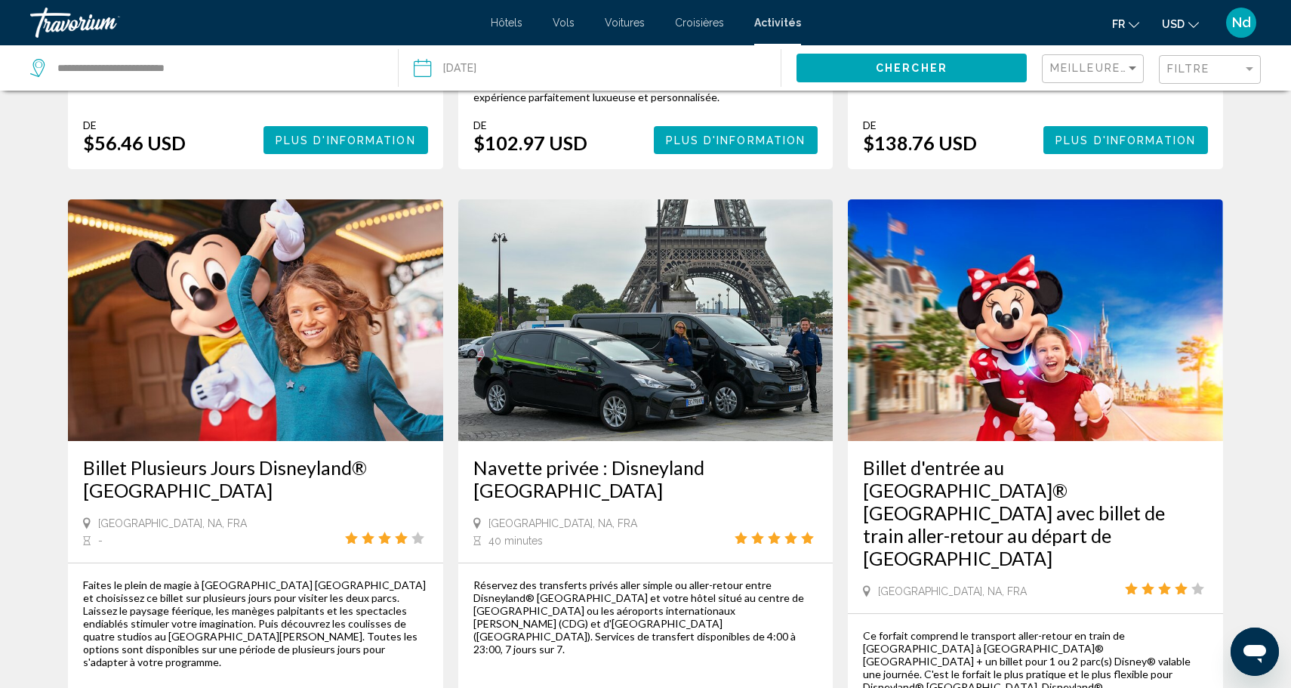
scroll to position [625, 0]
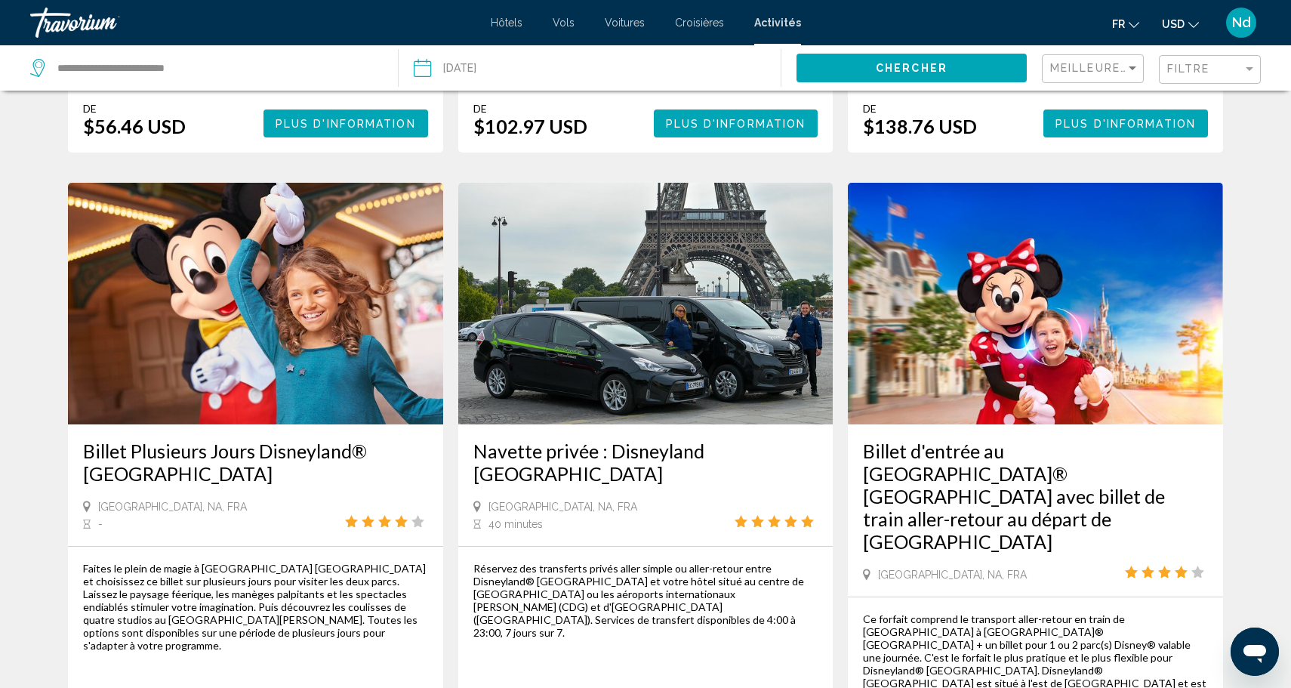
click at [237, 331] on img "Main content" at bounding box center [255, 304] width 375 height 242
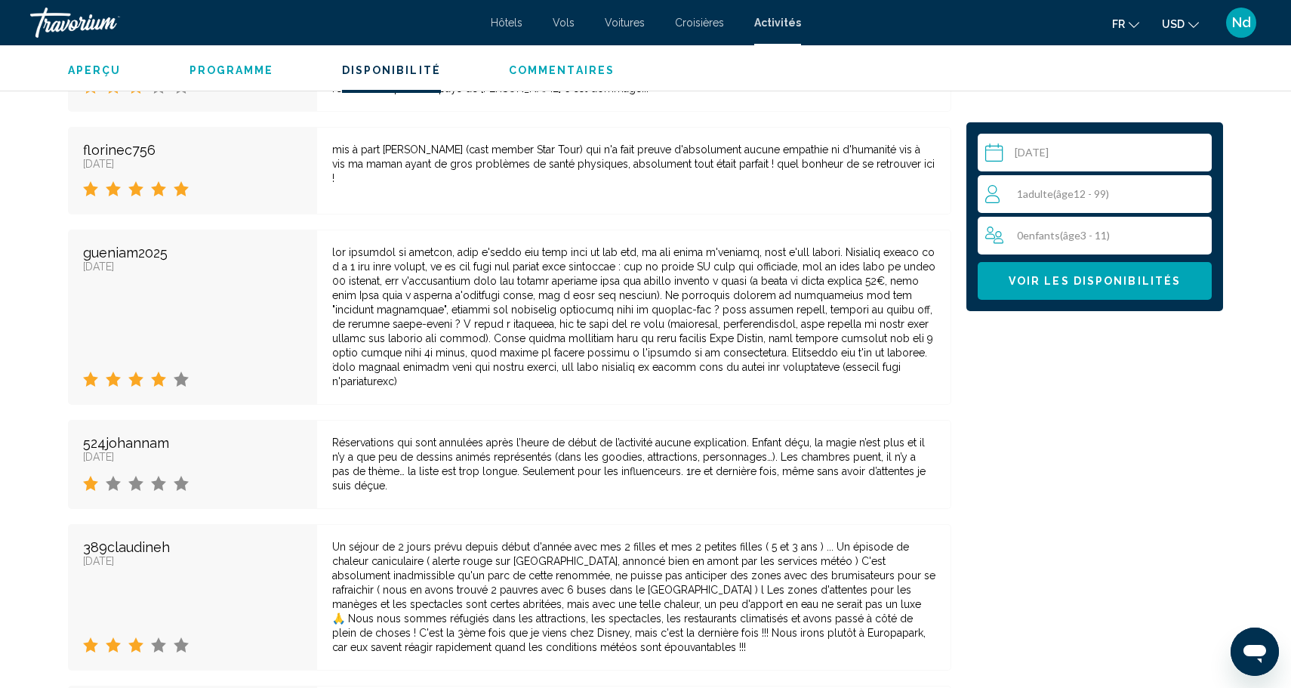
scroll to position [3094, 0]
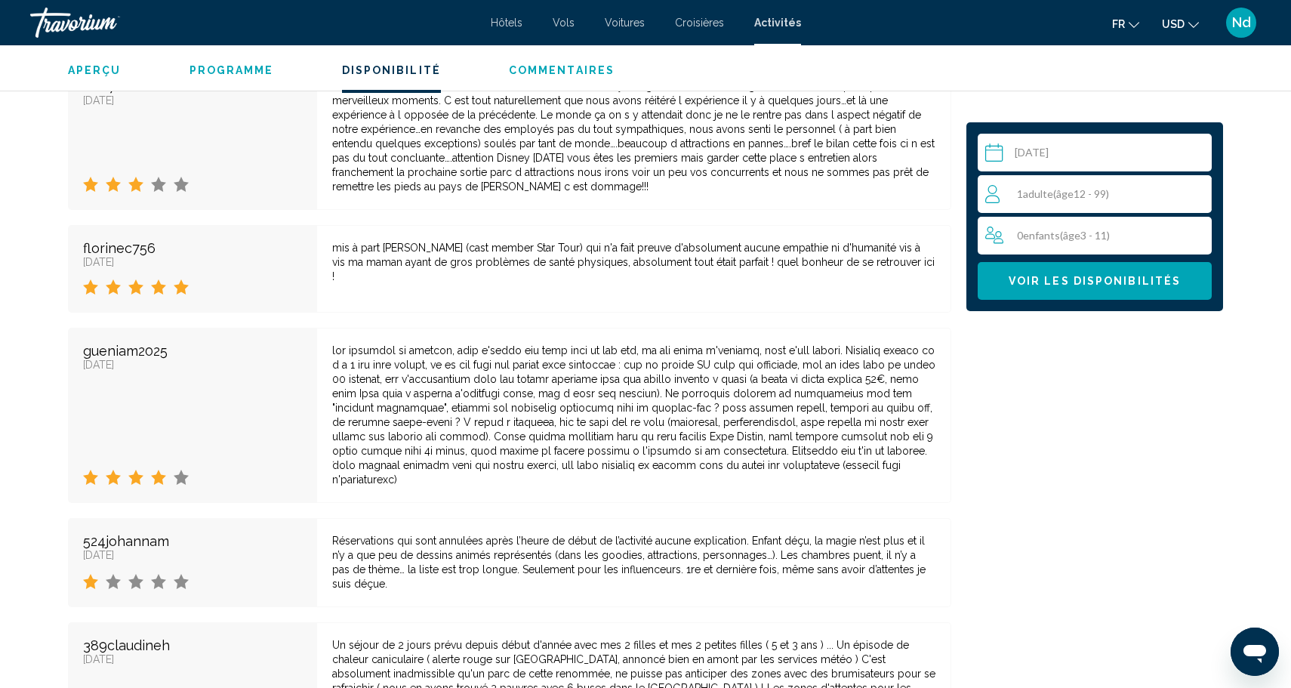
click at [1032, 197] on span "Adulte" at bounding box center [1038, 193] width 30 height 13
click at [1199, 195] on icon "Increment adults" at bounding box center [1196, 193] width 14 height 18
click at [1038, 154] on input "Main content" at bounding box center [1097, 155] width 240 height 42
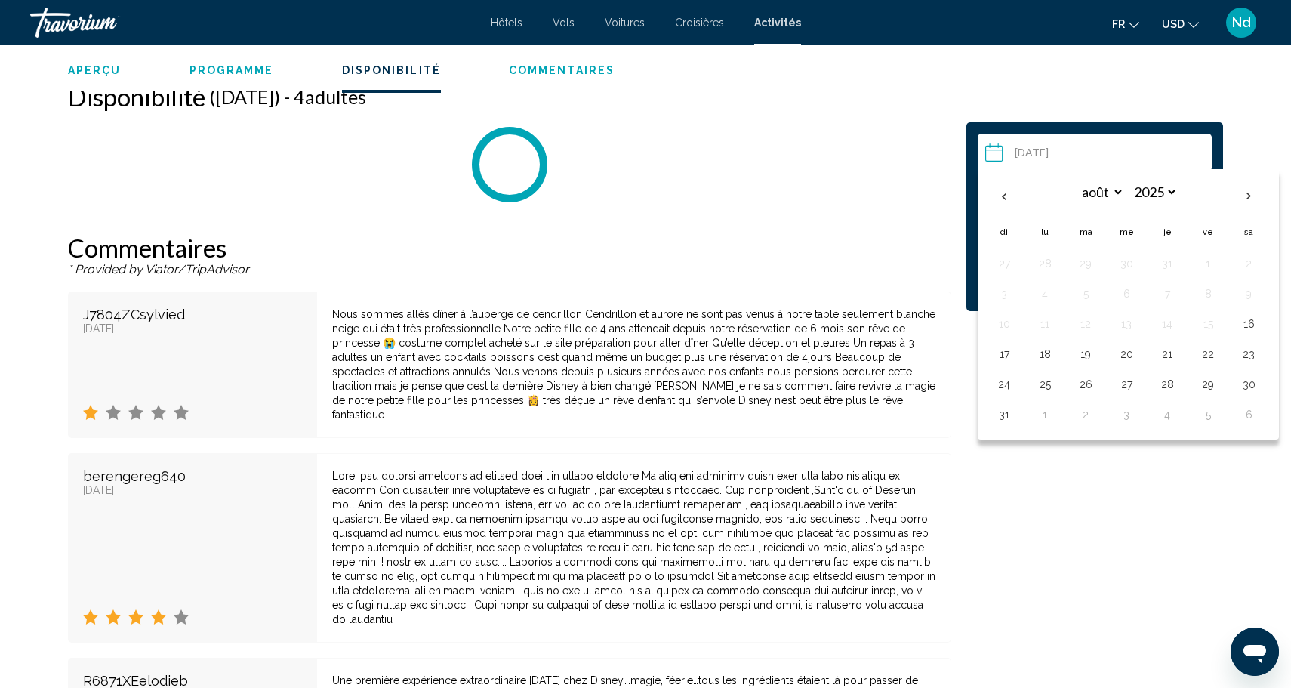
scroll to position [2550, 0]
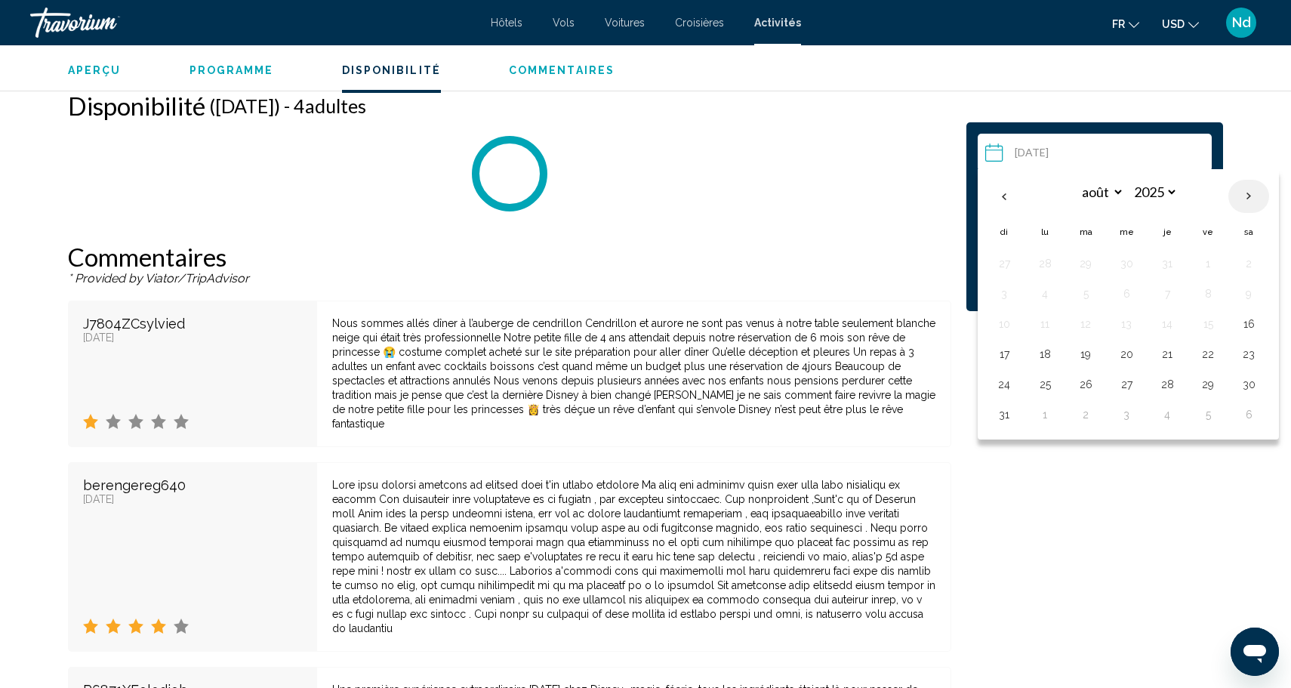
click at [1246, 193] on th "Next month" at bounding box center [1248, 196] width 41 height 33
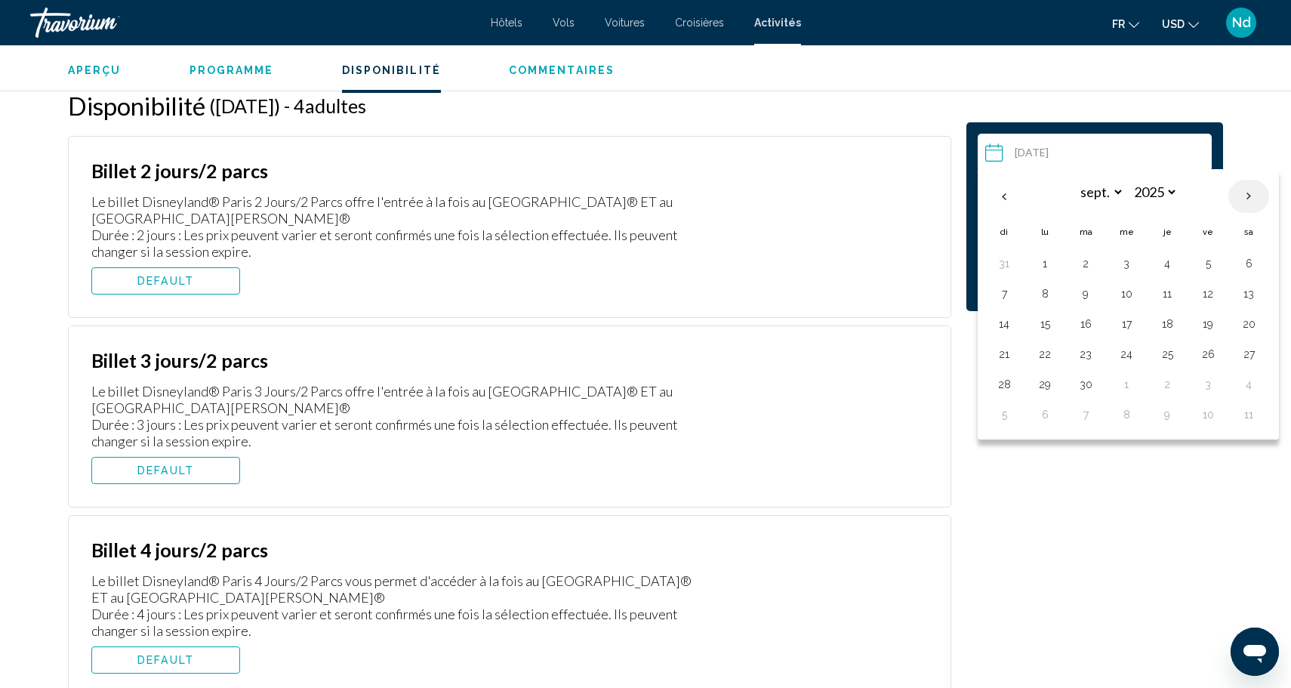
click at [1246, 193] on th "Next month" at bounding box center [1248, 196] width 41 height 33
select select "*"
click at [1005, 326] on button "12" at bounding box center [1004, 323] width 24 height 21
type input "**********"
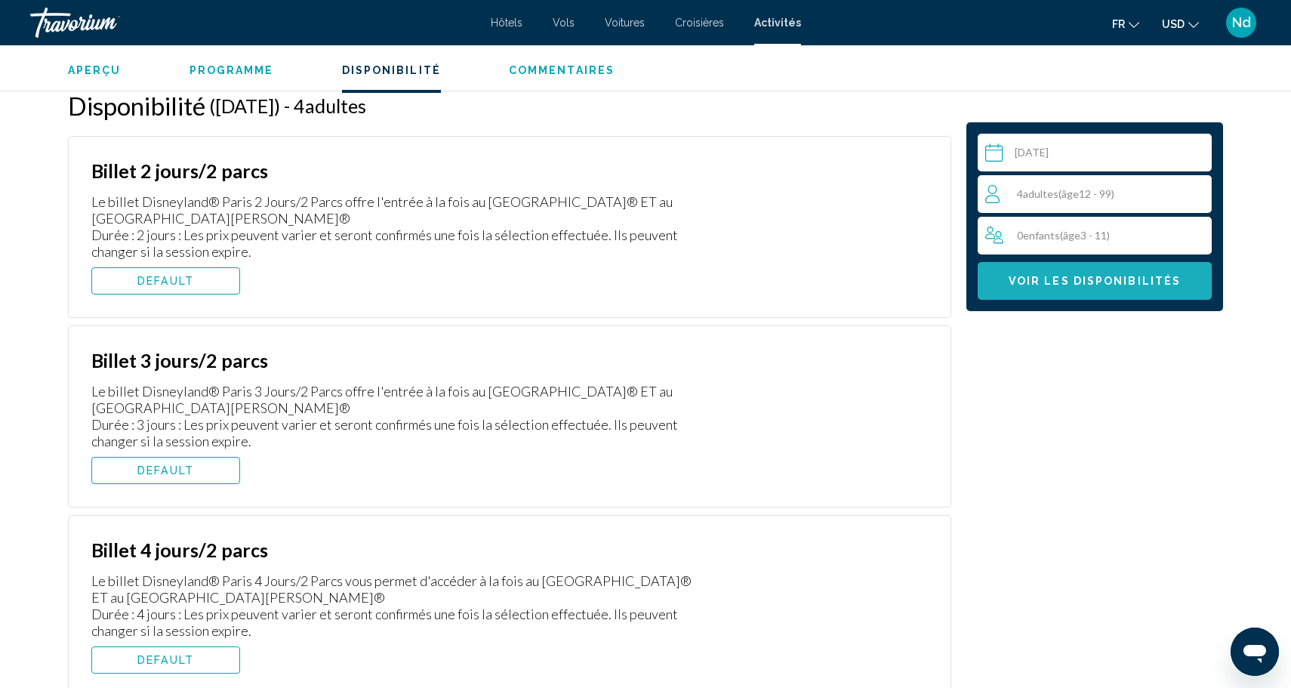
click at [1054, 283] on span "Voir les disponibilités" at bounding box center [1094, 281] width 172 height 12
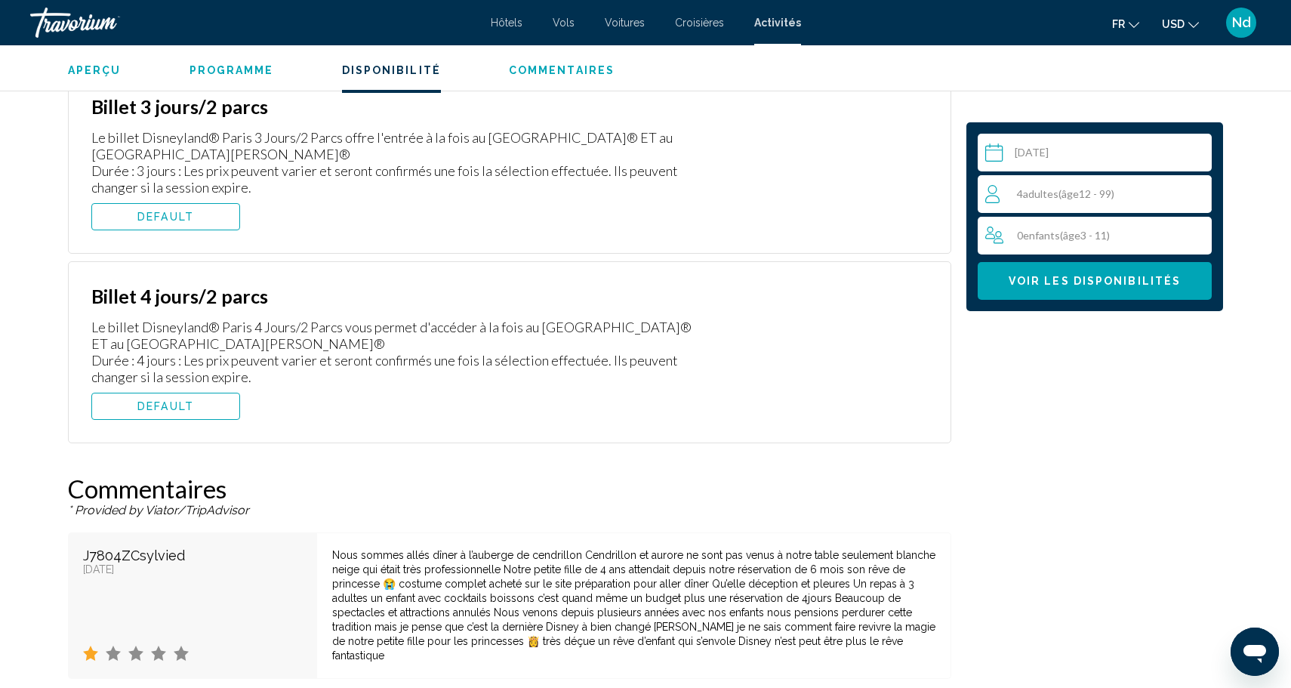
scroll to position [2739, 0]
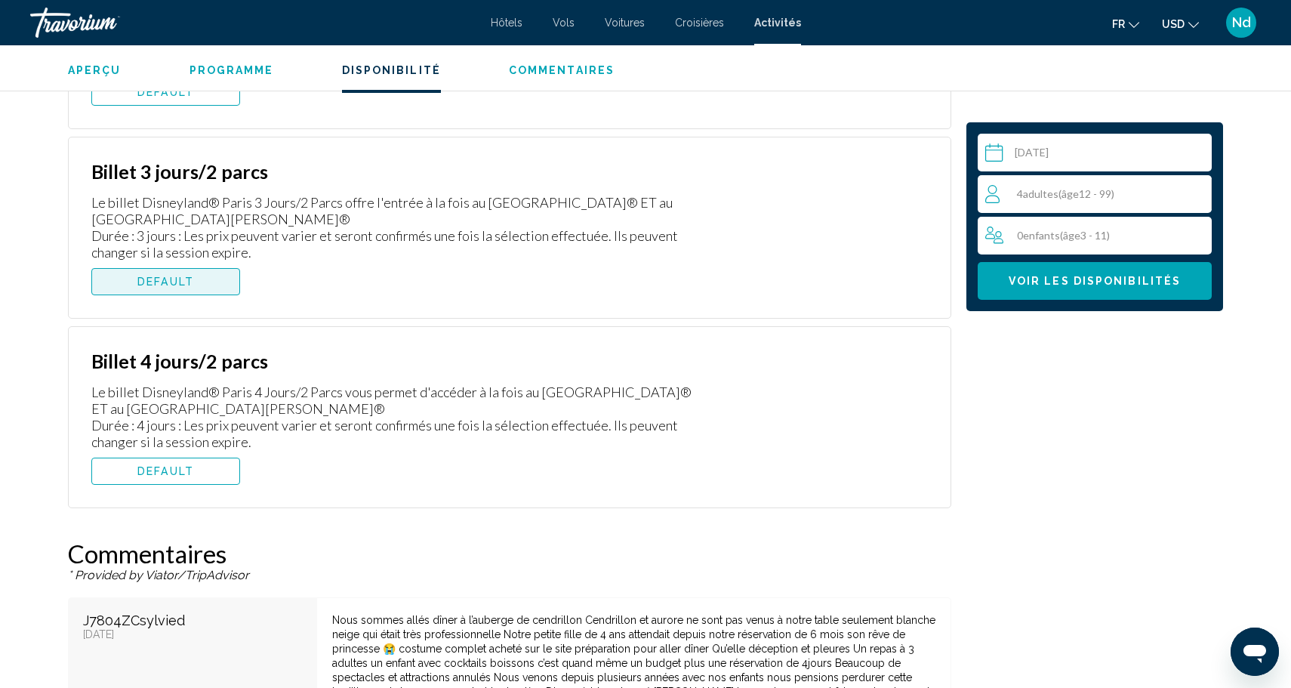
click at [199, 281] on button "DEFAULT" at bounding box center [165, 281] width 149 height 27
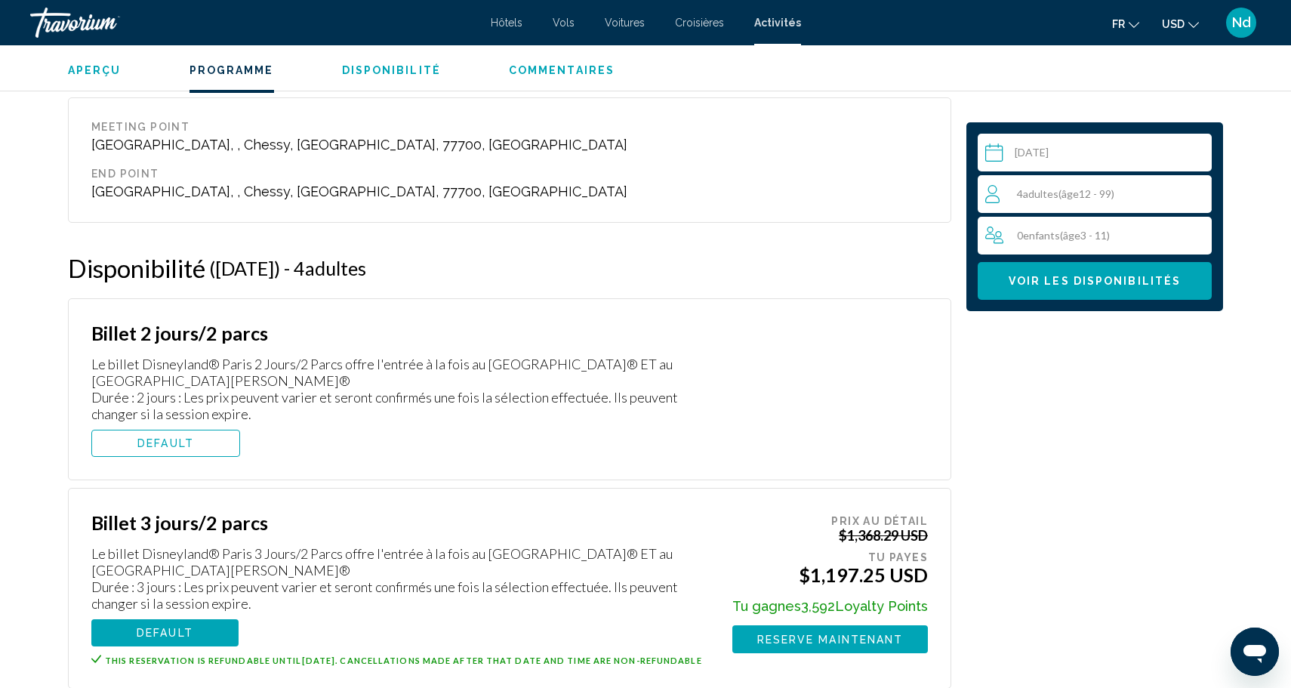
scroll to position [2385, 0]
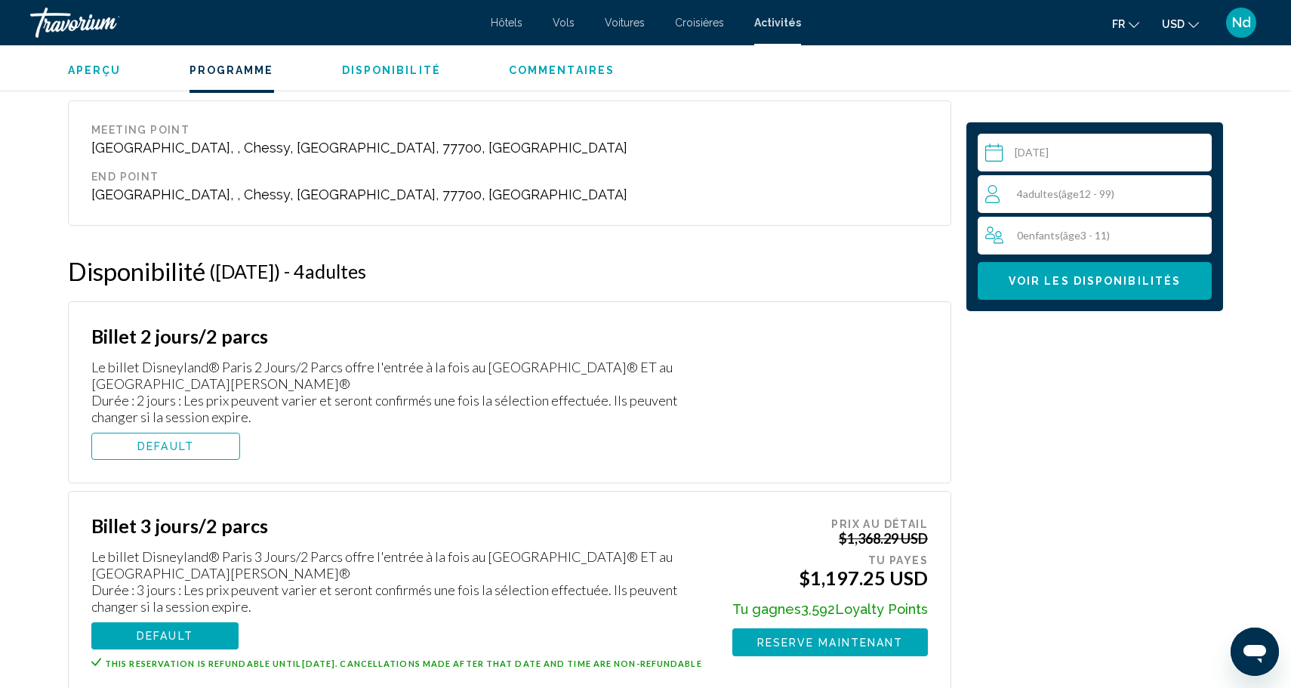
click at [182, 448] on span "DEFAULT" at bounding box center [165, 446] width 57 height 12
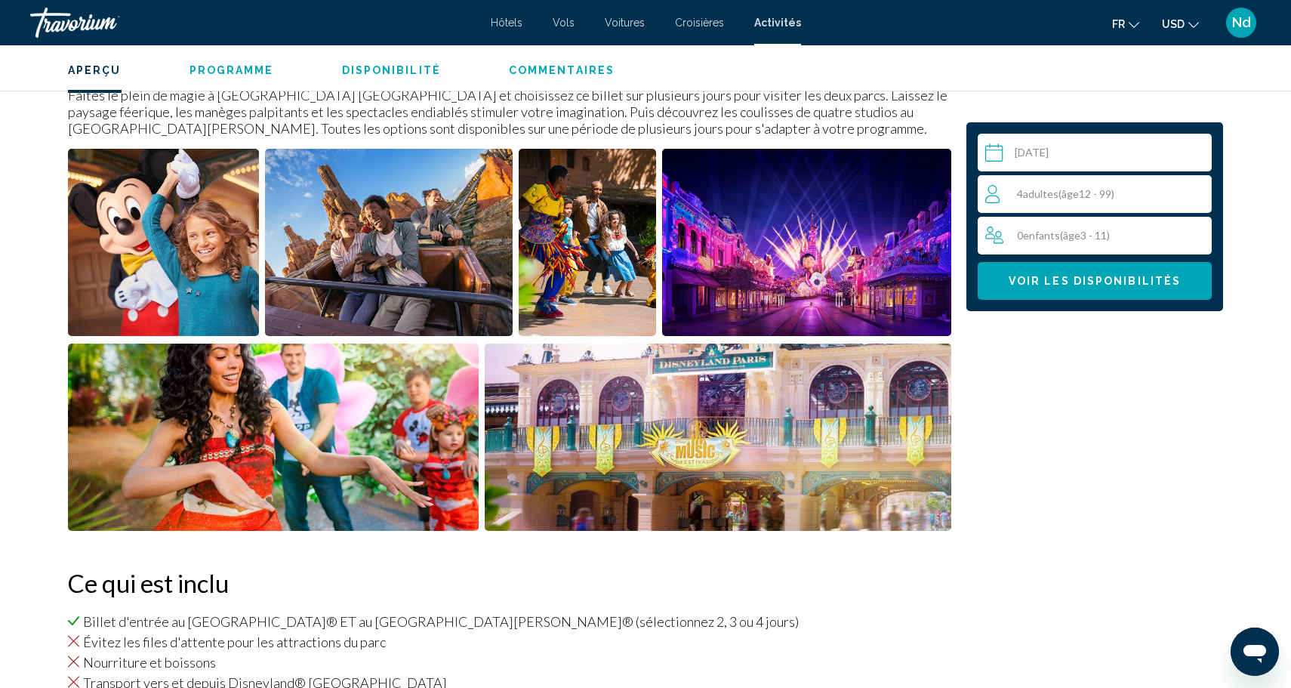
scroll to position [512, 0]
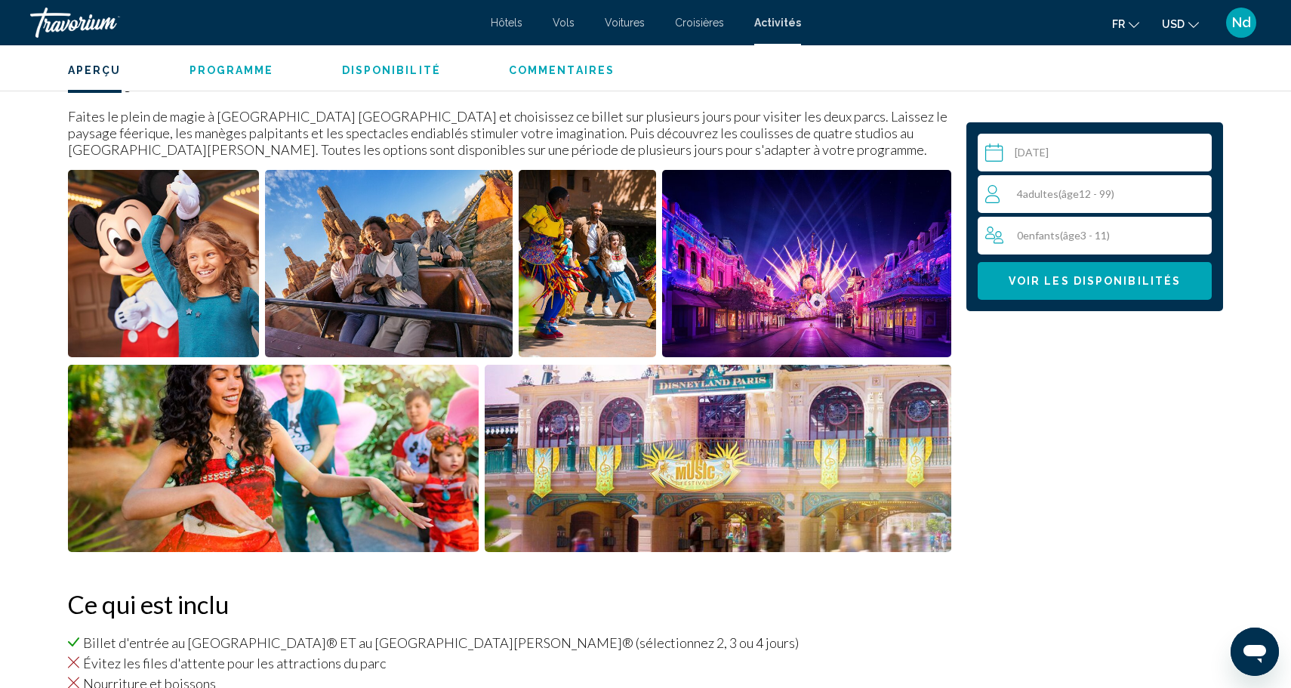
click at [242, 69] on span "Programme" at bounding box center [231, 70] width 85 height 12
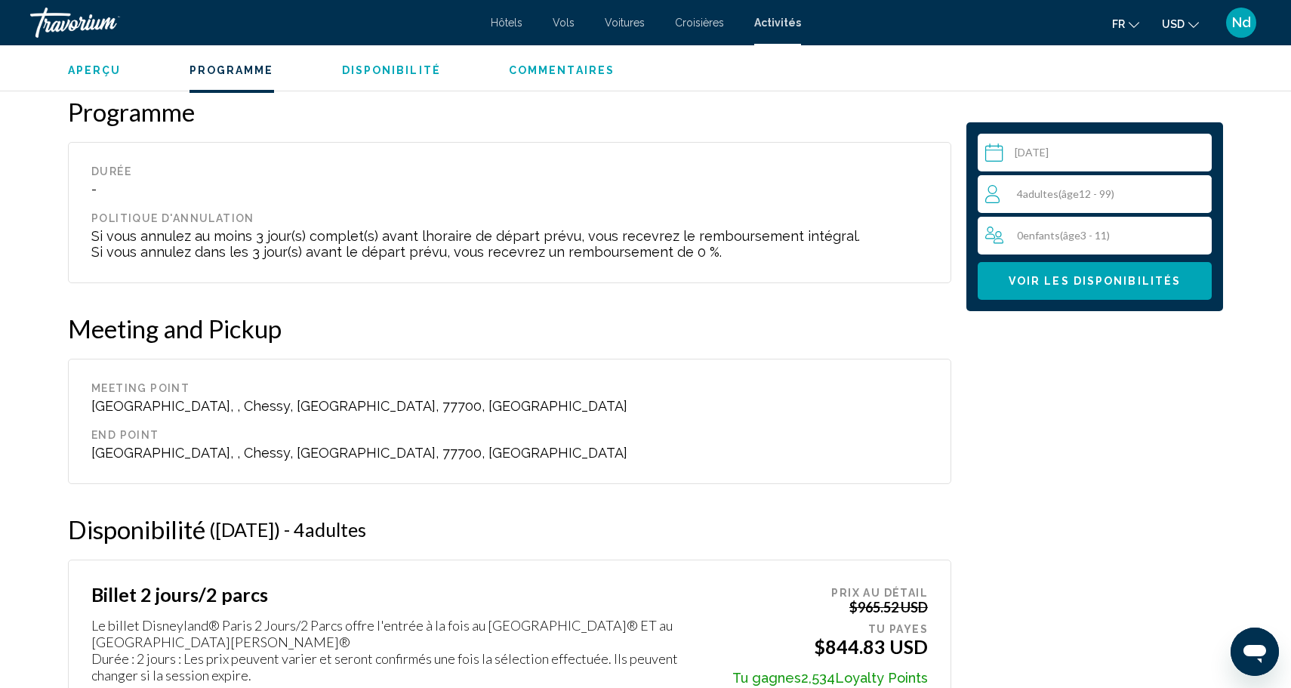
scroll to position [2128, 0]
click at [540, 70] on span "Commentaires" at bounding box center [562, 70] width 106 height 12
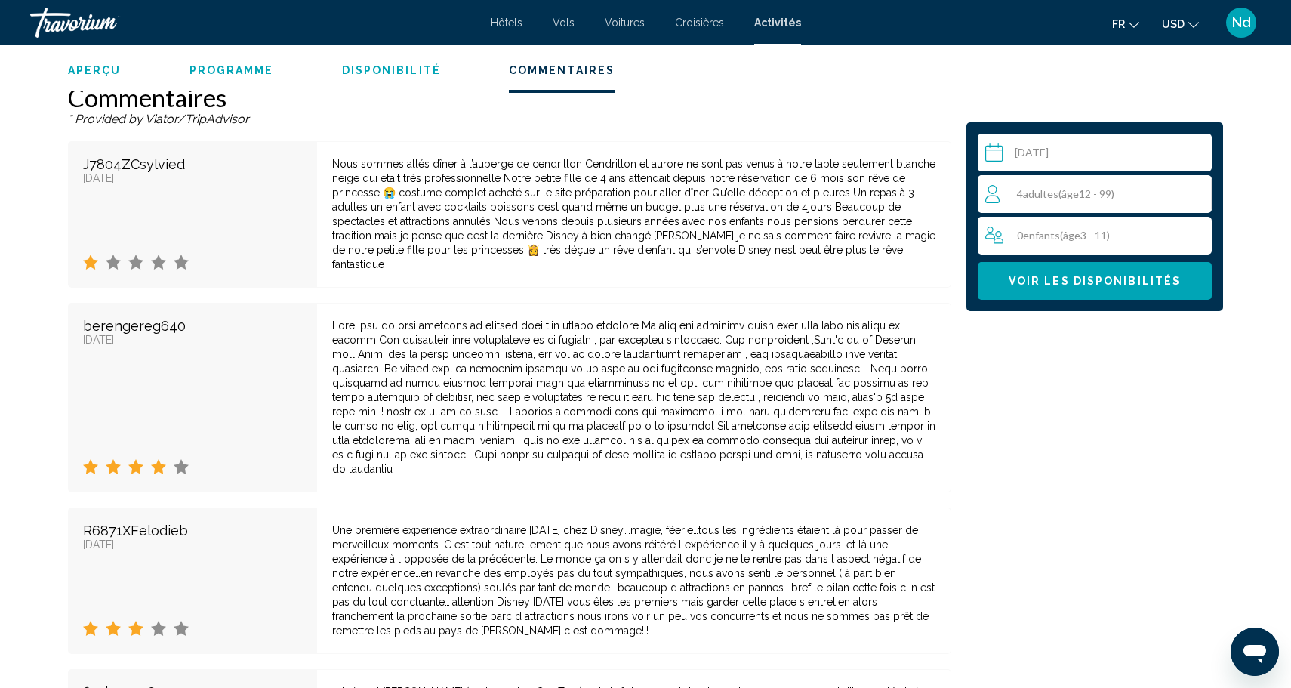
scroll to position [3215, 0]
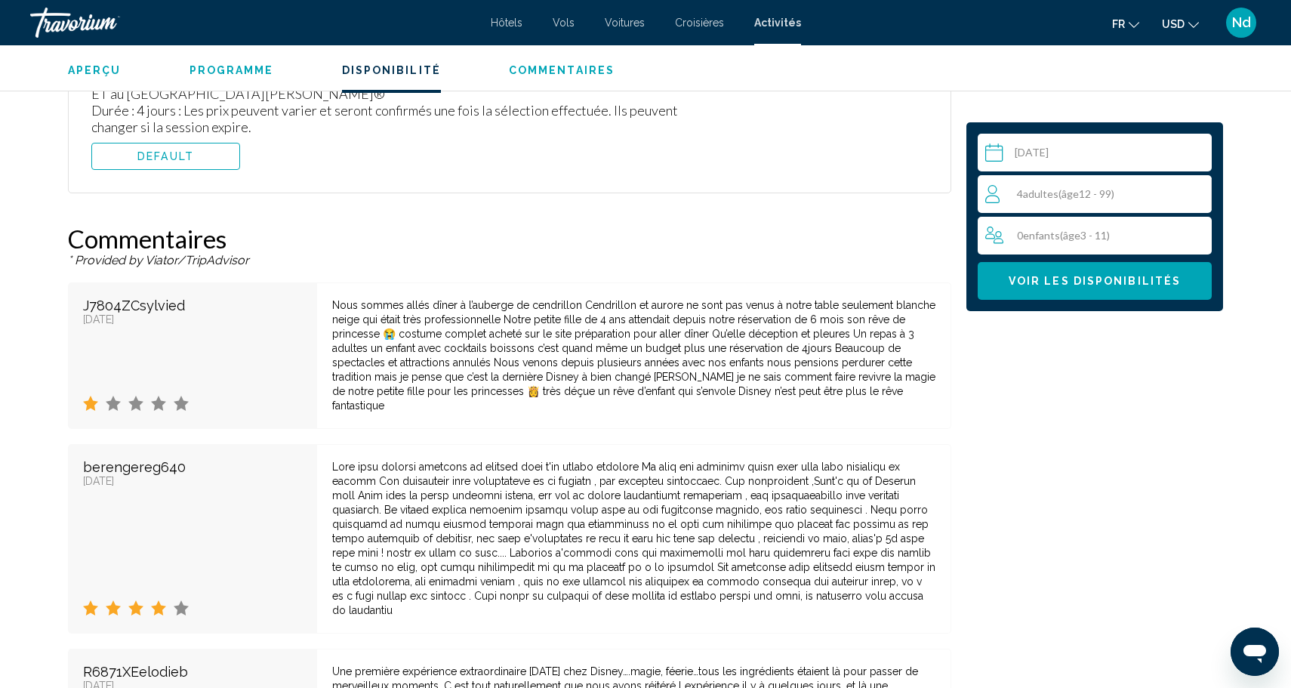
click at [88, 72] on span "Aperçu" at bounding box center [95, 70] width 54 height 12
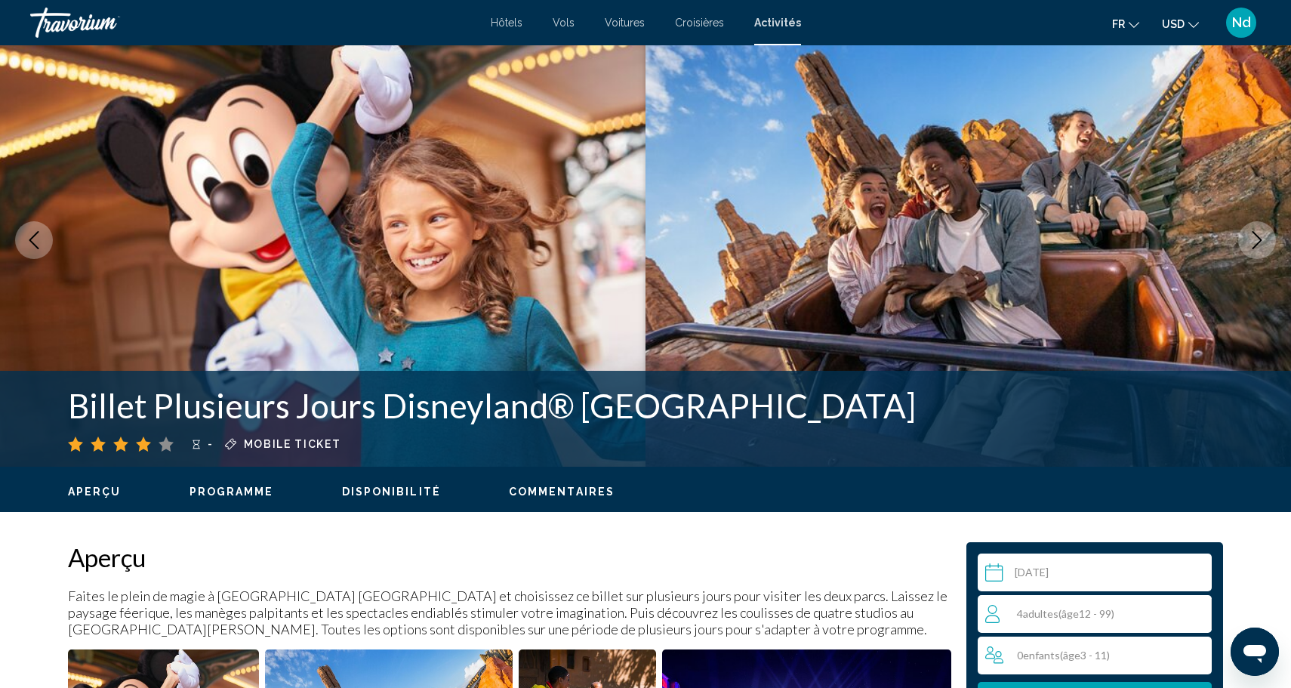
scroll to position [0, 0]
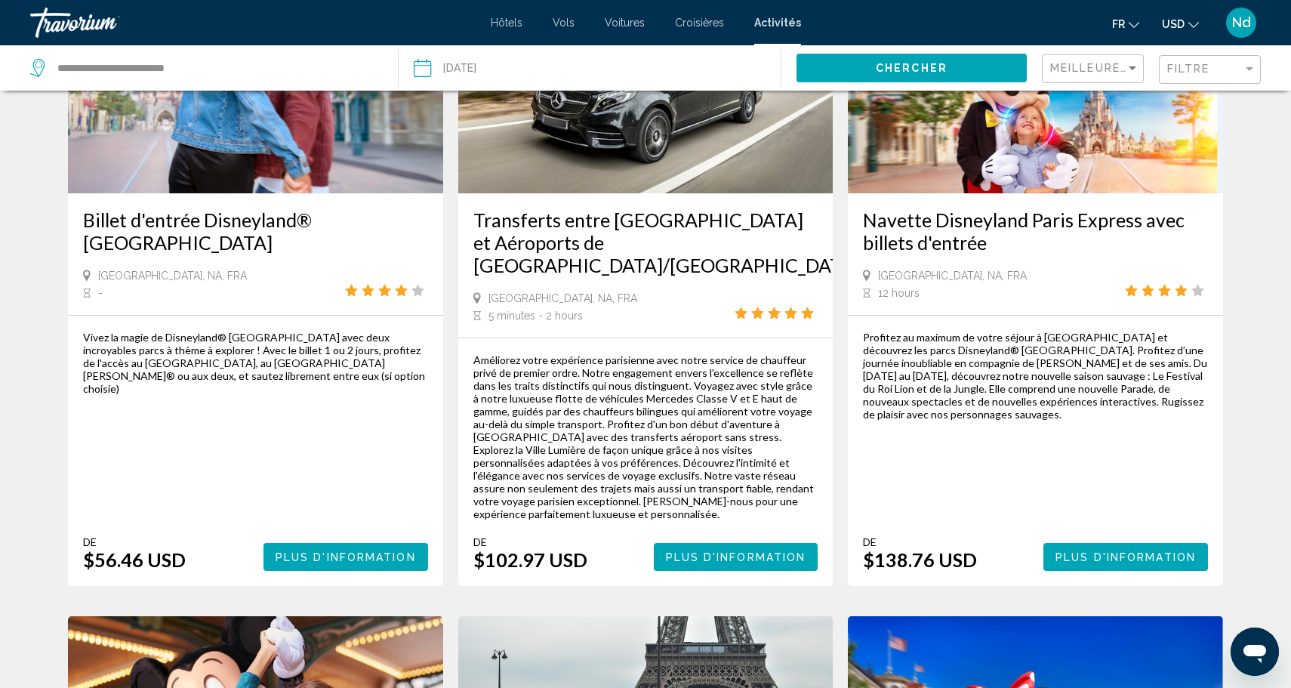
scroll to position [193, 0]
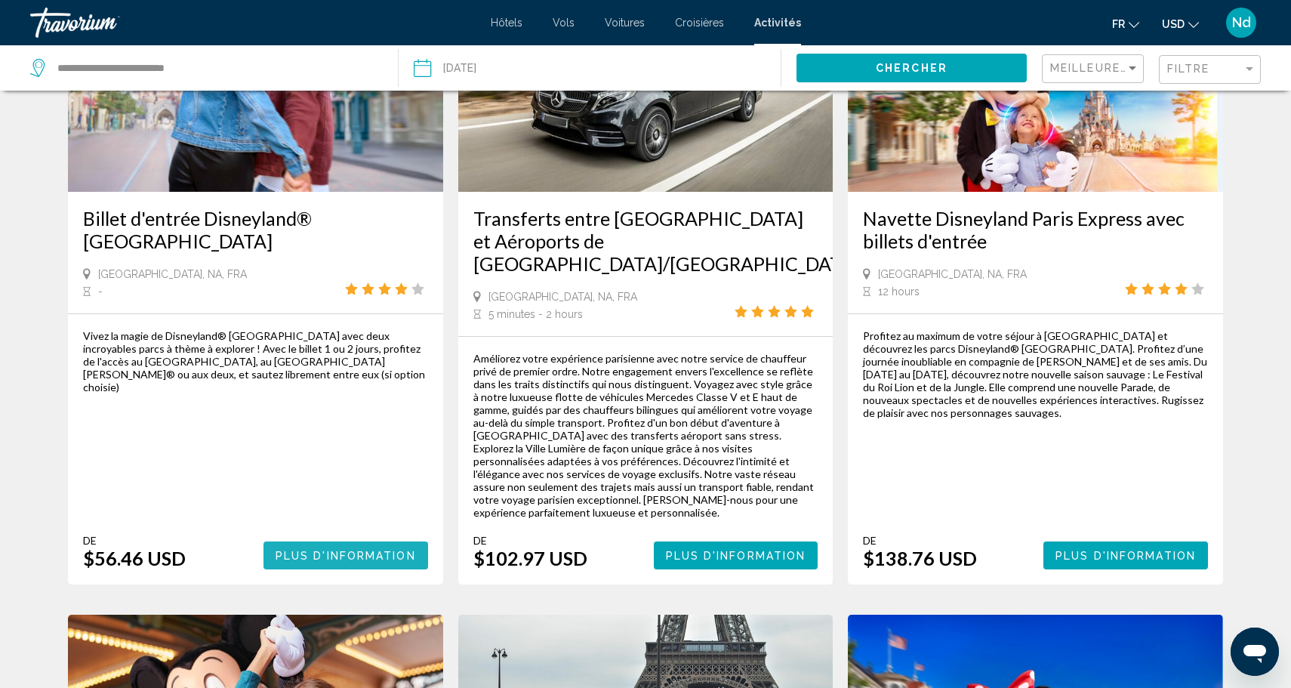
click at [343, 549] on span "Plus d'information" at bounding box center [345, 555] width 140 height 12
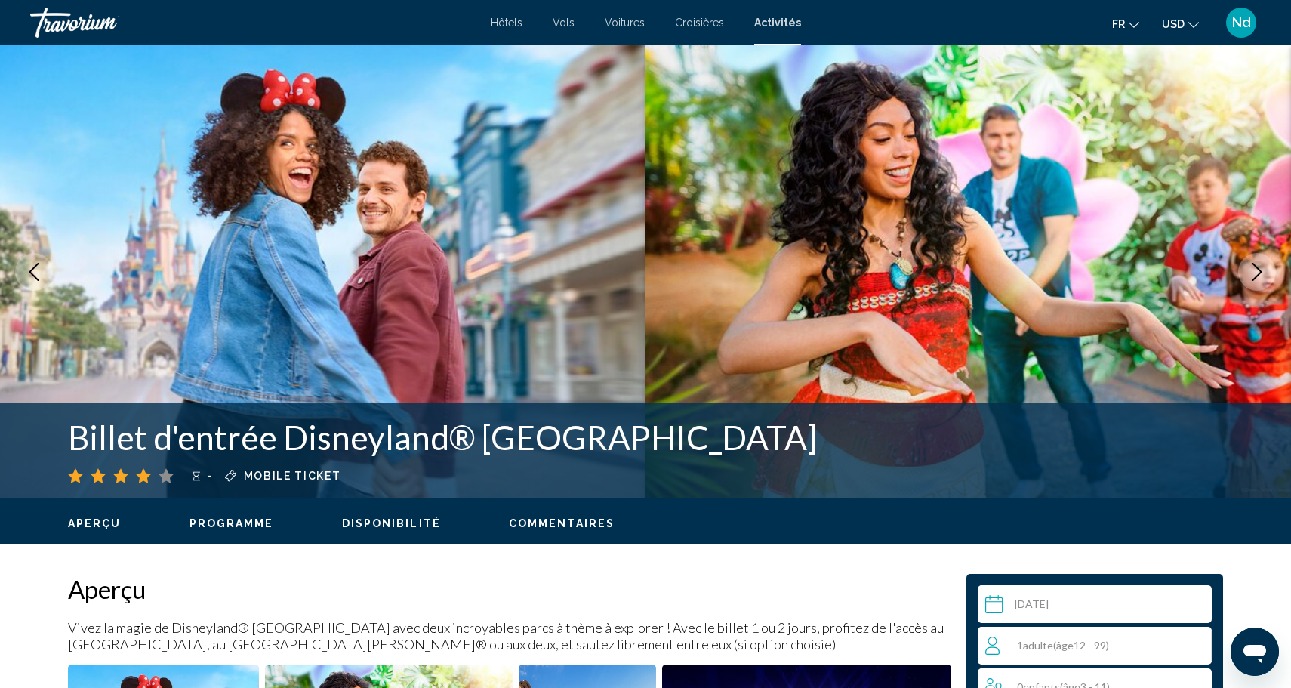
click at [1185, 27] on button "USD USD ($) MXN (Mex$) CAD (Can$) GBP (£) EUR (€) AUD (A$) NZD (NZ$) CNY (CN¥)" at bounding box center [1180, 24] width 37 height 22
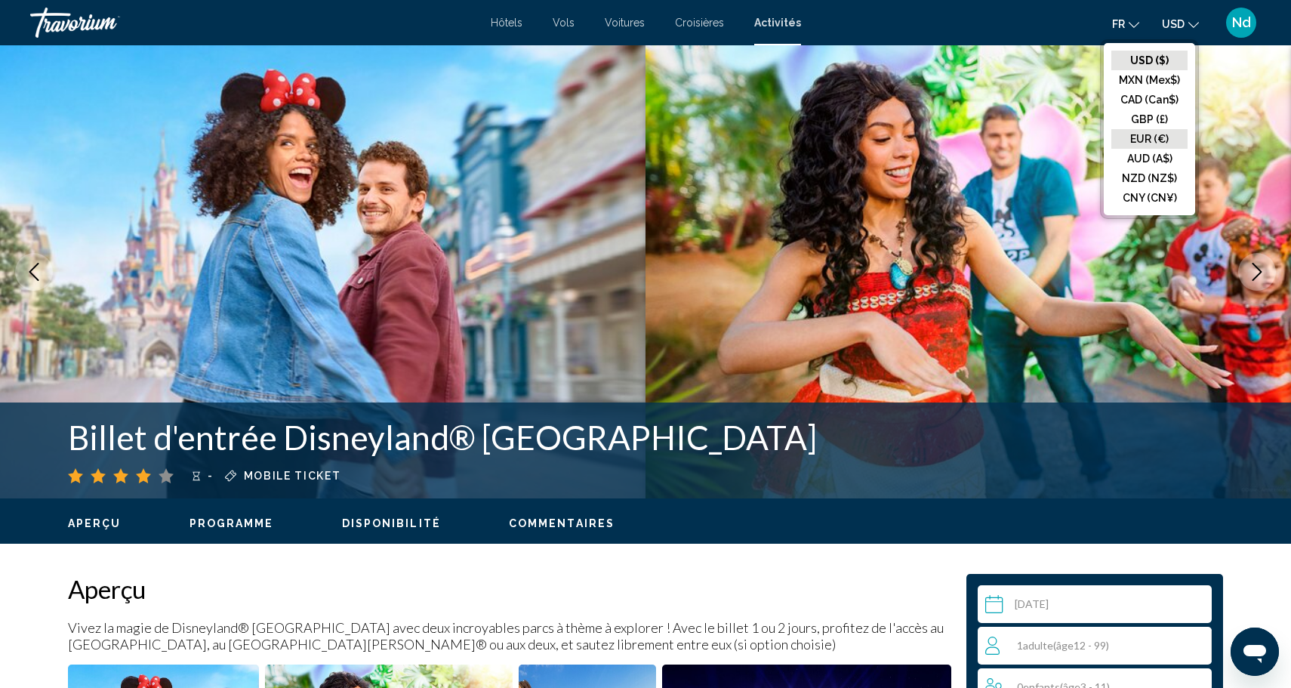
click at [1153, 146] on button "EUR (€)" at bounding box center [1149, 139] width 76 height 20
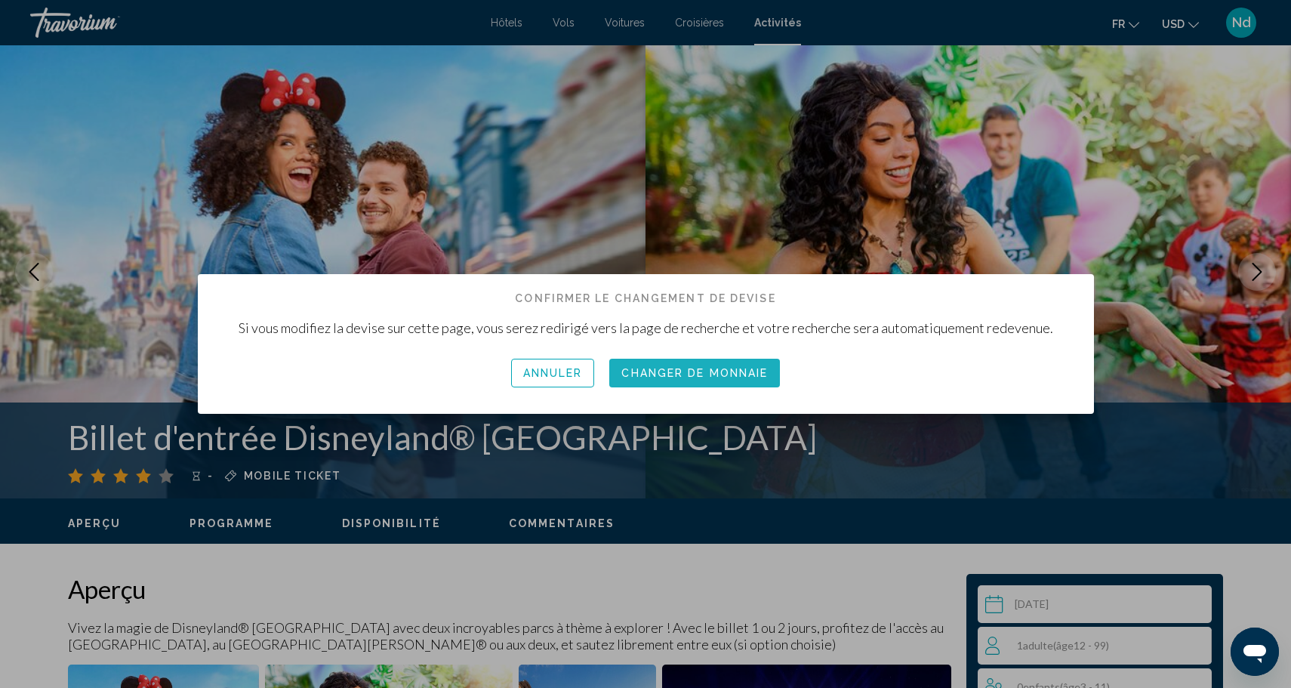
click at [737, 376] on span "Changer de monnaie" at bounding box center [694, 374] width 146 height 12
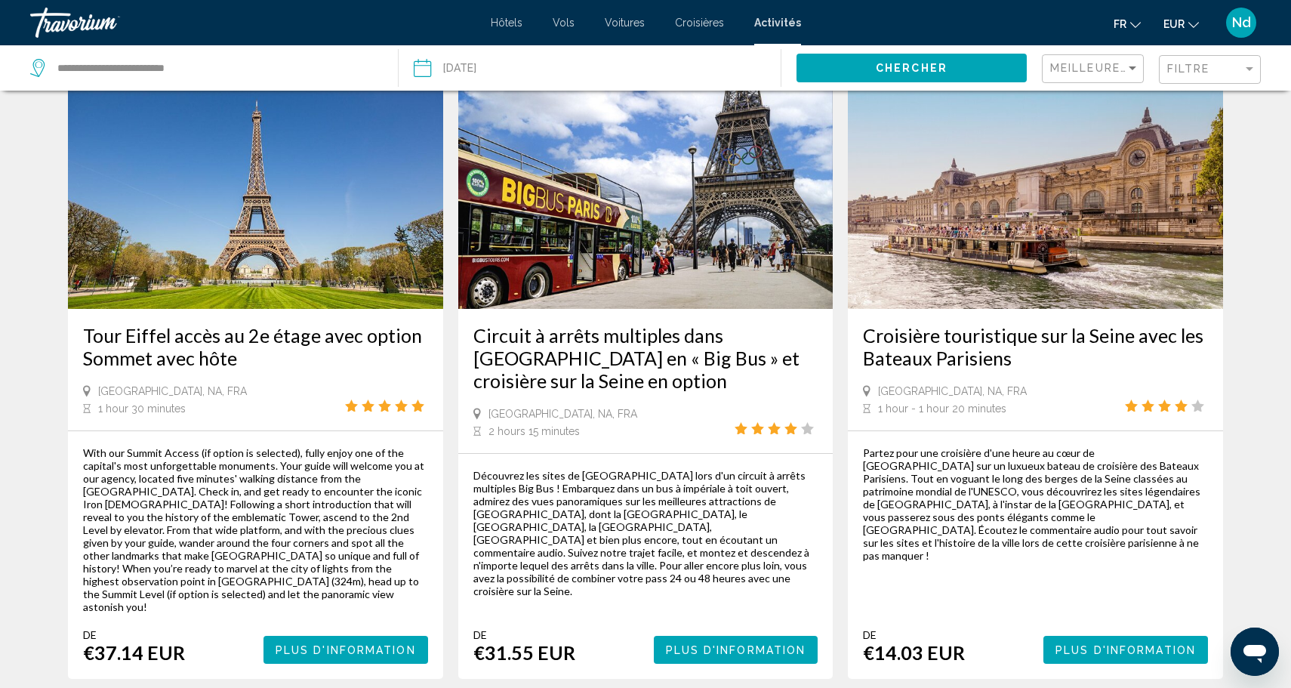
scroll to position [1253, 0]
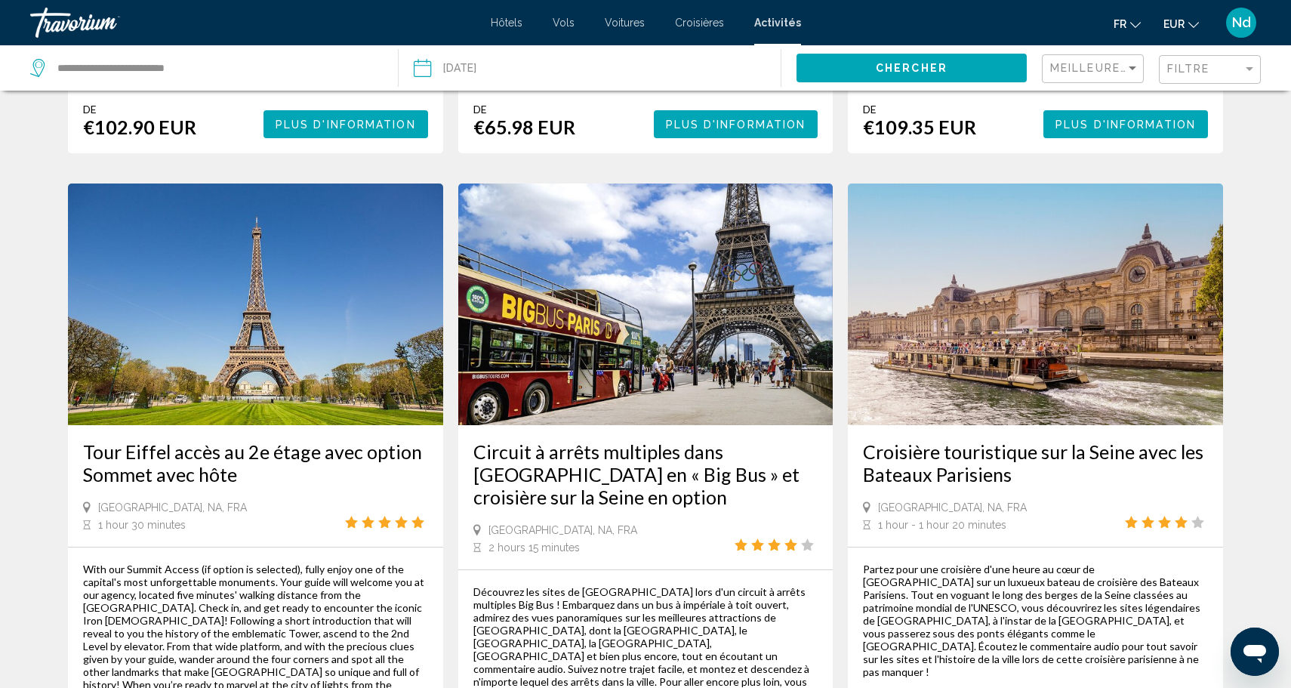
click at [1189, 77] on div "Filtre" at bounding box center [1211, 70] width 89 height 28
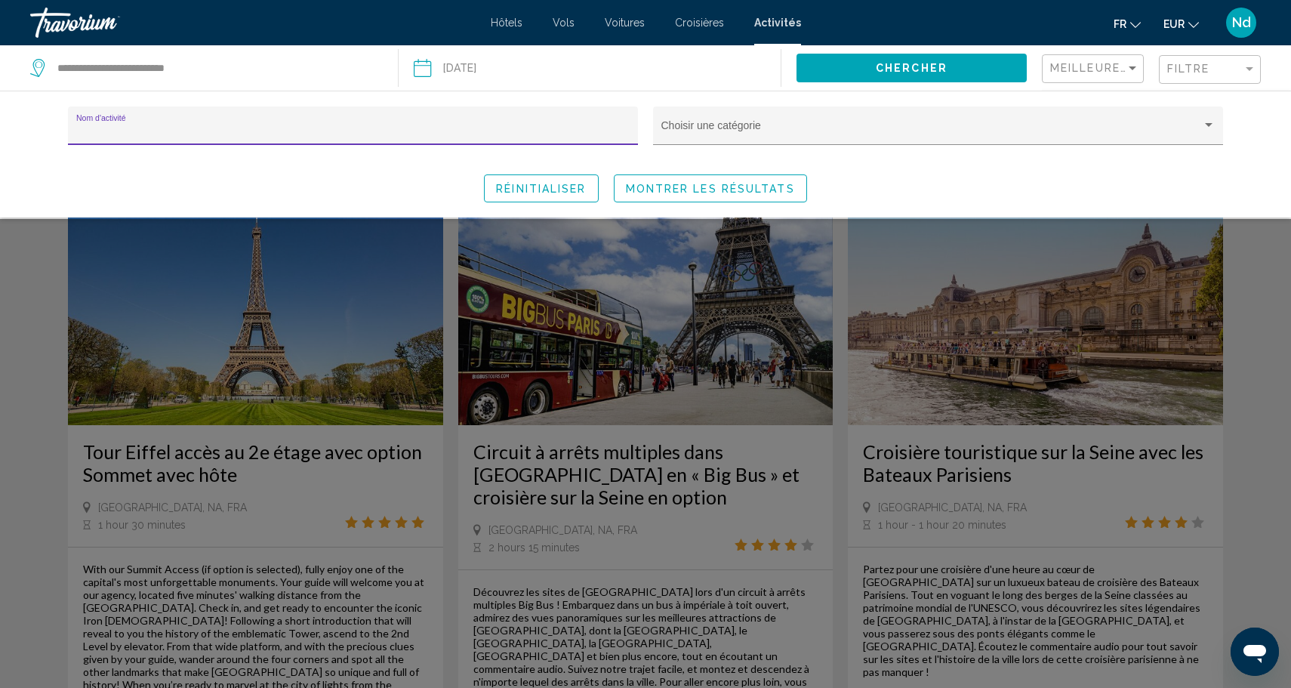
click at [432, 136] on input "Nom d'activité" at bounding box center [353, 131] width 554 height 12
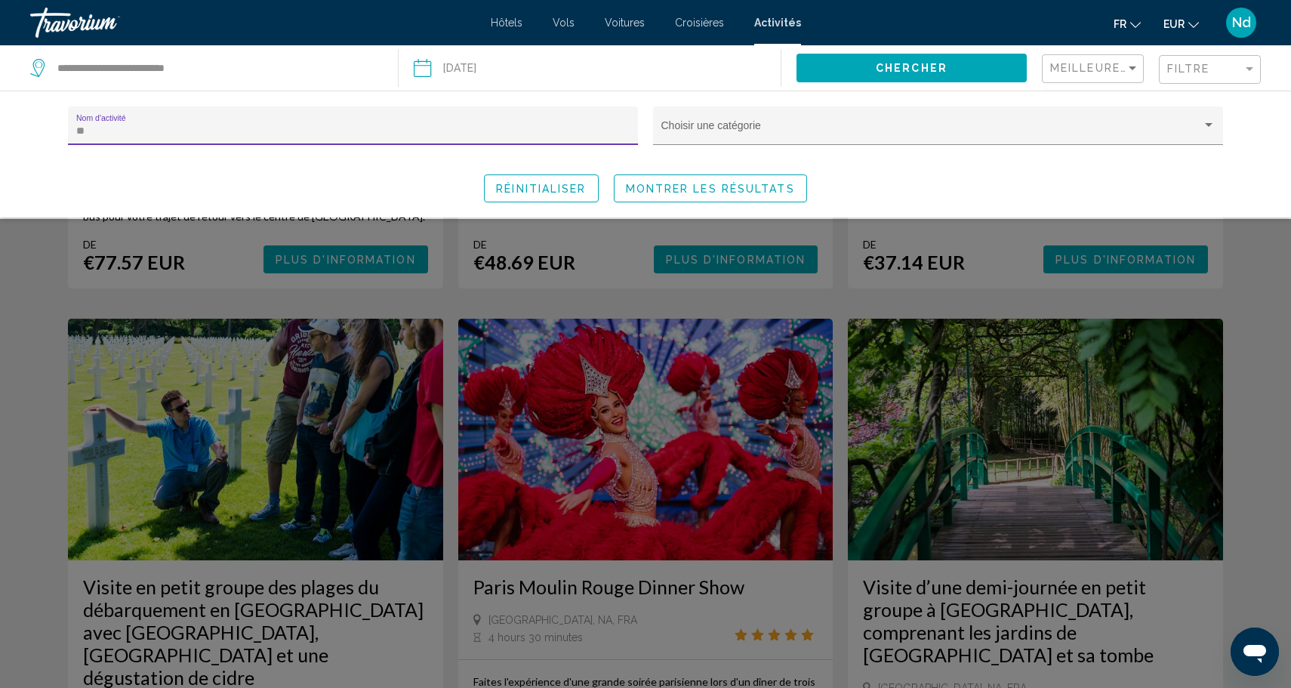
scroll to position [599, 0]
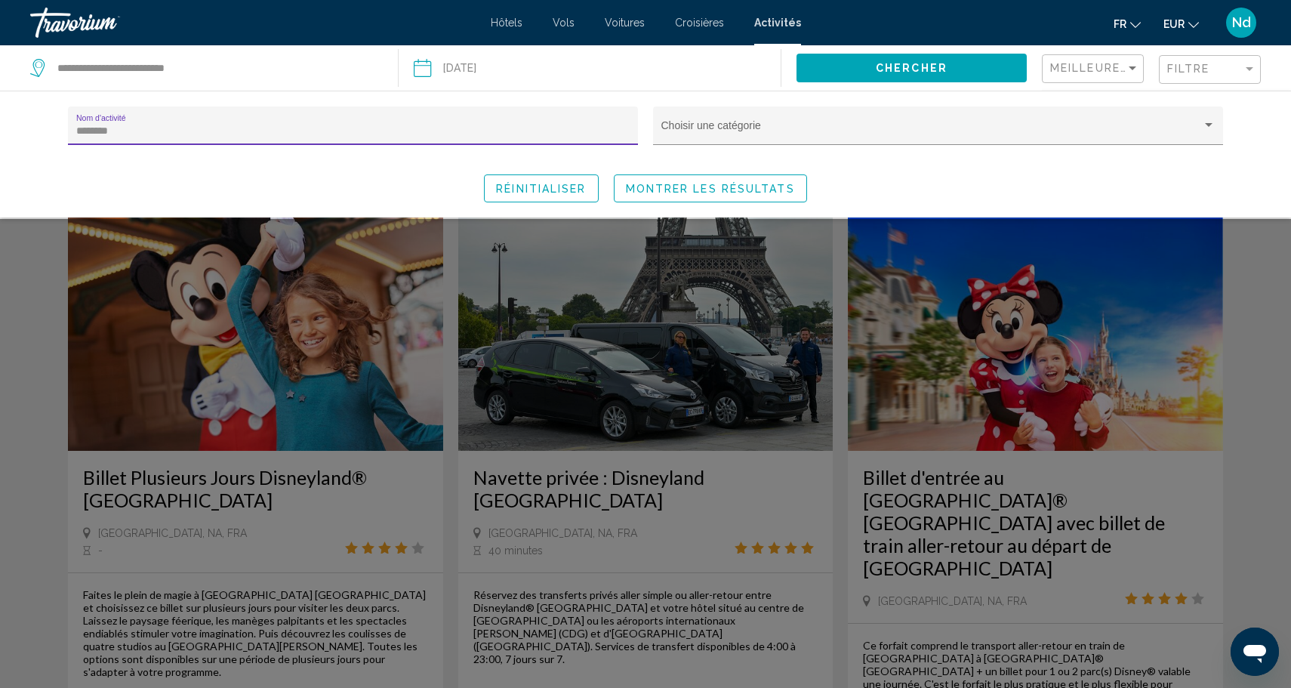
type input "********"
click at [345, 365] on div "Search widget" at bounding box center [645, 453] width 1291 height 469
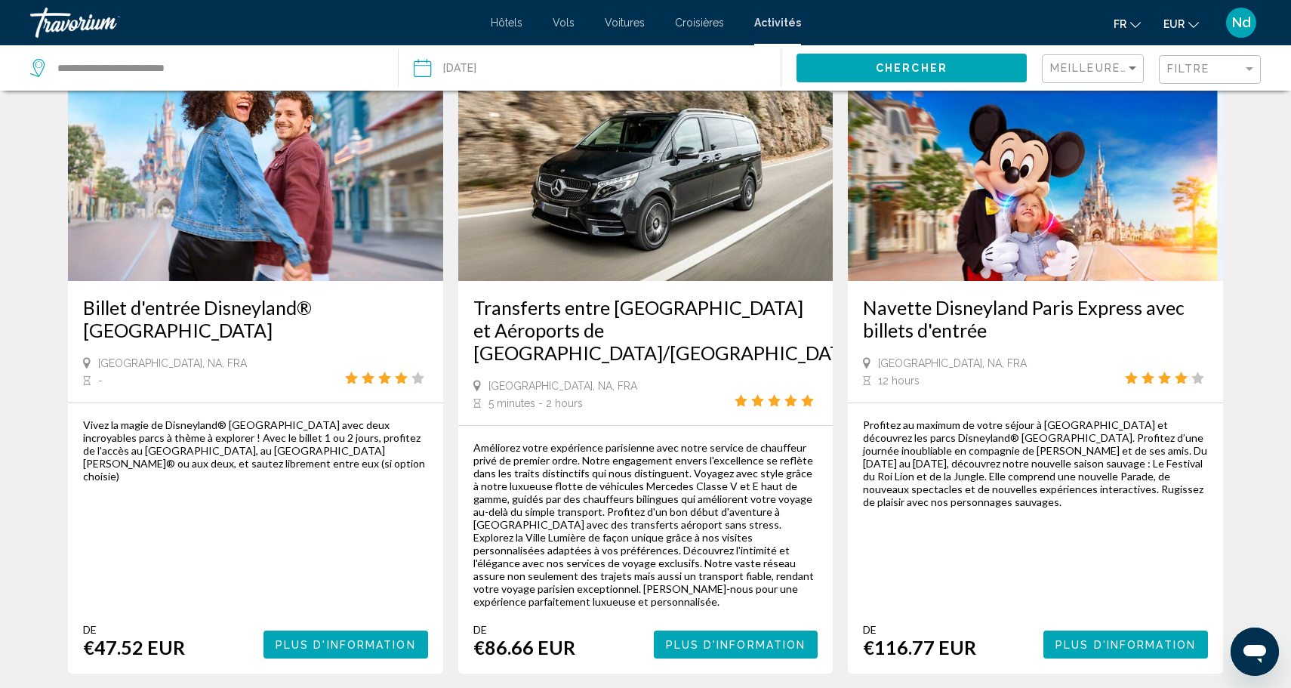
scroll to position [112, 0]
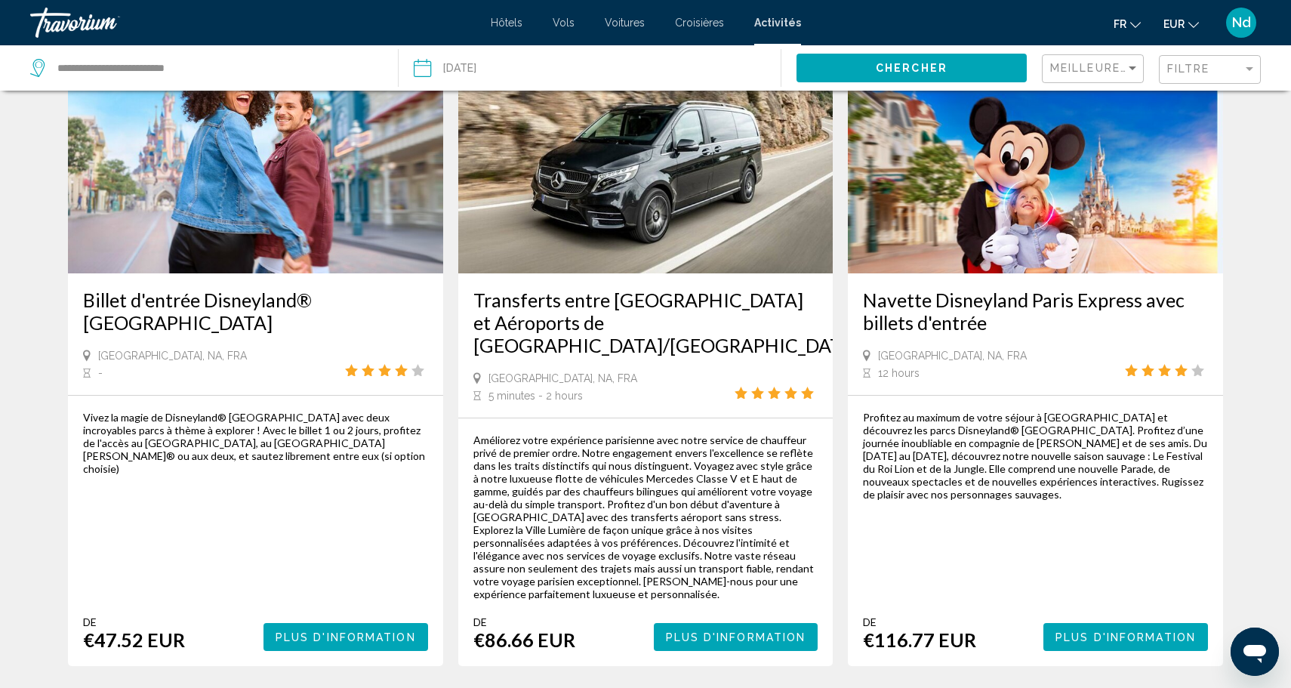
click at [338, 631] on span "Plus d'information" at bounding box center [345, 637] width 140 height 12
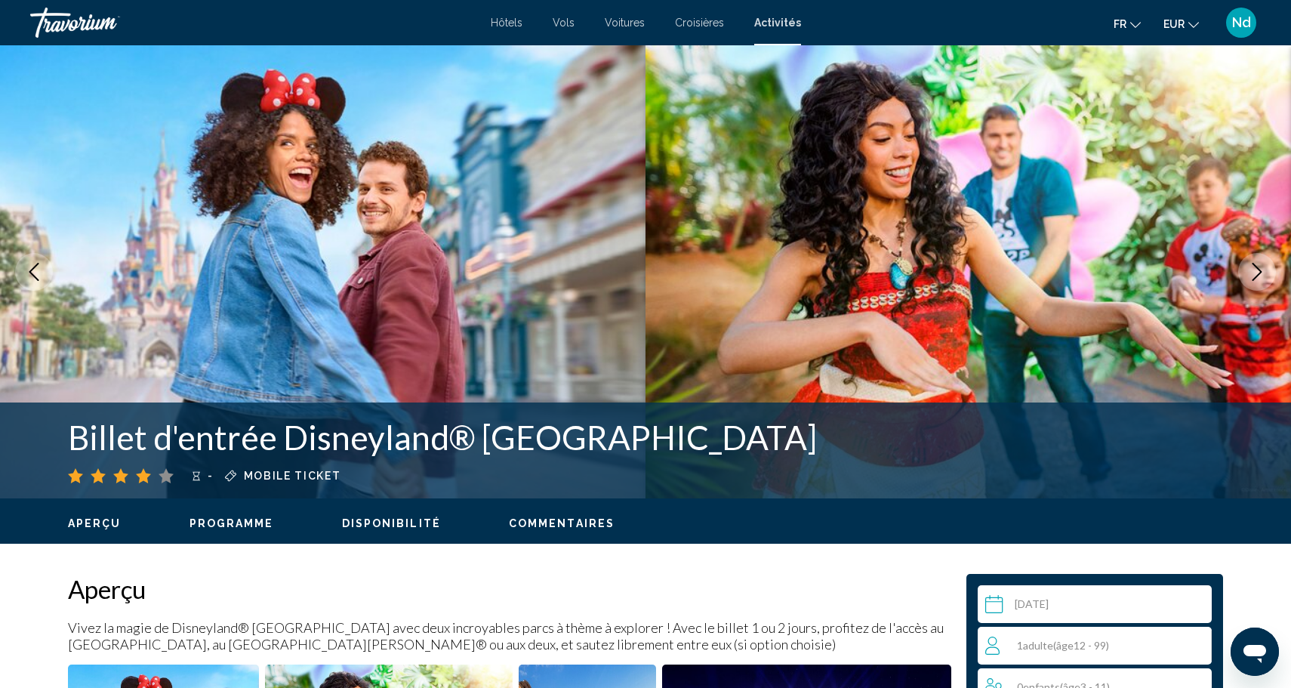
click at [1036, 605] on input "Main content" at bounding box center [1097, 606] width 240 height 42
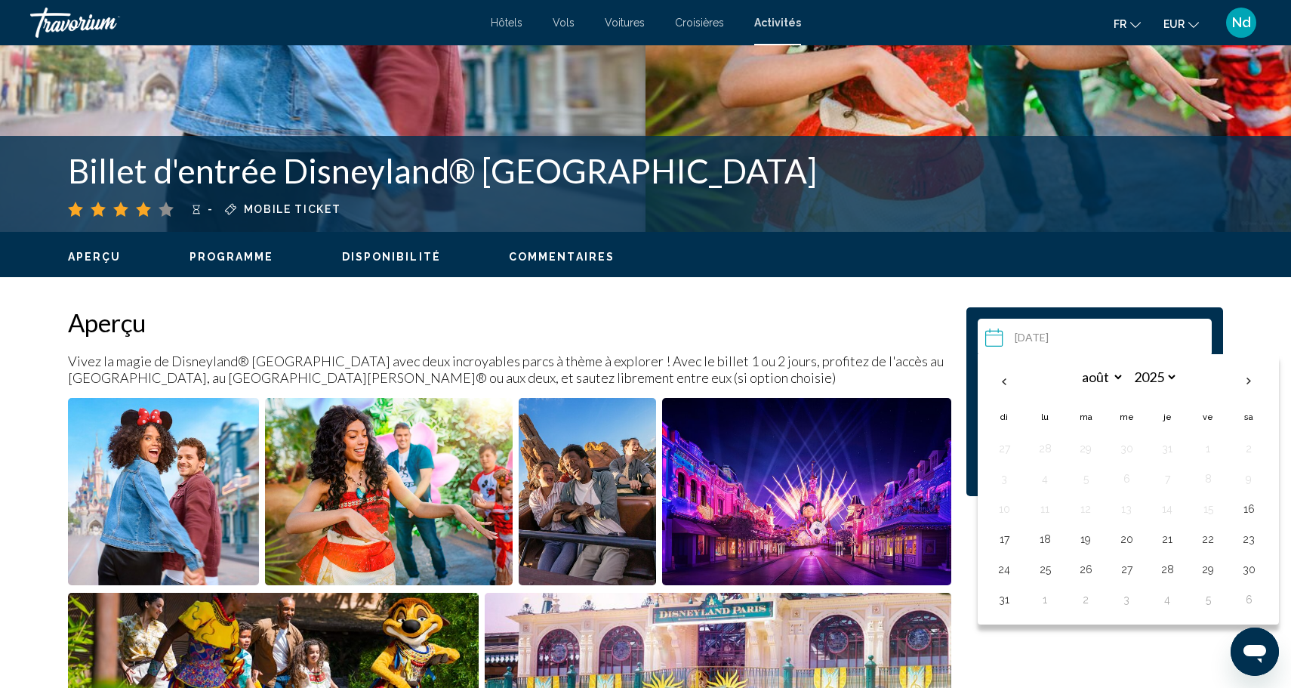
scroll to position [286, 0]
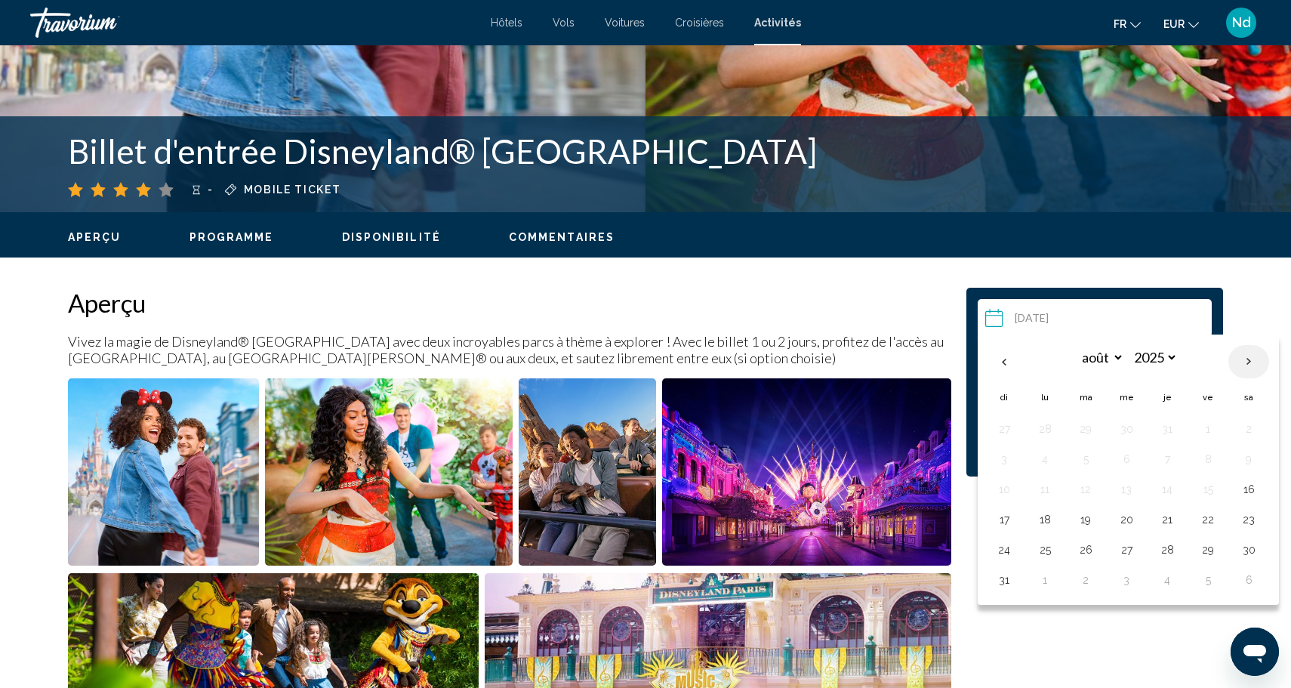
click at [1236, 362] on th "Next month" at bounding box center [1248, 361] width 41 height 33
select select "**"
click at [1133, 461] on button "5" at bounding box center [1126, 458] width 24 height 21
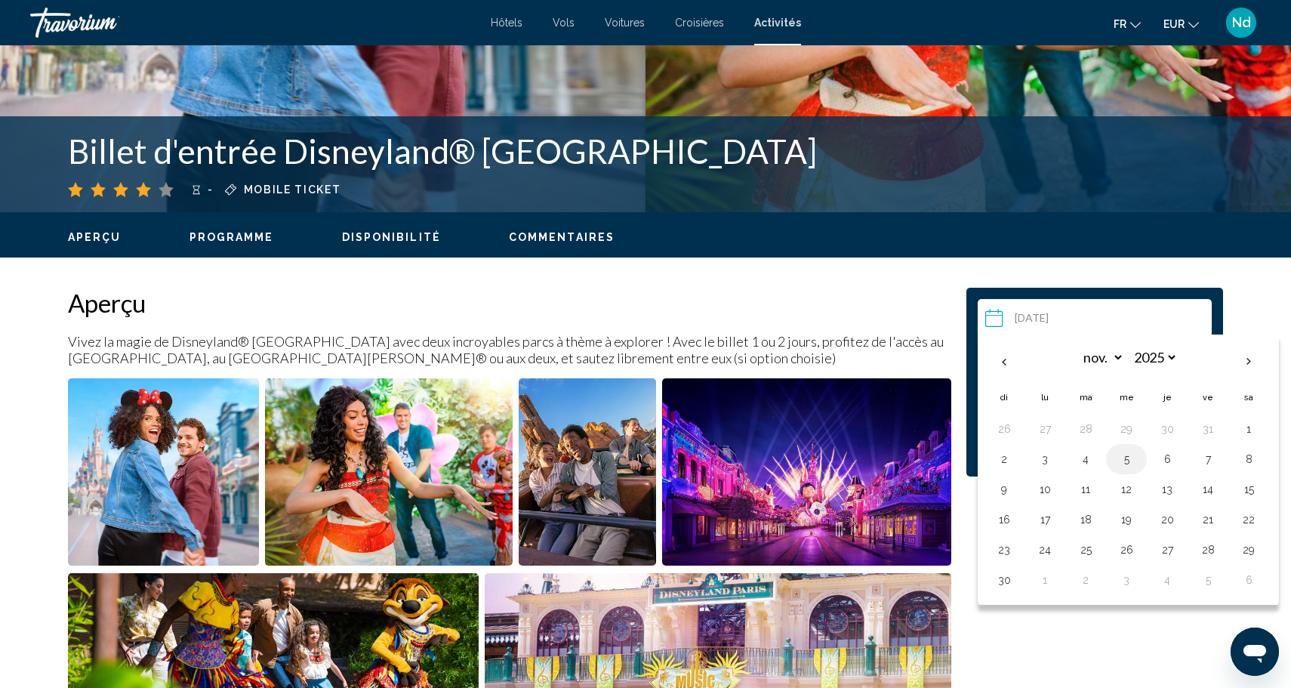
type input "**********"
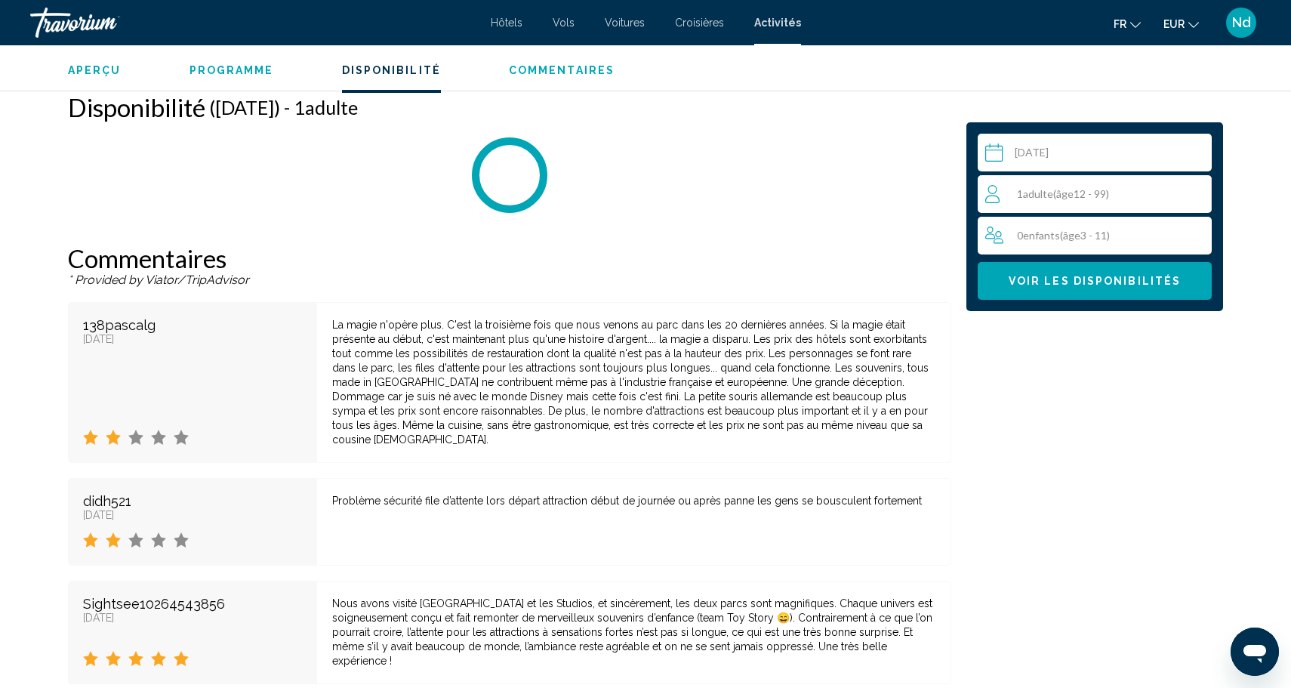
scroll to position [2454, 0]
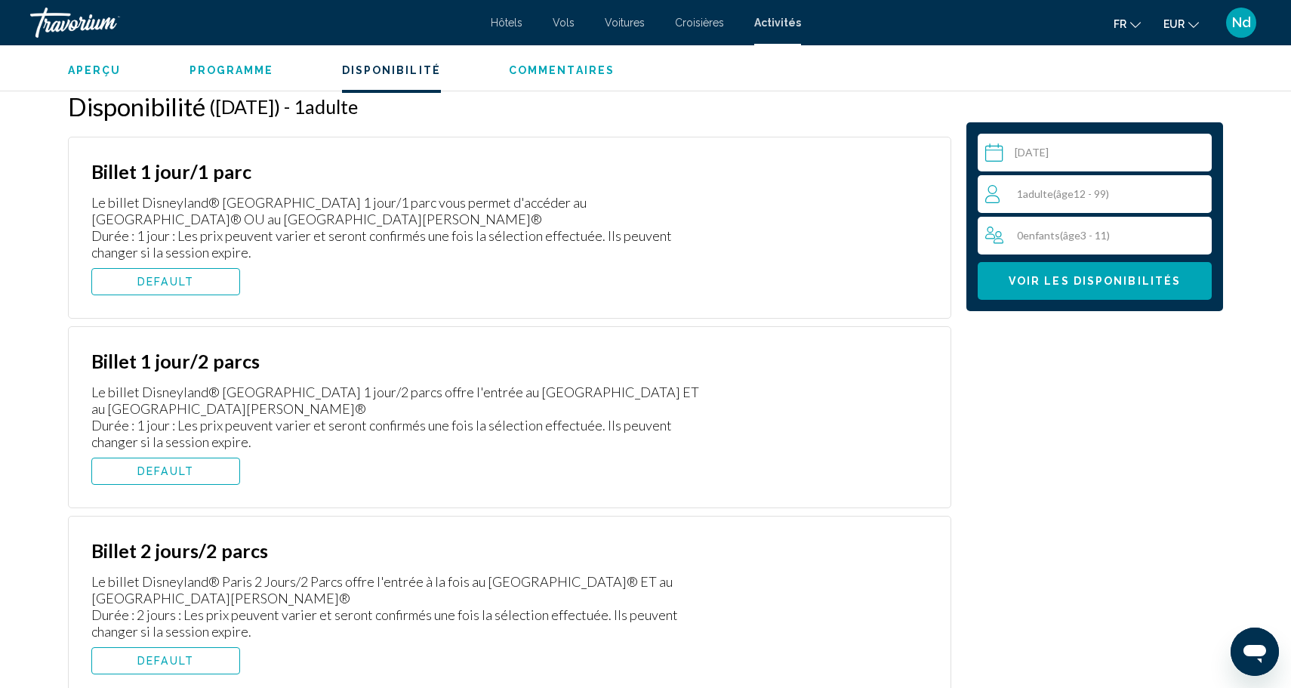
click at [180, 284] on span "DEFAULT" at bounding box center [165, 281] width 57 height 12
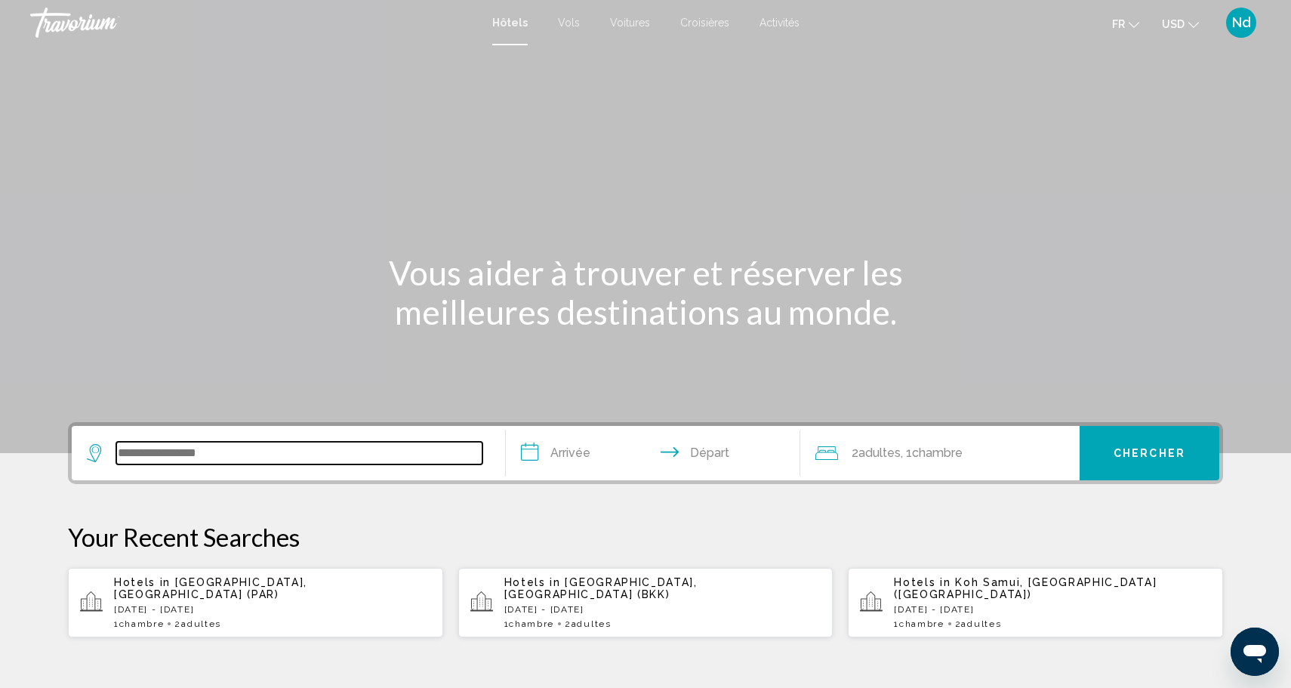
click at [198, 449] on input "Search widget" at bounding box center [299, 453] width 366 height 23
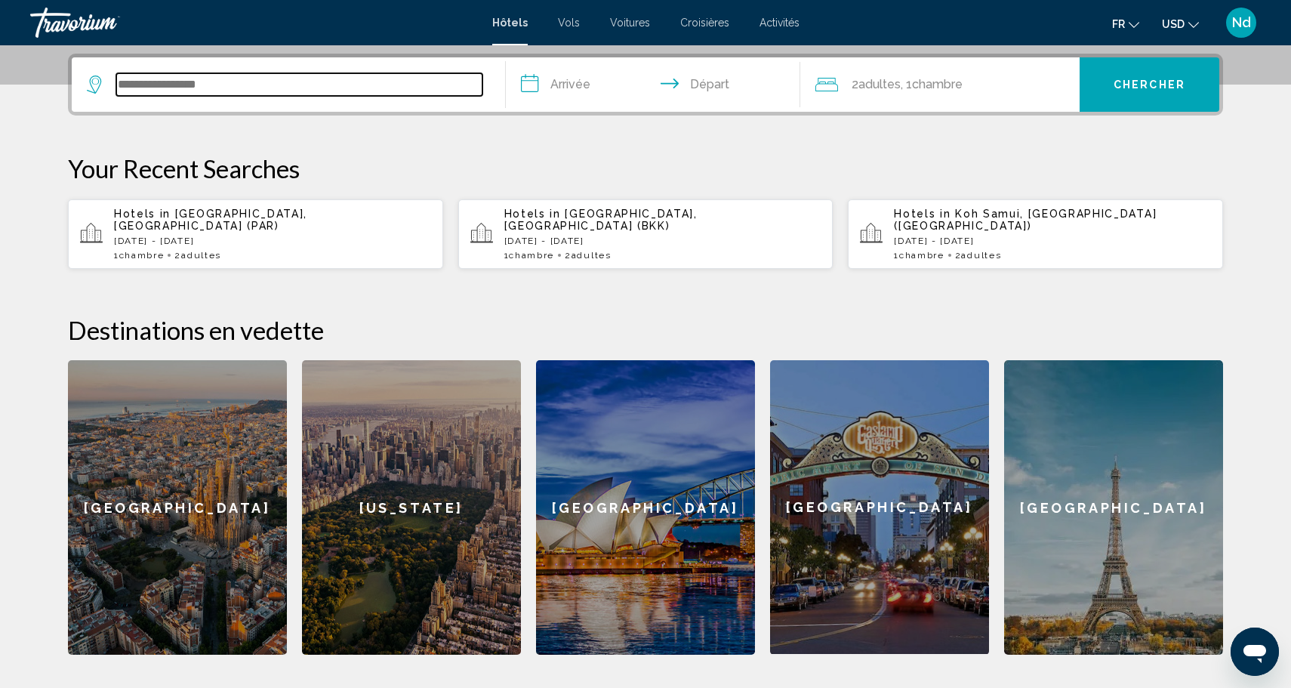
scroll to position [373, 0]
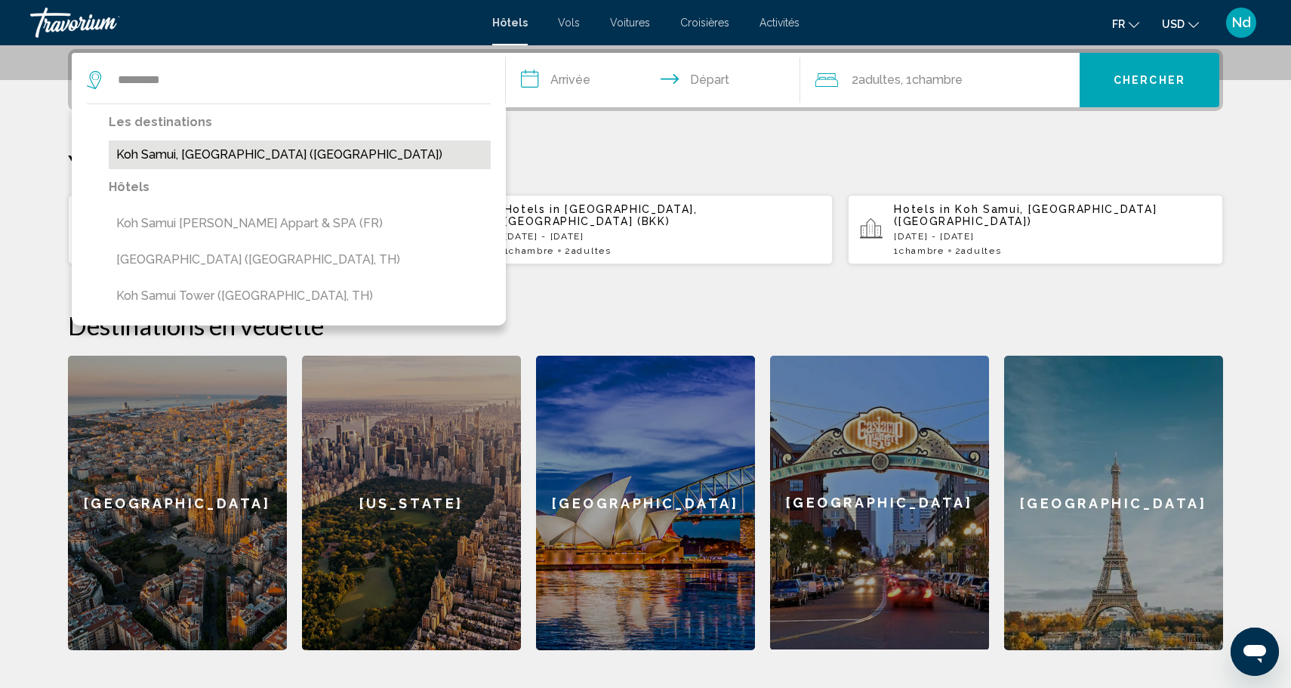
click at [248, 156] on button "Koh Samui, [GEOGRAPHIC_DATA] ([GEOGRAPHIC_DATA])" at bounding box center [300, 154] width 382 height 29
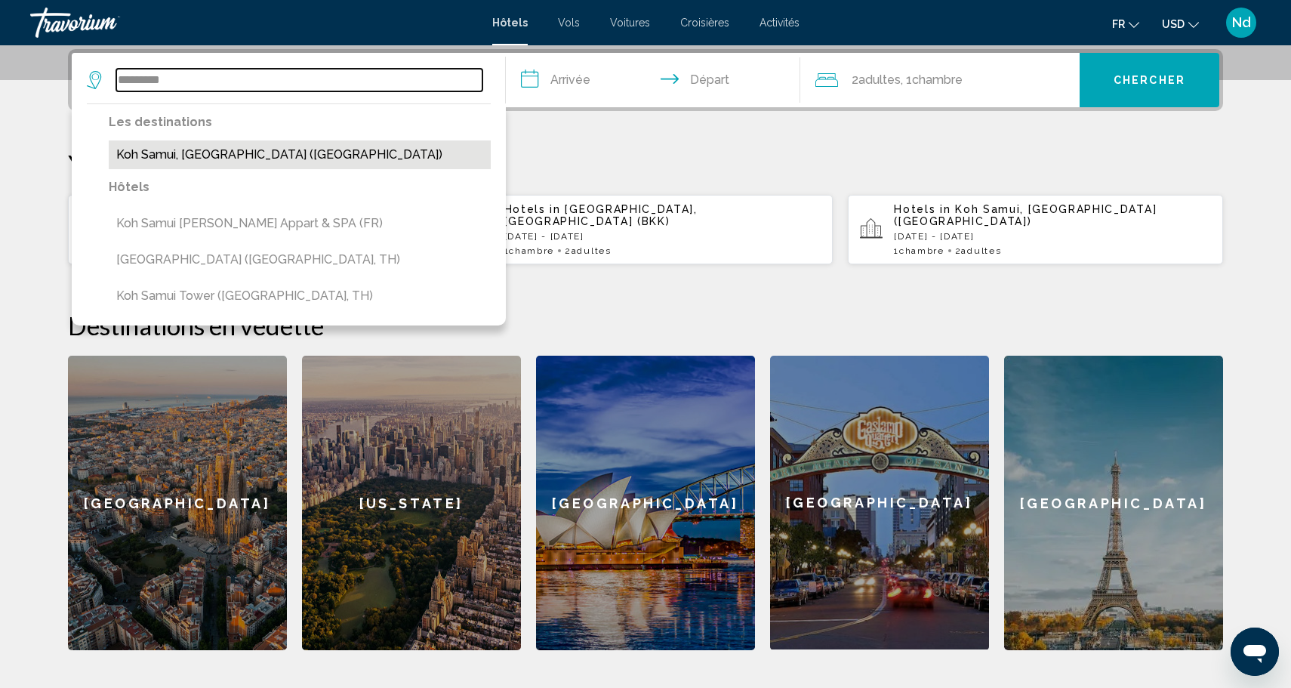
type input "**********"
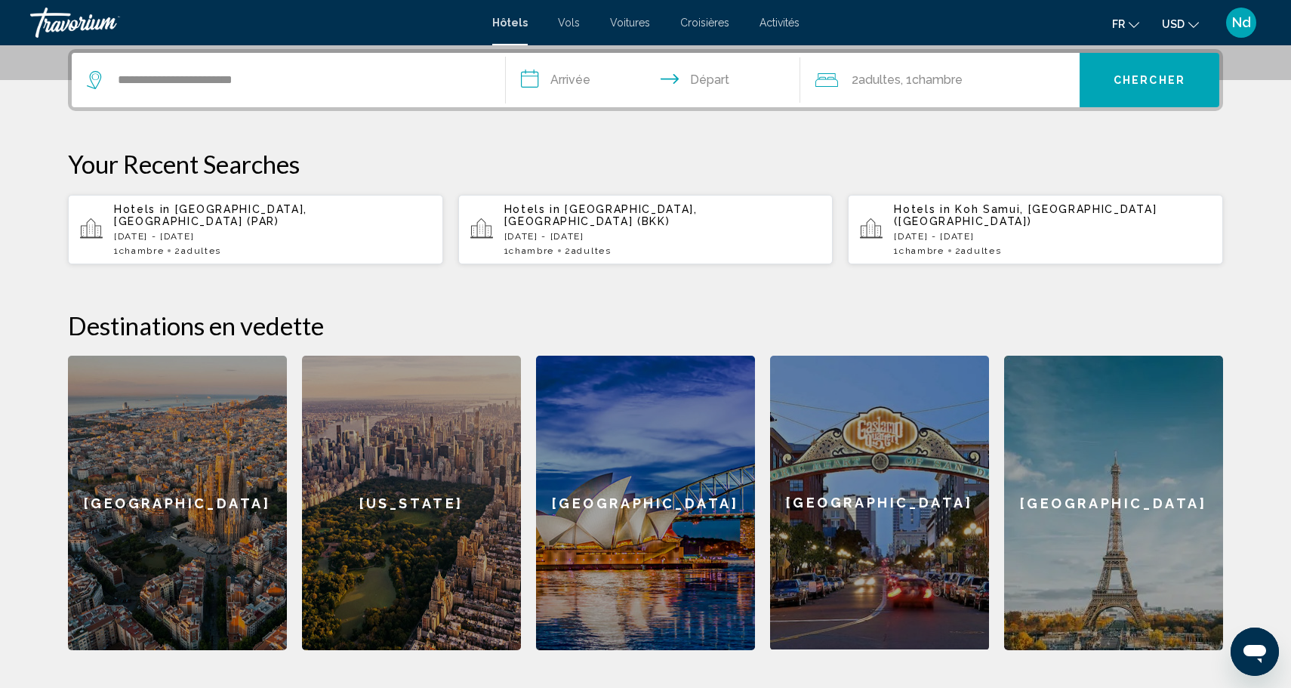
click at [583, 82] on input "**********" at bounding box center [656, 82] width 300 height 59
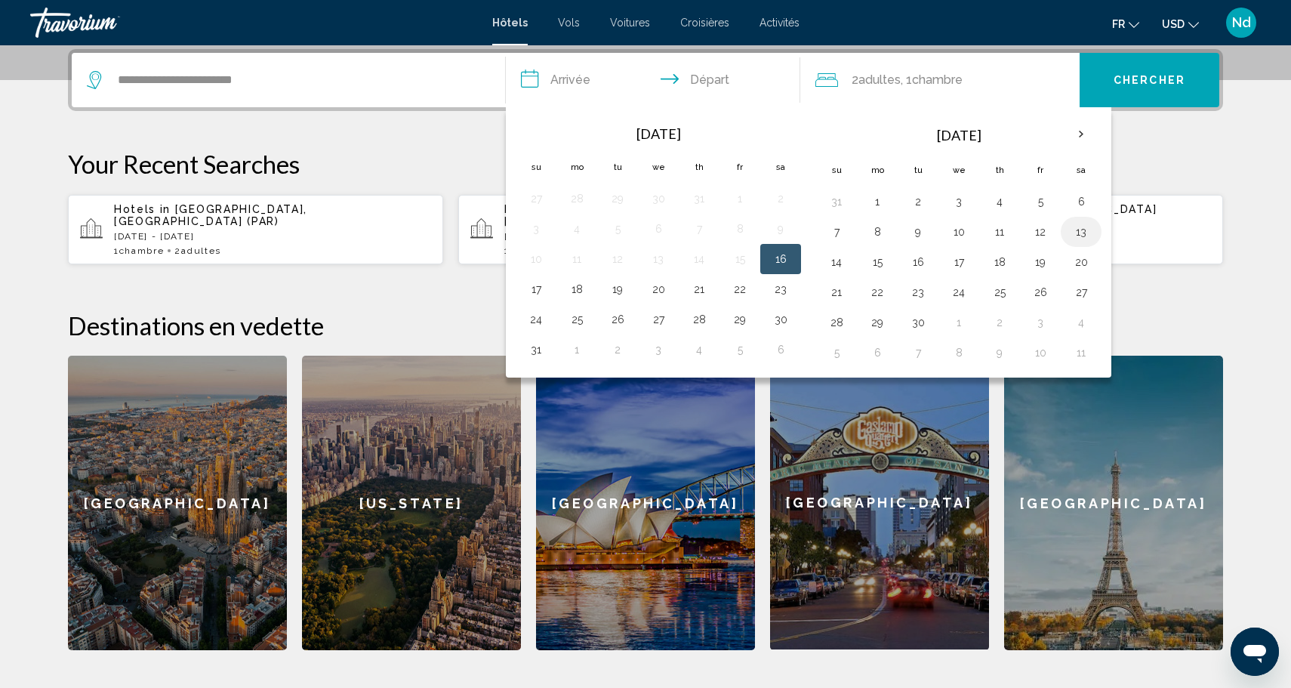
click at [1077, 234] on button "13" at bounding box center [1081, 231] width 24 height 21
click at [885, 264] on button "15" at bounding box center [877, 261] width 24 height 21
type input "**********"
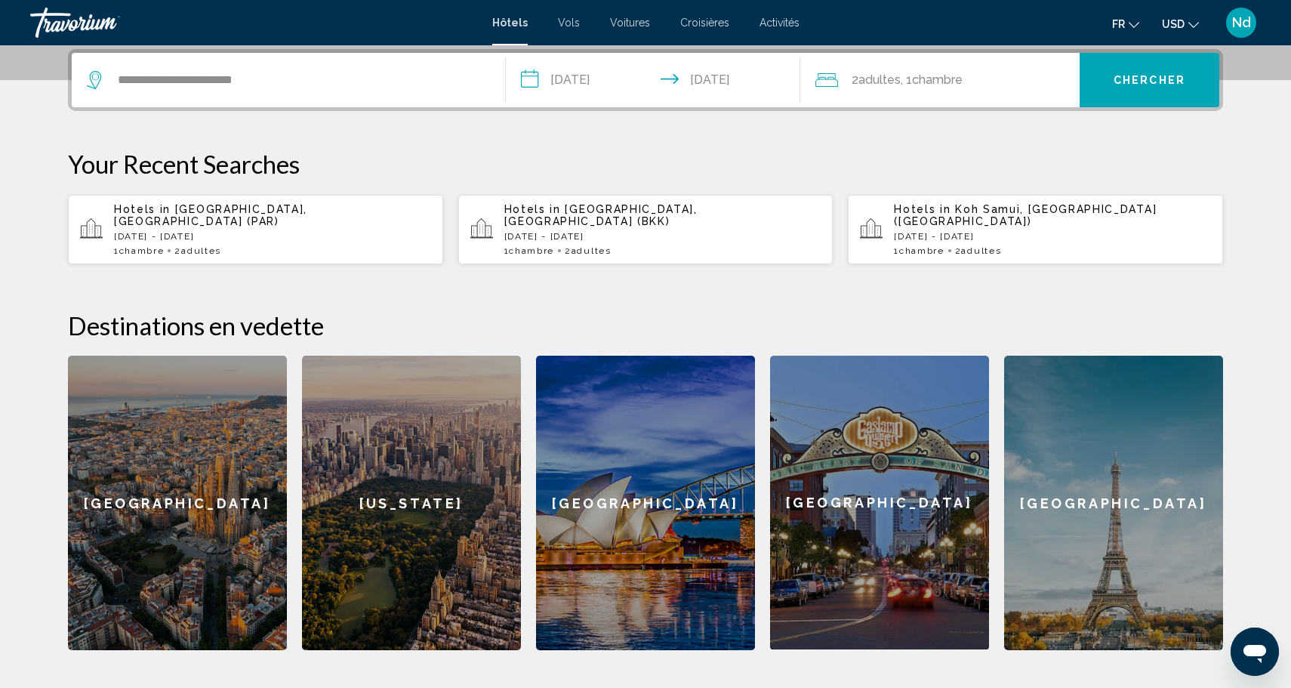
click at [984, 86] on div "2 Adulte Adultes , 1 Chambre pièces" at bounding box center [947, 79] width 264 height 21
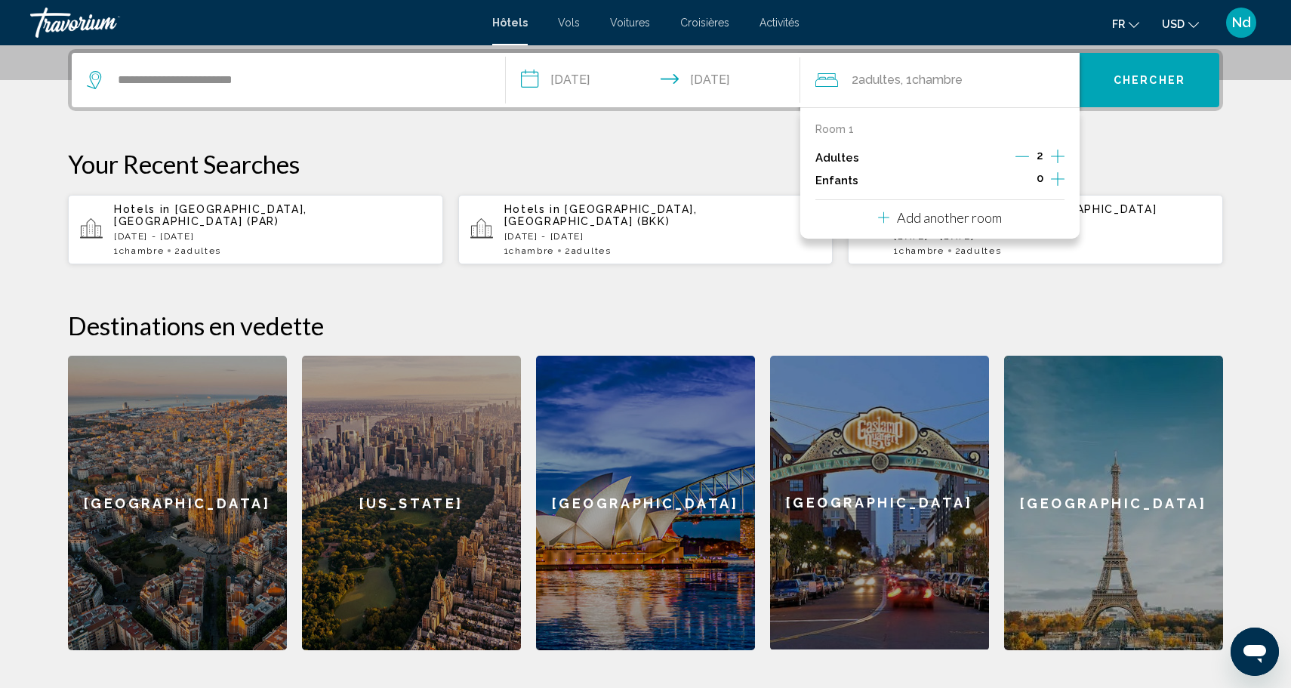
click at [1054, 155] on icon "Increment adults" at bounding box center [1058, 156] width 14 height 14
click at [1133, 91] on button "Chercher" at bounding box center [1149, 80] width 140 height 54
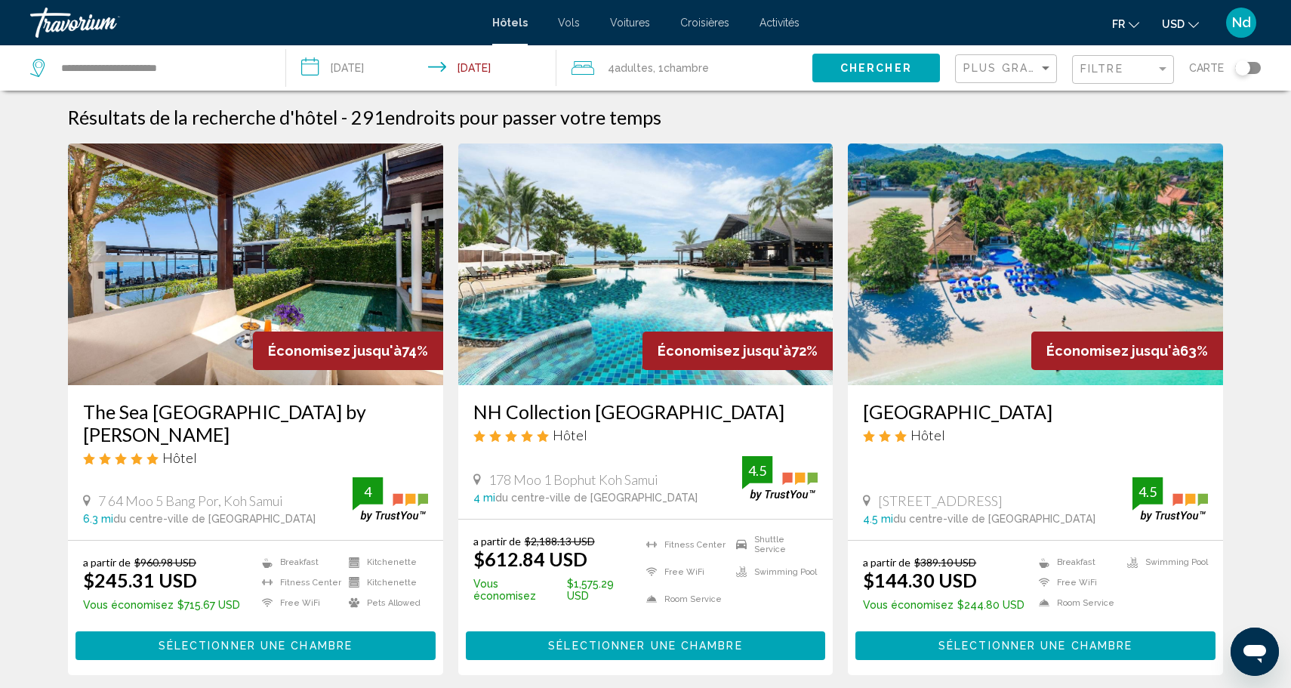
click at [765, 26] on span "Activités" at bounding box center [779, 23] width 40 height 12
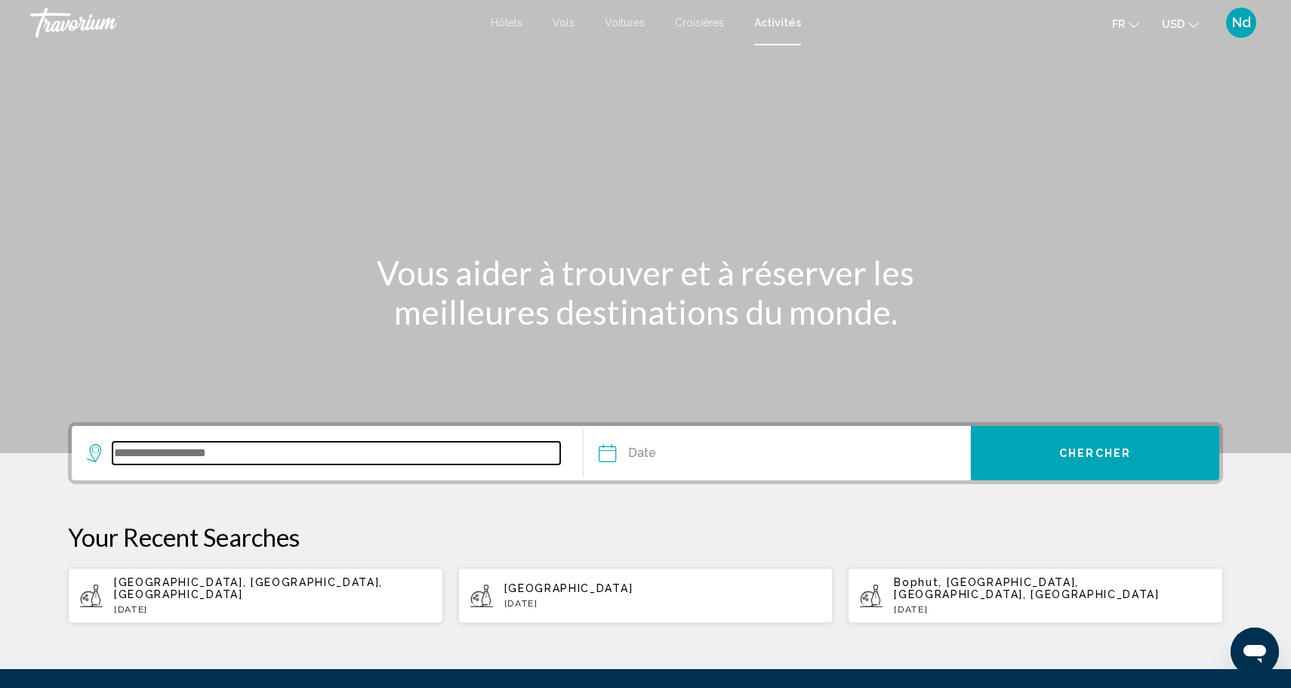
click at [243, 462] on input "Search widget" at bounding box center [336, 453] width 448 height 23
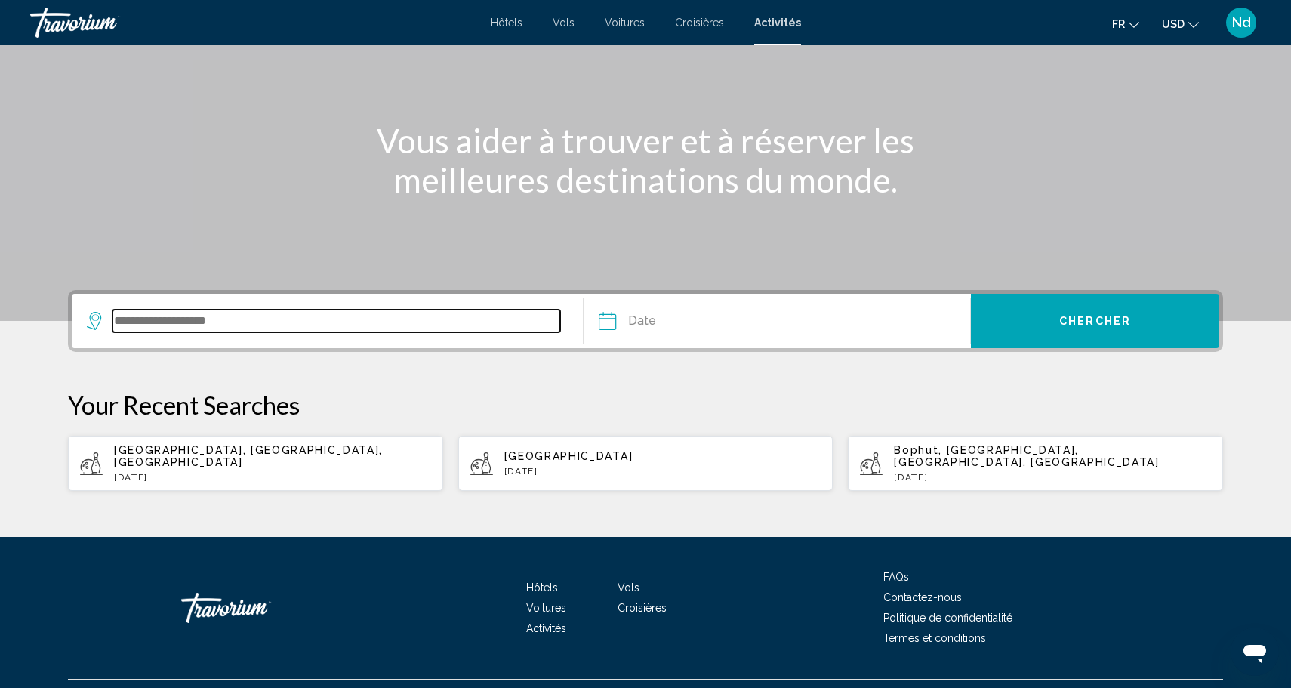
scroll to position [154, 0]
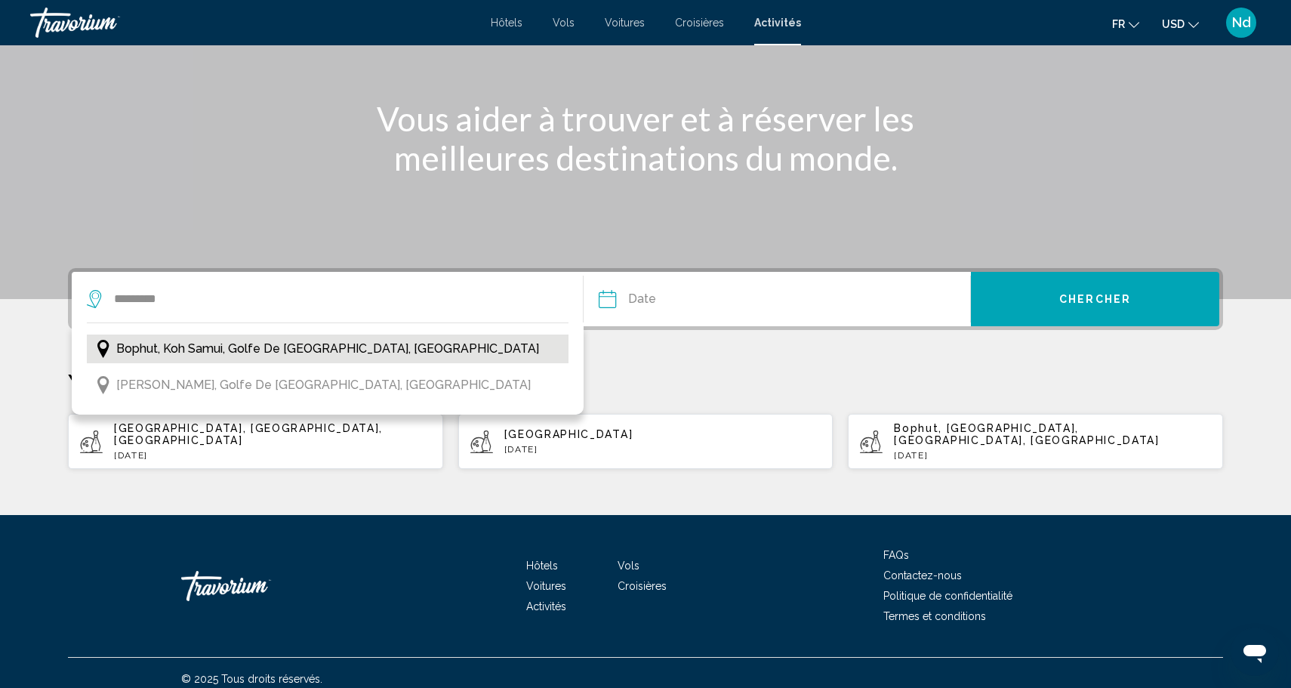
click at [457, 346] on button "Bophut, Koh Samui, Golfe de [GEOGRAPHIC_DATA], [GEOGRAPHIC_DATA]" at bounding box center [328, 348] width 482 height 29
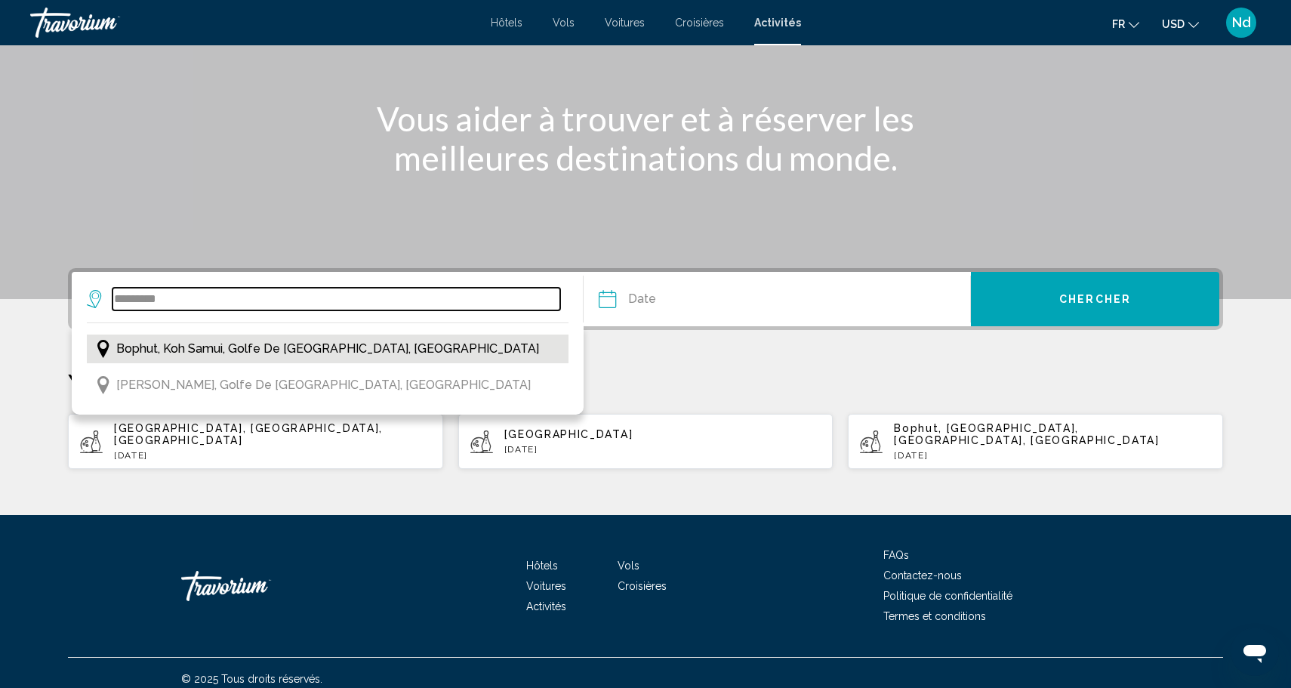
type input "**********"
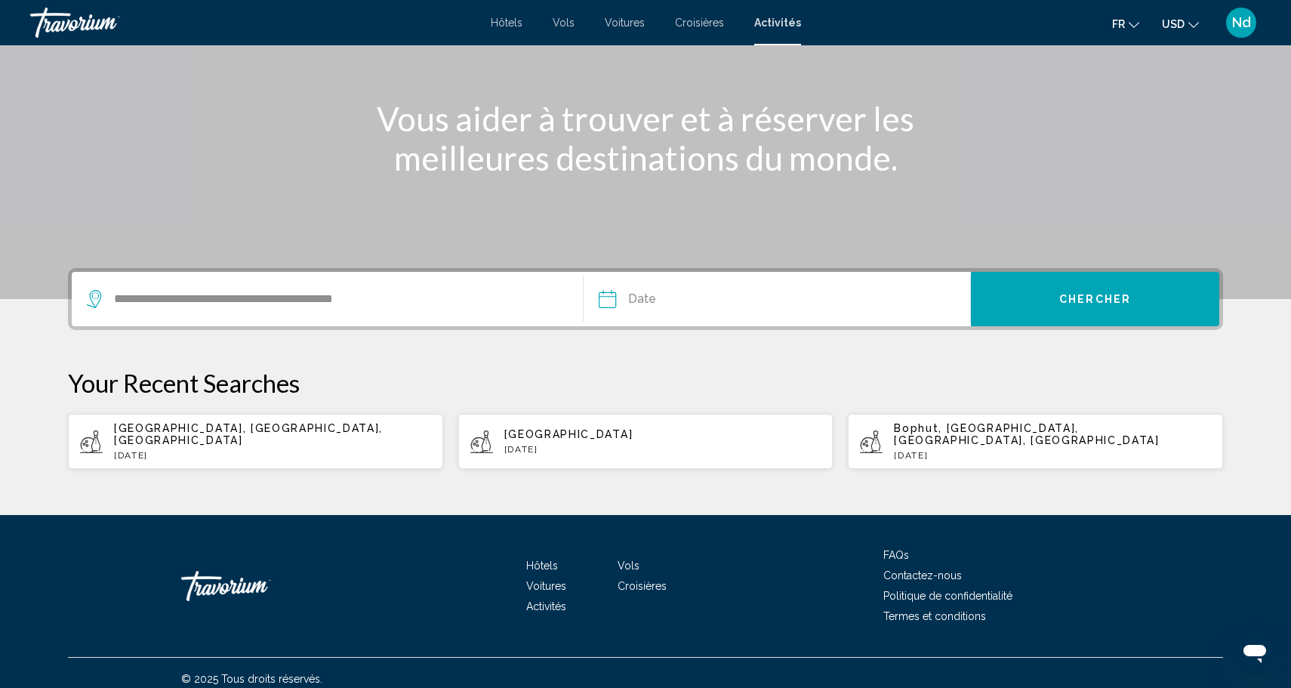
click at [622, 299] on input "Date" at bounding box center [691, 301] width 192 height 59
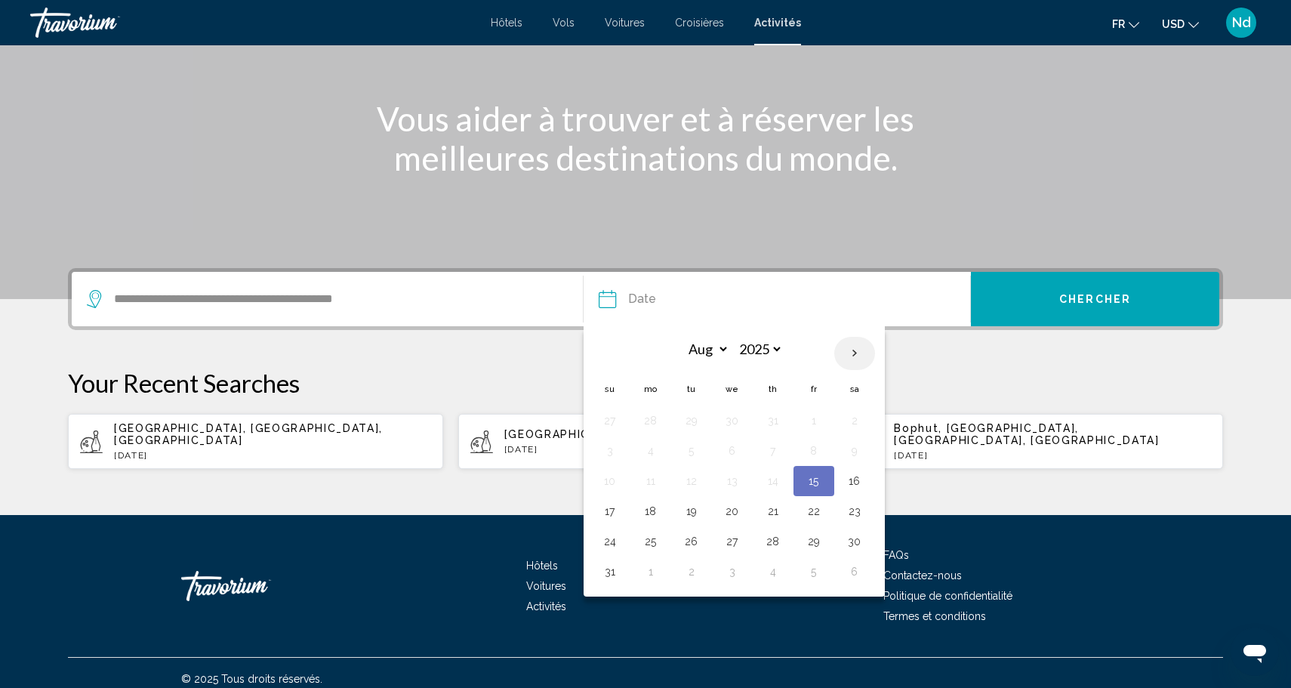
click at [854, 354] on th "Next month" at bounding box center [854, 353] width 41 height 33
select select "*"
click at [814, 456] on button "12" at bounding box center [814, 450] width 24 height 21
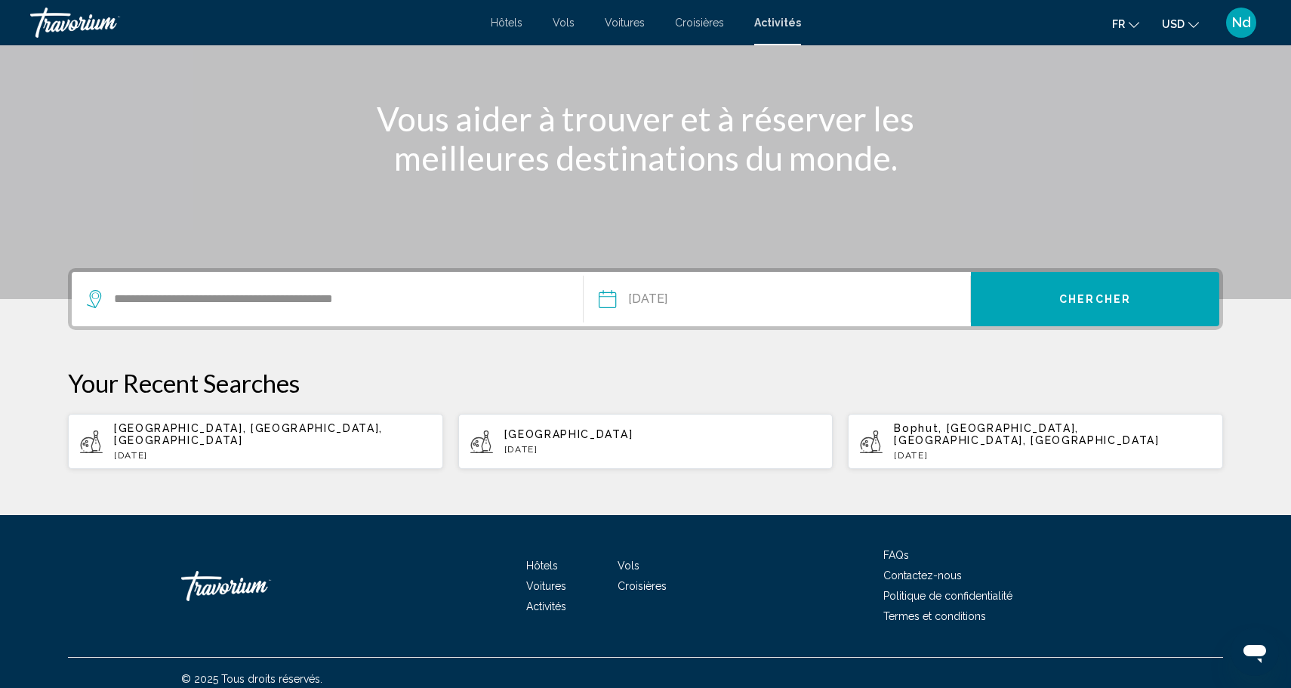
click at [749, 309] on input "**********" at bounding box center [691, 301] width 192 height 59
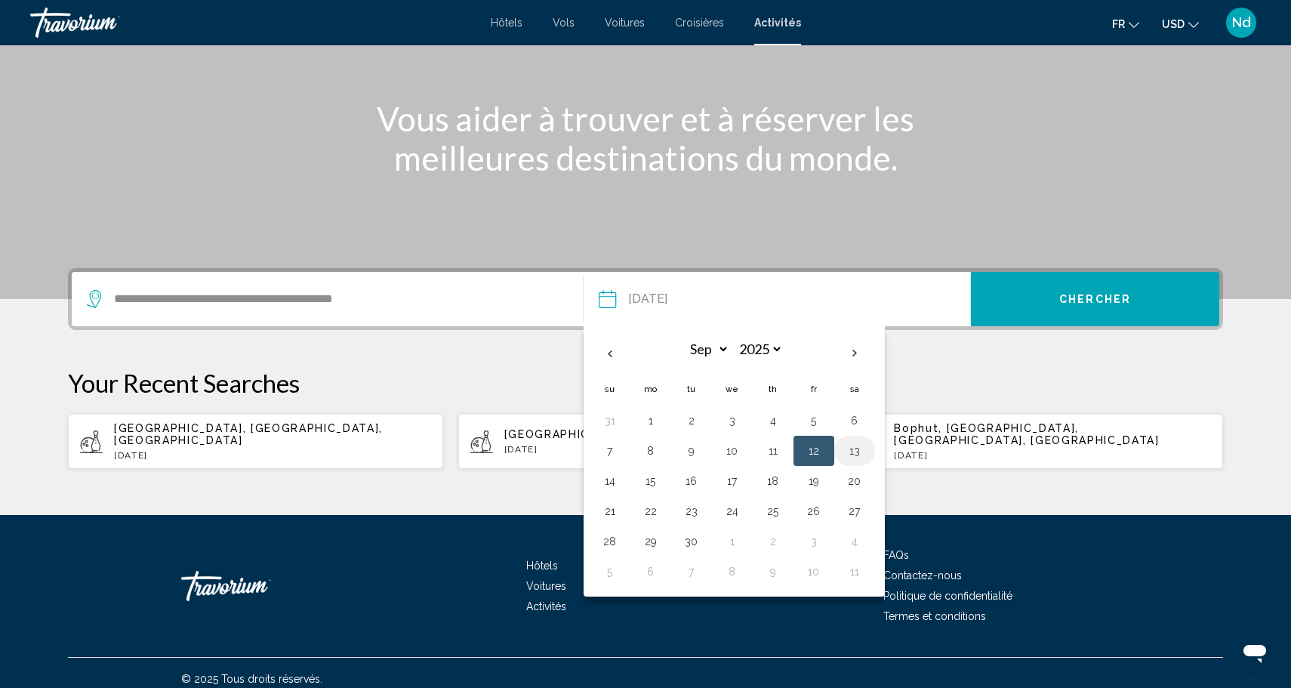
click at [851, 439] on td "13" at bounding box center [854, 450] width 41 height 30
click at [857, 451] on button "13" at bounding box center [854, 450] width 24 height 21
type input "**********"
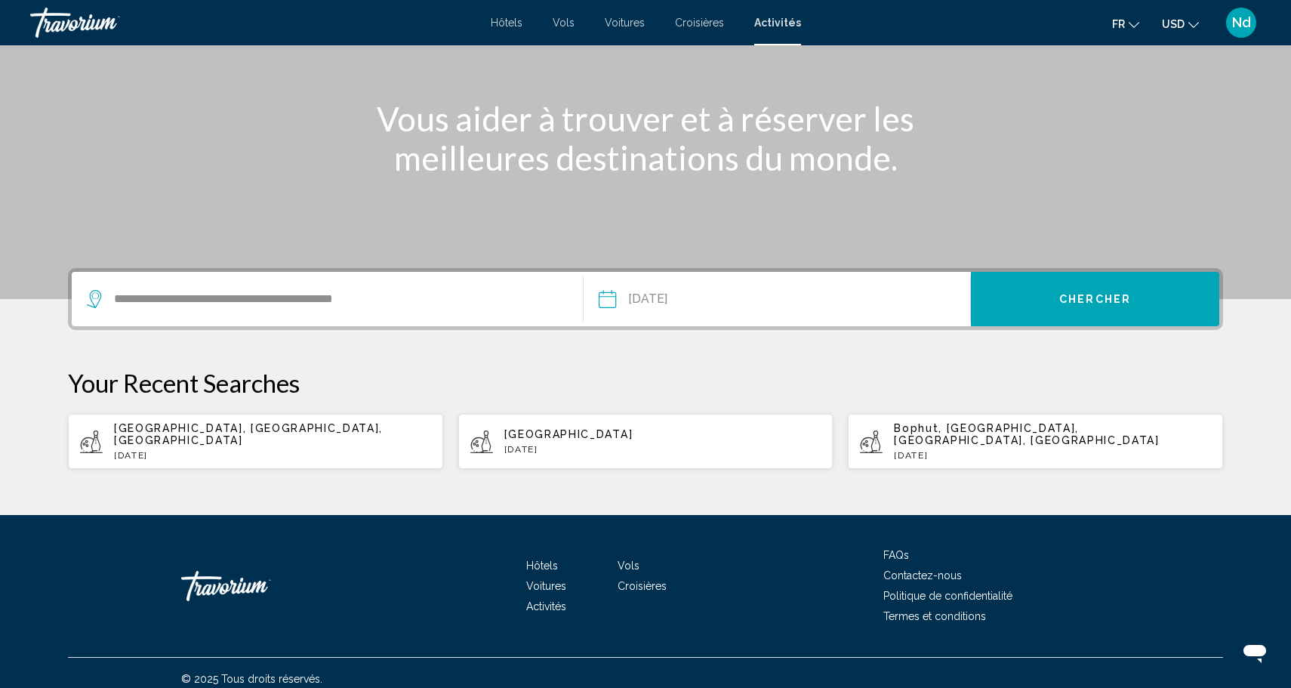
click at [1120, 292] on span "Chercher" at bounding box center [1095, 298] width 72 height 12
